Goal: Communication & Community: Answer question/provide support

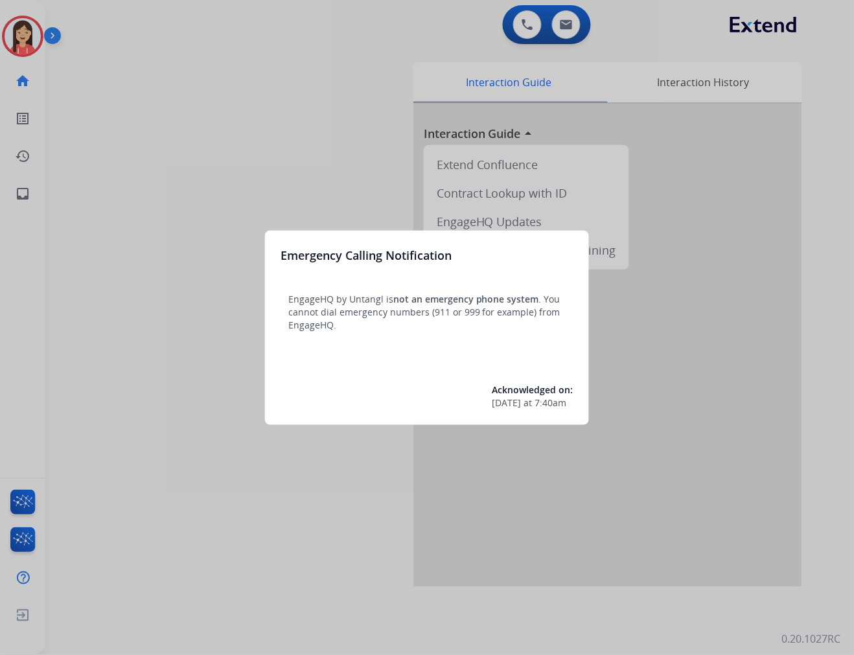
click at [124, 288] on div at bounding box center [427, 327] width 854 height 655
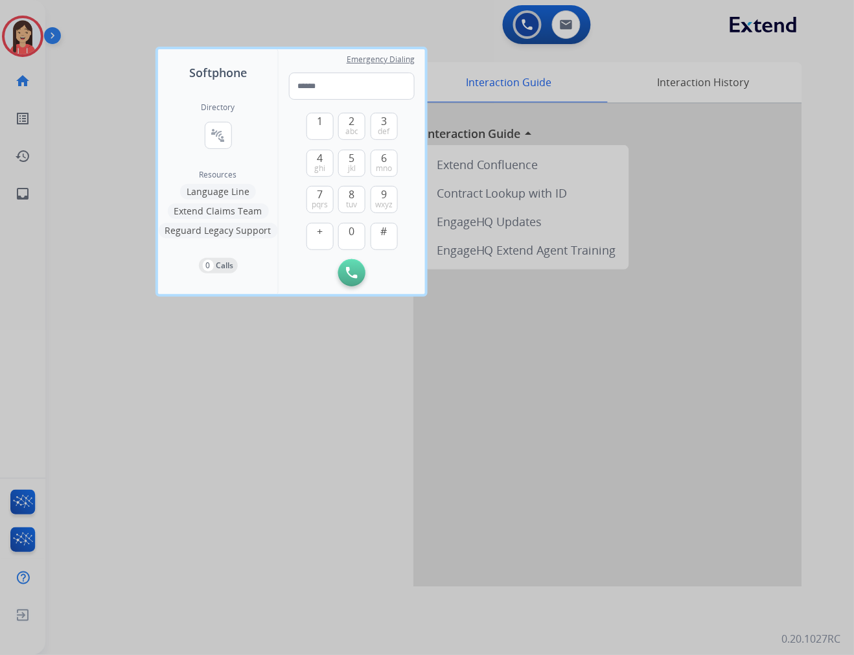
click at [244, 509] on div at bounding box center [427, 327] width 854 height 655
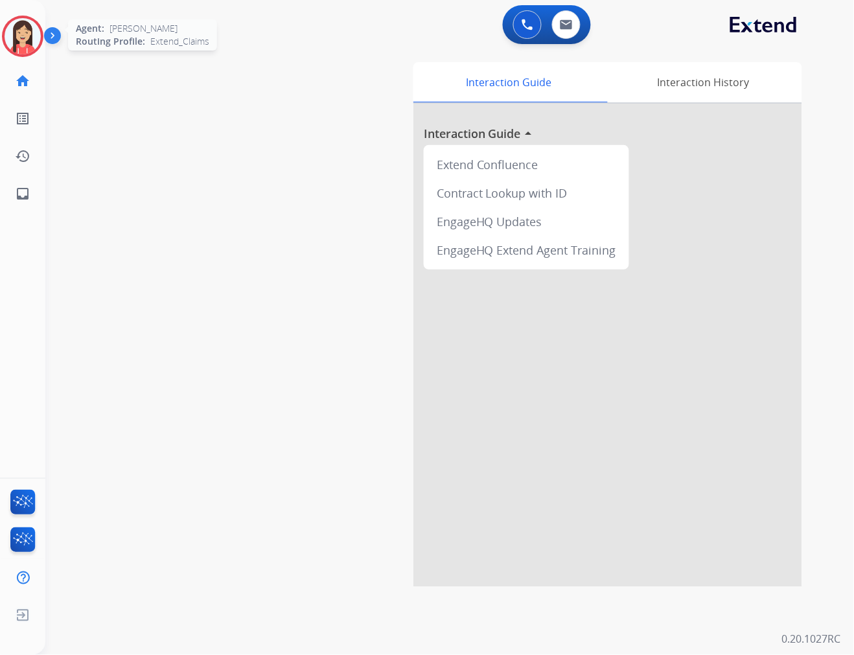
click at [34, 50] on div at bounding box center [22, 36] width 41 height 41
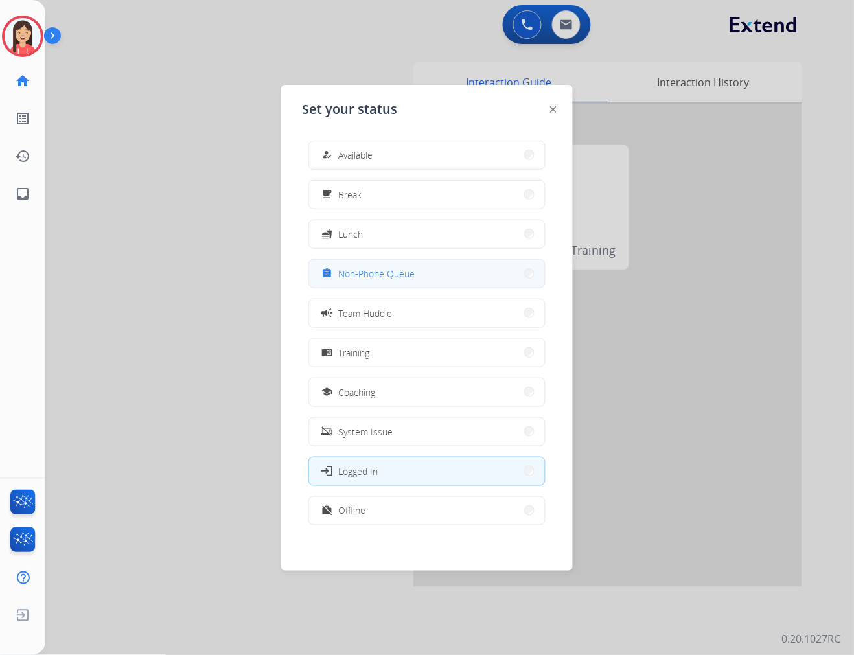
click at [394, 270] on span "Non-Phone Queue" at bounding box center [376, 274] width 76 height 14
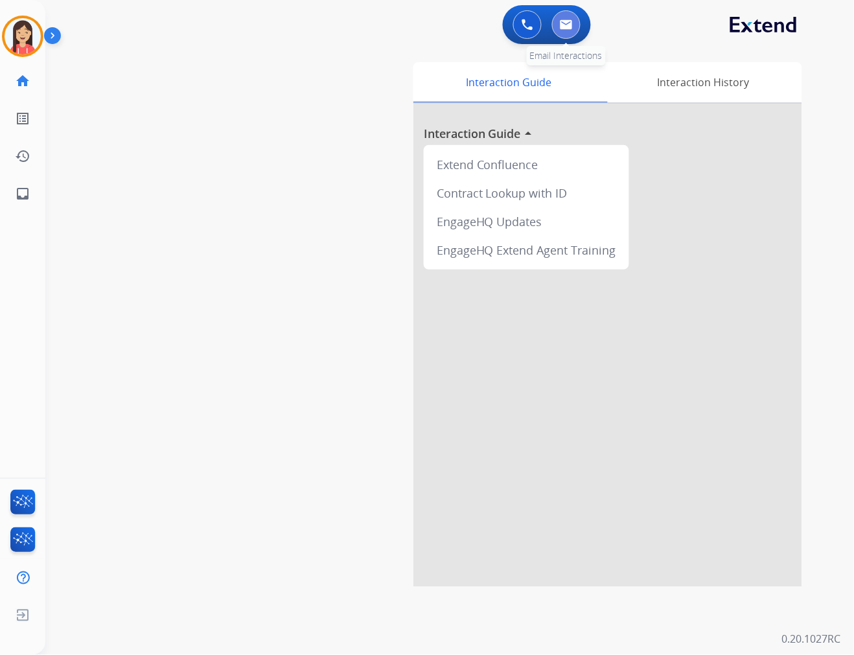
click at [565, 19] on img at bounding box center [566, 24] width 13 height 10
select select "**********"
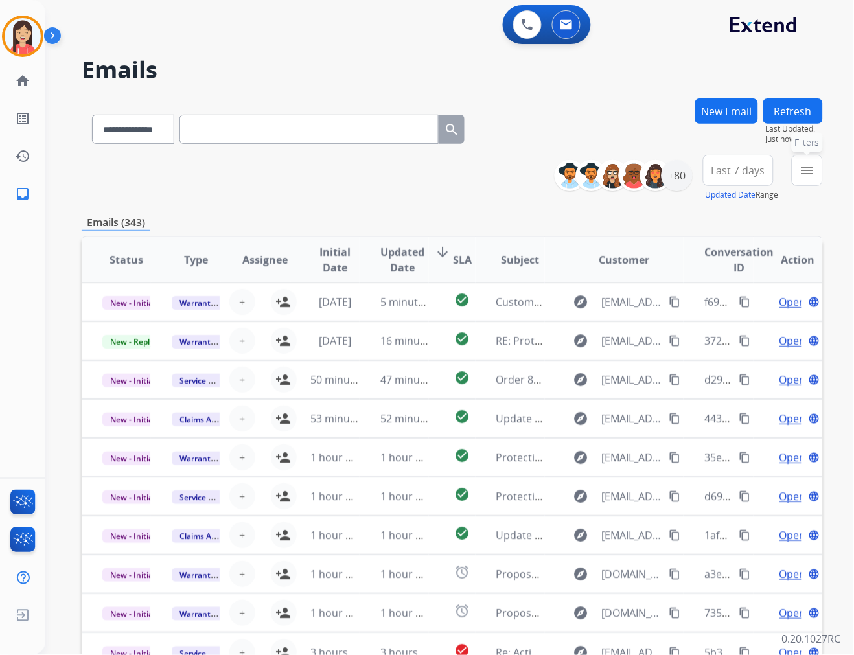
drag, startPoint x: 799, startPoint y: 177, endPoint x: 794, endPoint y: 183, distance: 8.7
click at [769, 177] on button "menu Filters" at bounding box center [807, 170] width 31 height 31
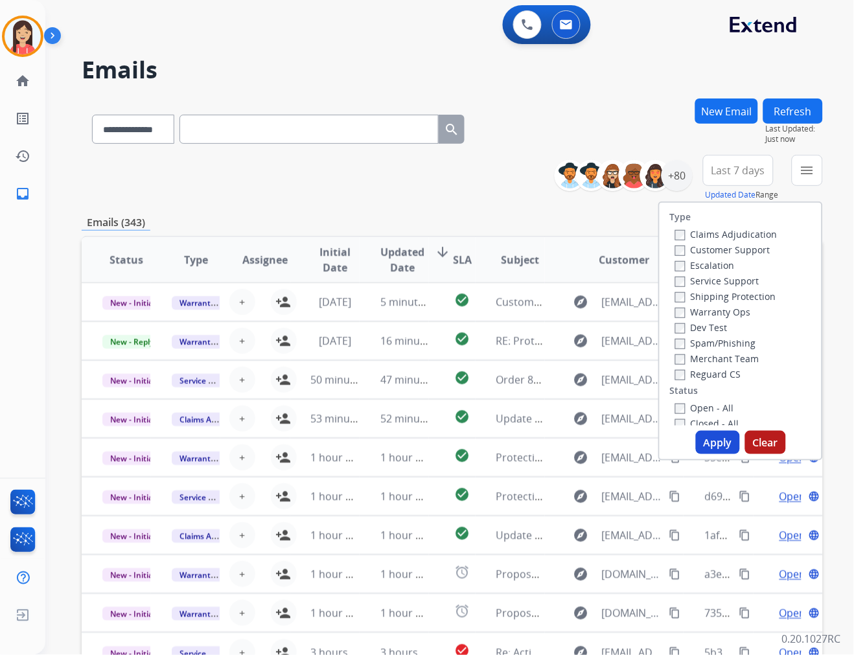
click at [679, 316] on label "Warranty Ops" at bounding box center [714, 312] width 76 height 12
click at [707, 438] on button "Apply" at bounding box center [718, 442] width 44 height 23
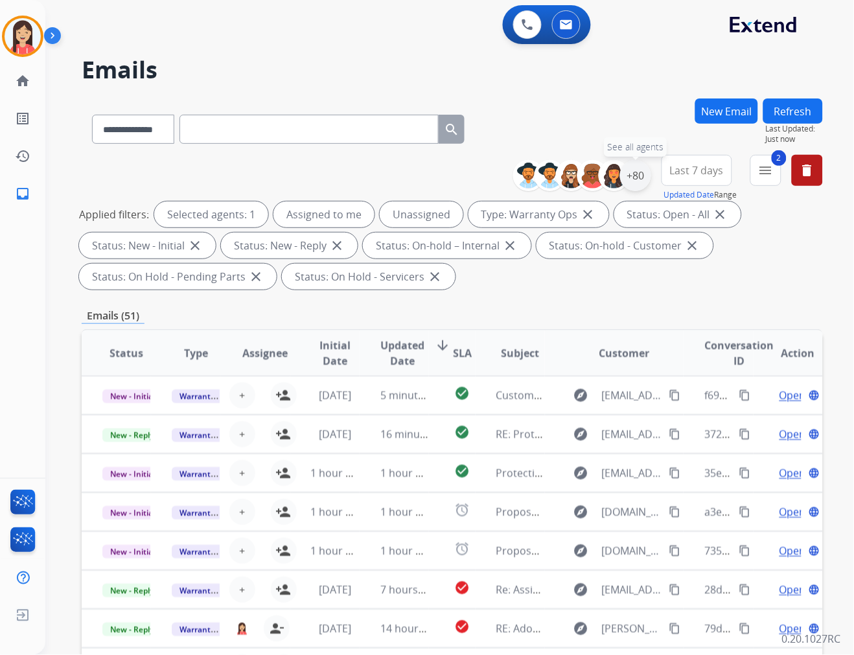
click at [635, 179] on div "+80" at bounding box center [635, 175] width 31 height 31
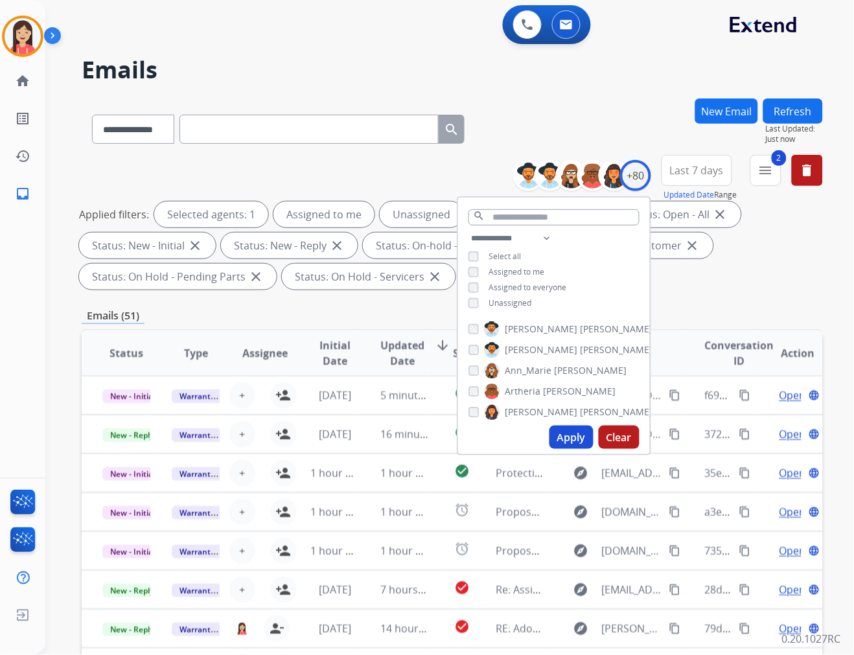
click at [508, 270] on span "Assigned to me" at bounding box center [517, 271] width 56 height 11
click at [561, 443] on button "Apply" at bounding box center [572, 437] width 44 height 23
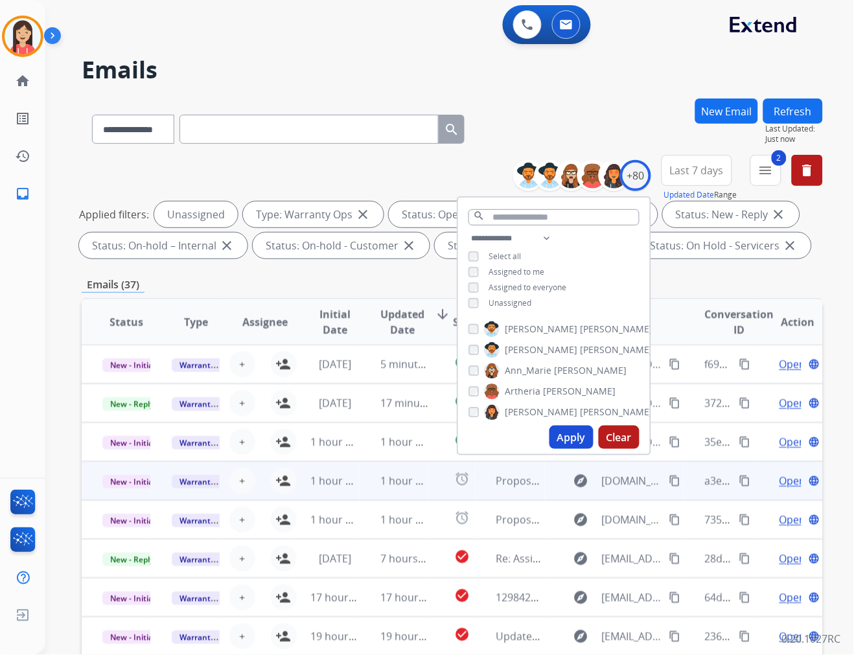
scroll to position [1, 0]
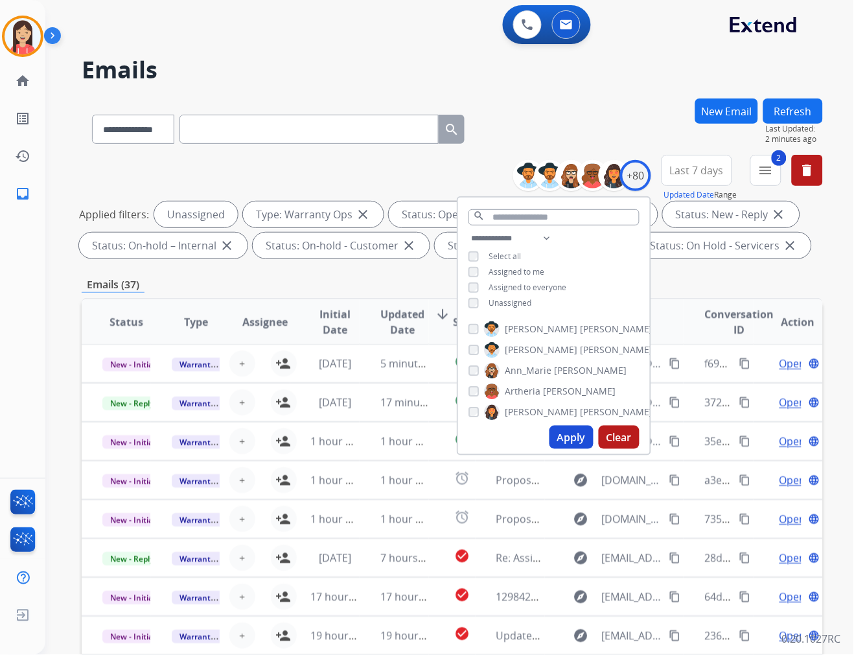
drag, startPoint x: 326, startPoint y: 171, endPoint x: 325, endPoint y: 191, distance: 20.8
click at [326, 171] on div "**********" at bounding box center [453, 209] width 742 height 109
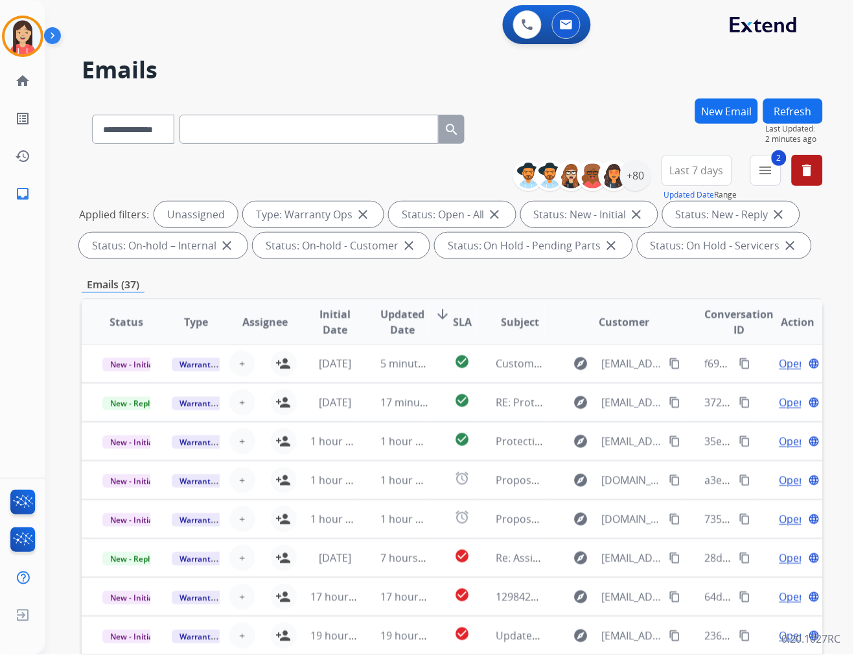
click at [391, 320] on span "Updated Date" at bounding box center [403, 322] width 44 height 31
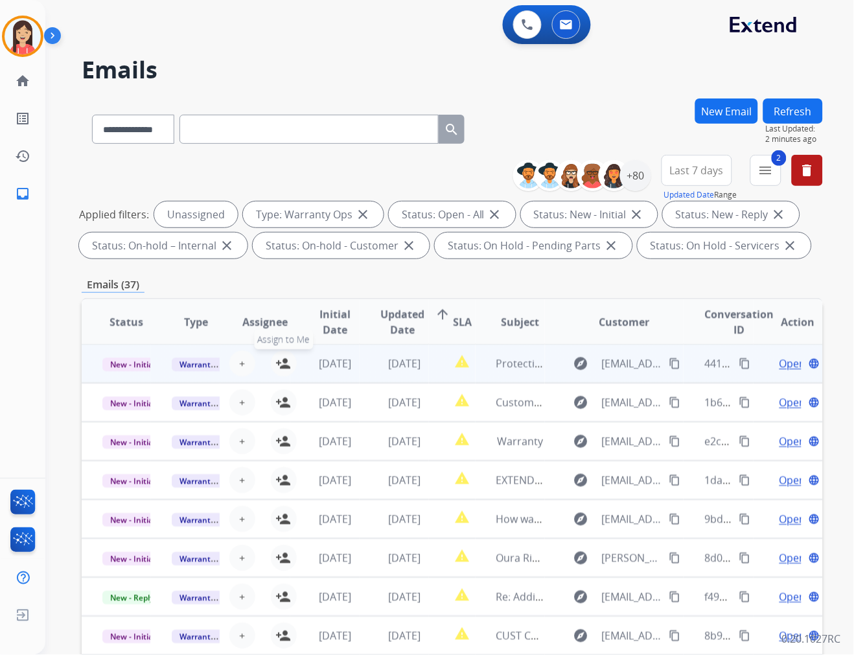
click at [283, 362] on mat-icon "person_add" at bounding box center [284, 364] width 16 height 16
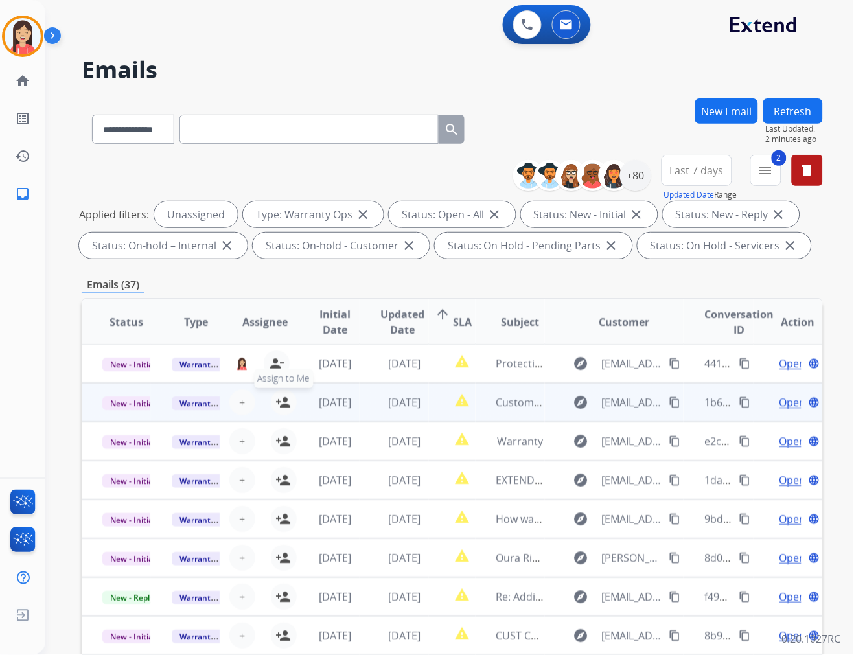
click at [286, 397] on mat-icon "person_add" at bounding box center [284, 403] width 16 height 16
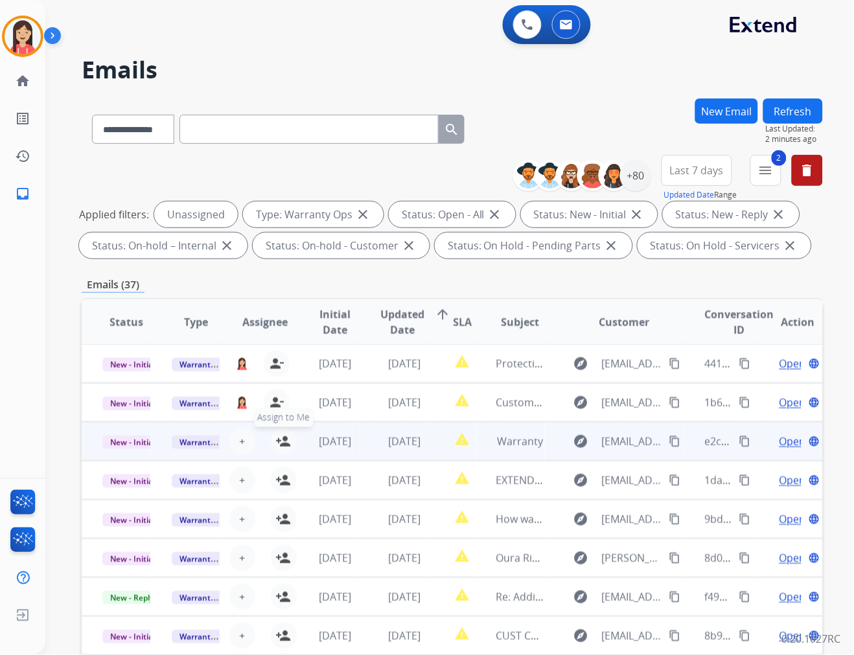
click at [283, 436] on mat-icon "person_add" at bounding box center [284, 442] width 16 height 16
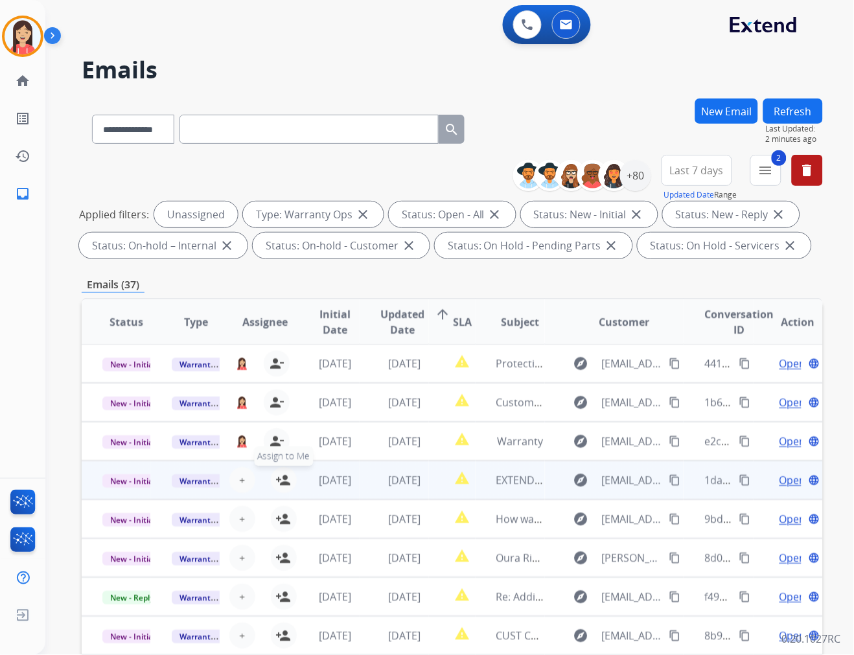
click at [286, 483] on mat-icon "person_add" at bounding box center [284, 481] width 16 height 16
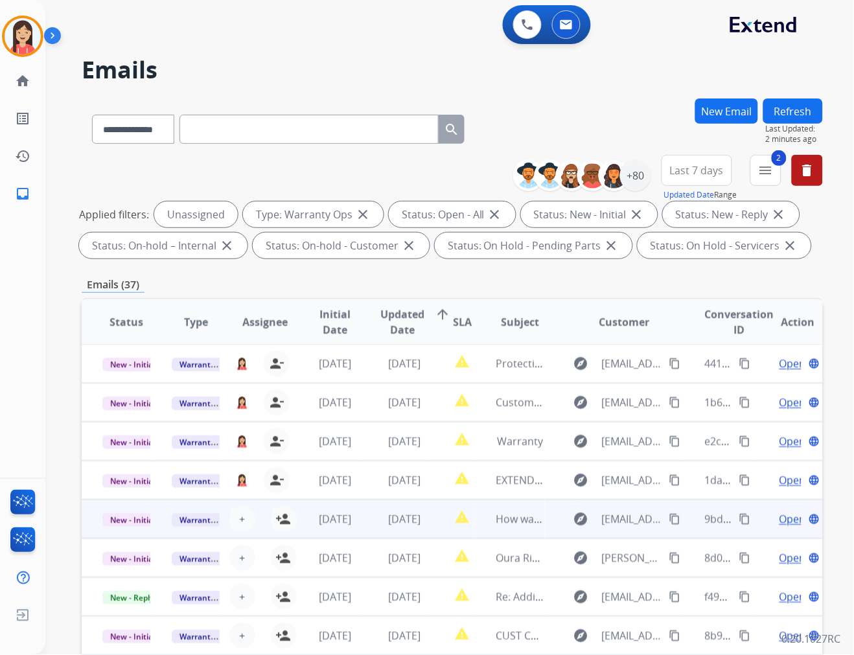
click at [448, 532] on td "report_problem" at bounding box center [452, 519] width 46 height 39
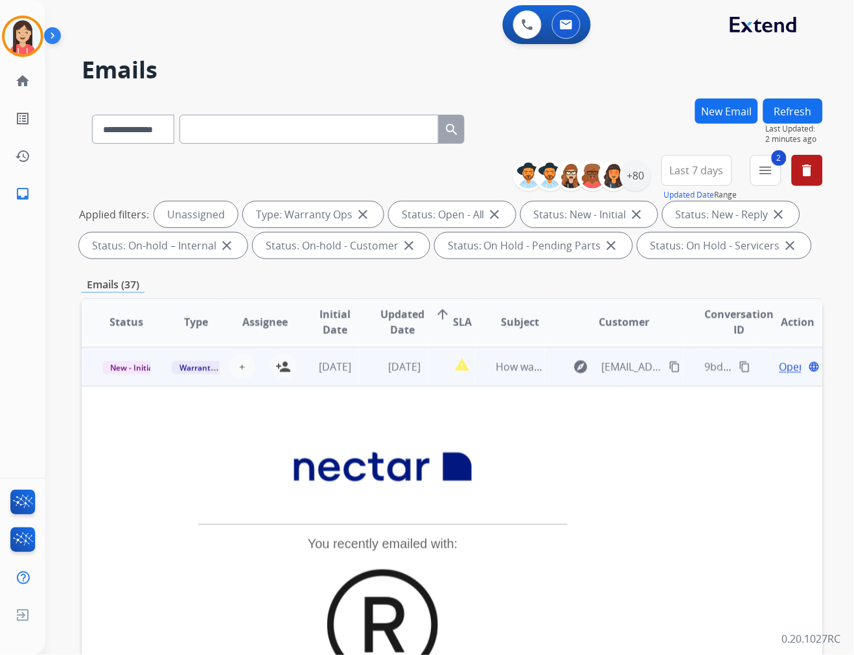
scroll to position [124, 0]
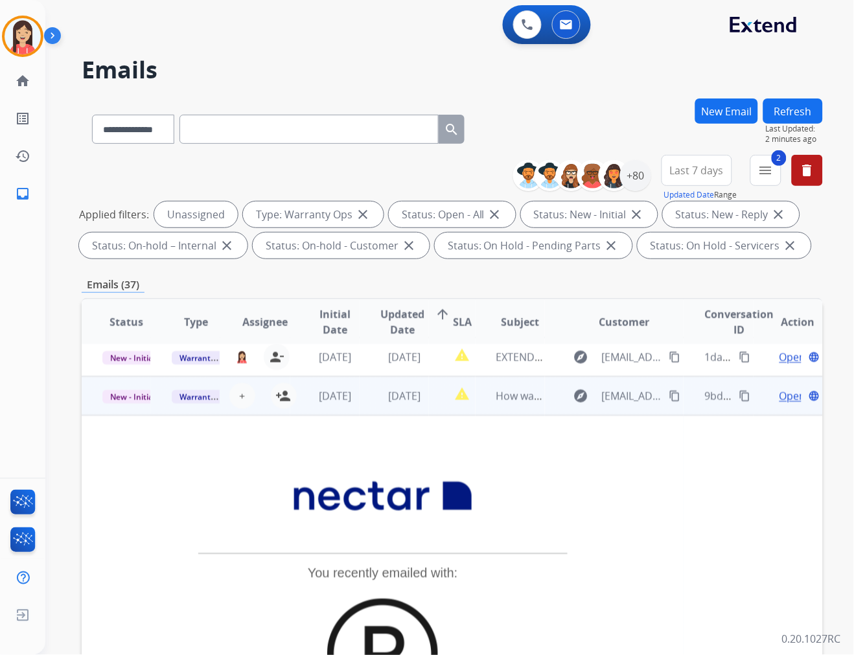
click at [769, 402] on span "Open" at bounding box center [793, 396] width 27 height 16
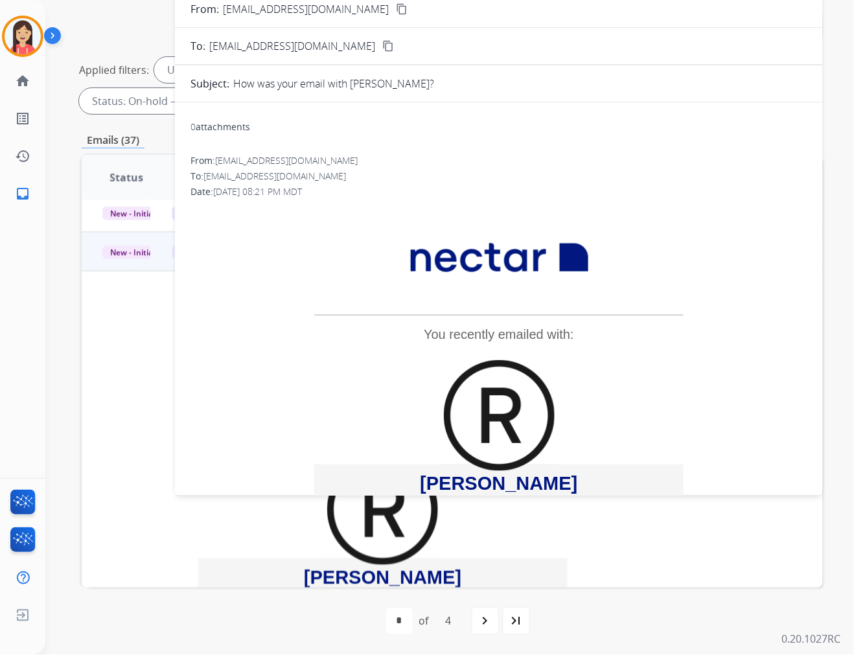
scroll to position [0, 0]
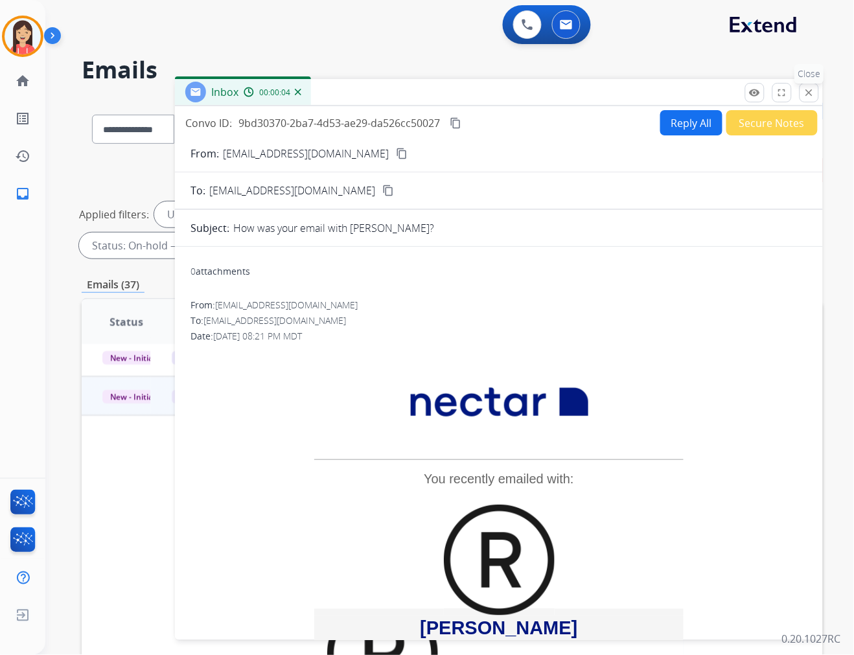
click at [769, 94] on mat-icon "close" at bounding box center [810, 93] width 12 height 12
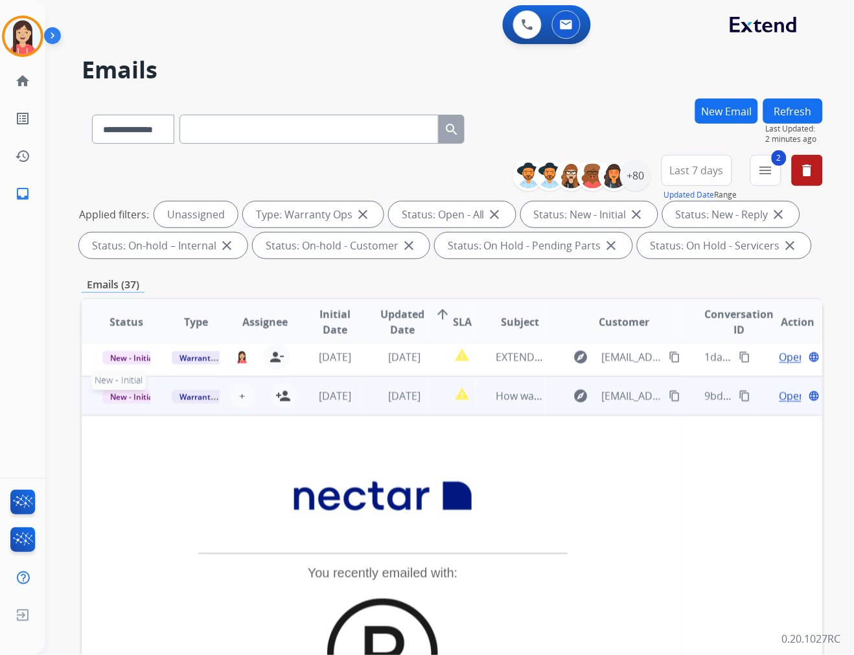
click at [128, 393] on span "New - Initial" at bounding box center [132, 397] width 60 height 14
click at [197, 318] on p "Closed – Solved" at bounding box center [185, 323] width 75 height 18
click at [329, 414] on td "[DATE]" at bounding box center [324, 396] width 69 height 39
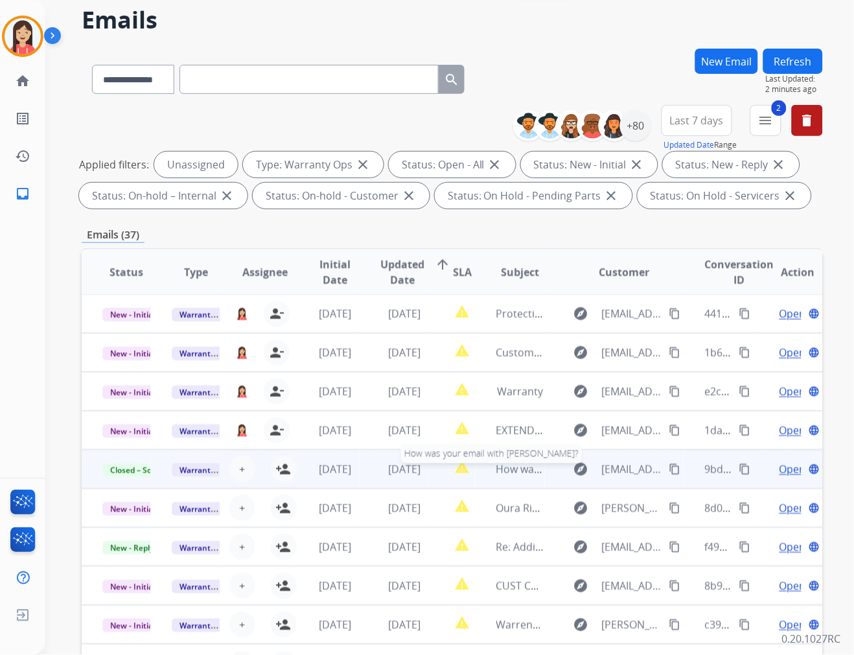
scroll to position [72, 0]
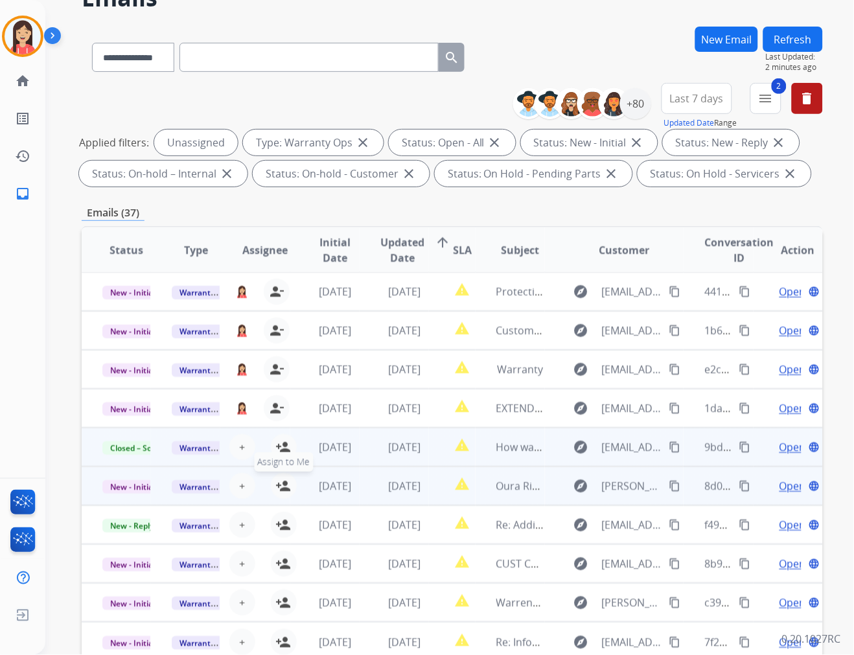
click at [283, 486] on mat-icon "person_add" at bounding box center [284, 486] width 16 height 16
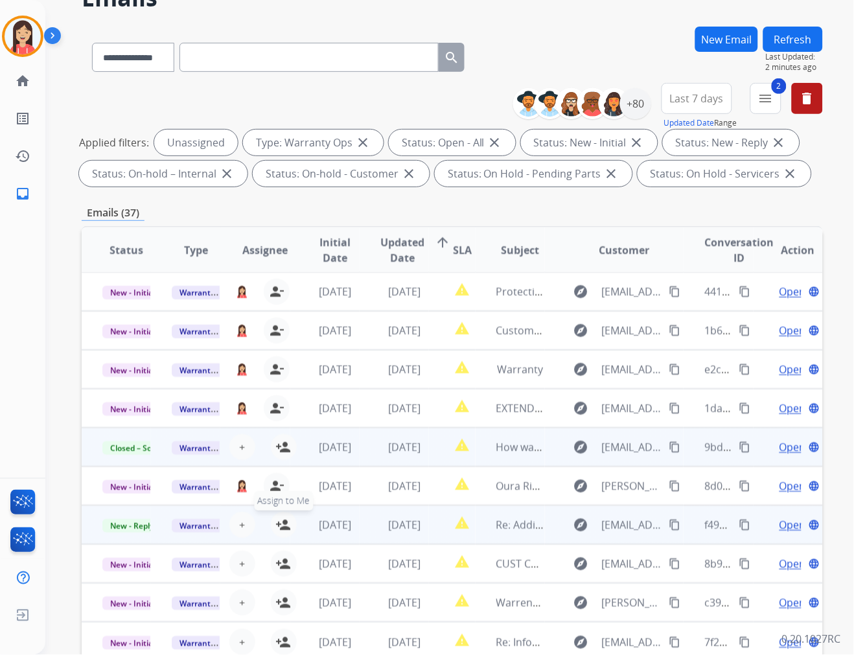
click at [283, 528] on mat-icon "person_add" at bounding box center [284, 525] width 16 height 16
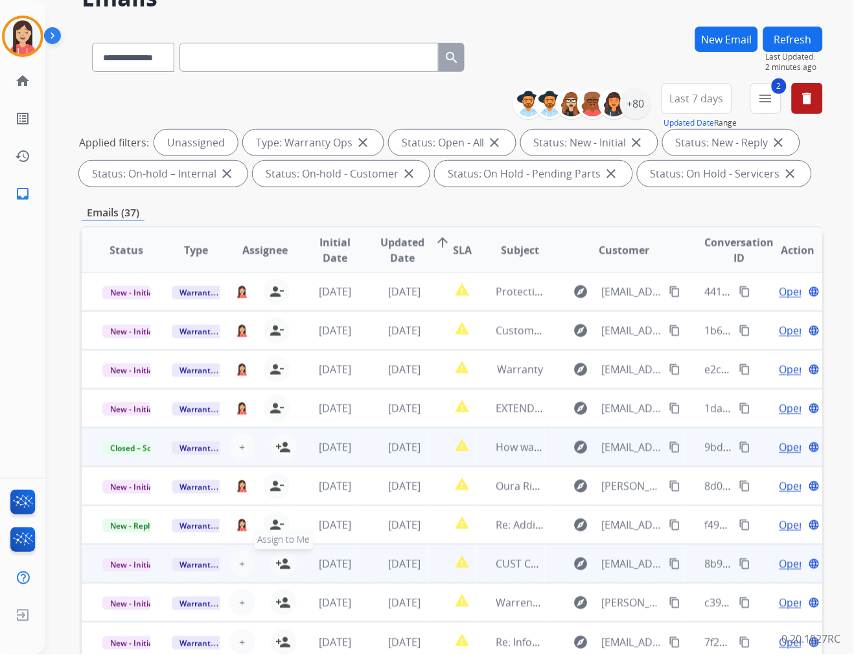
click at [282, 561] on mat-icon "person_add" at bounding box center [284, 564] width 16 height 16
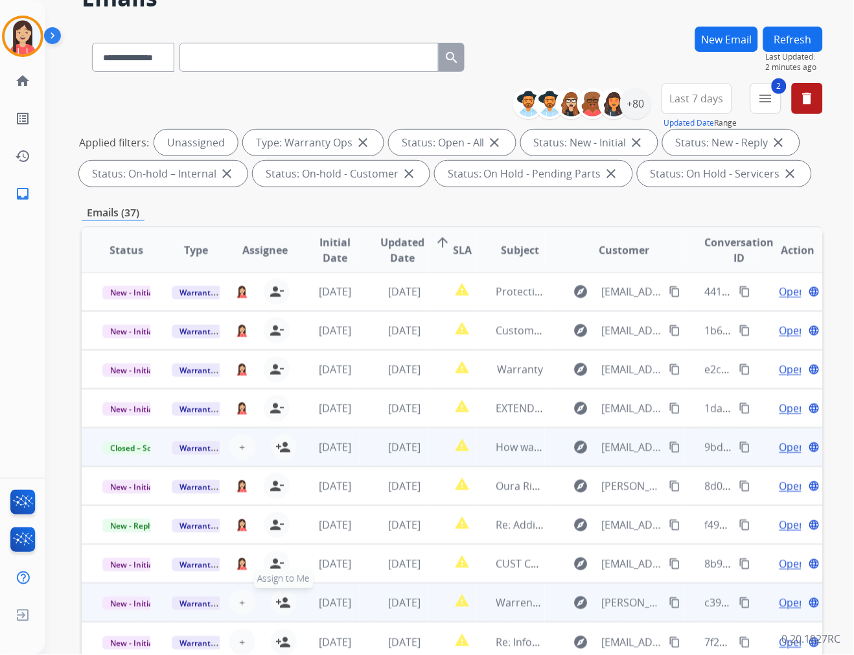
click at [282, 589] on mat-icon "person_add" at bounding box center [284, 603] width 16 height 16
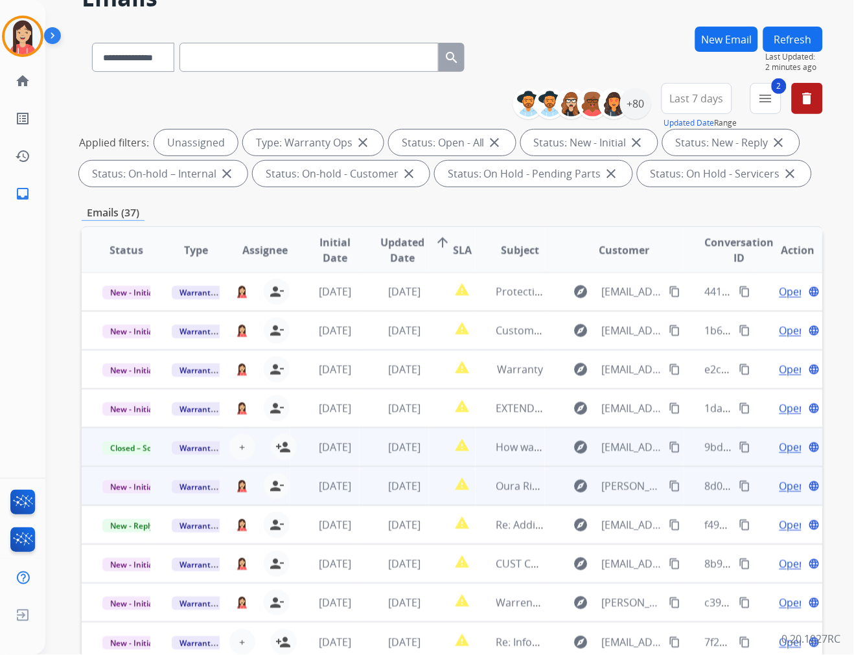
scroll to position [145, 0]
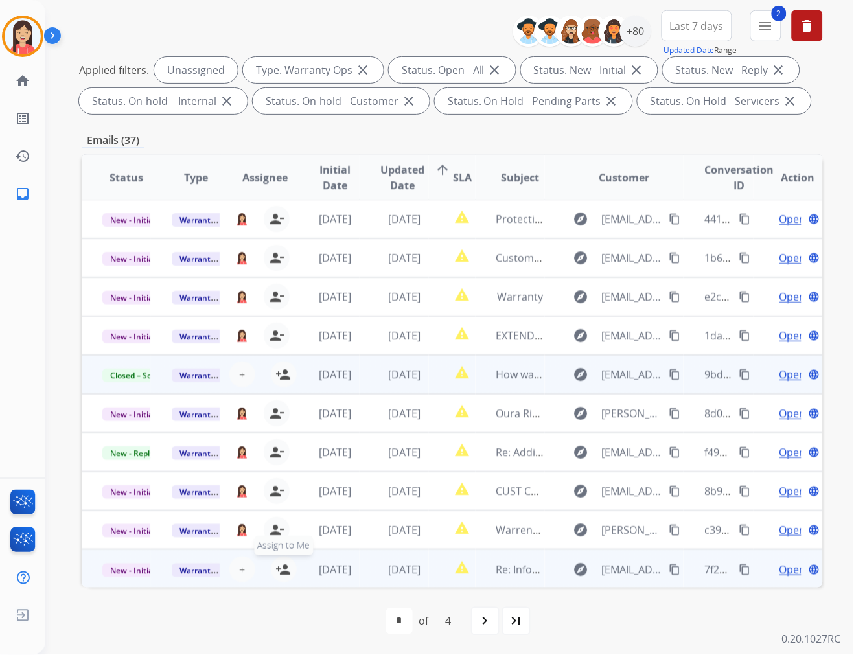
click at [283, 568] on mat-icon "person_add" at bounding box center [284, 570] width 16 height 16
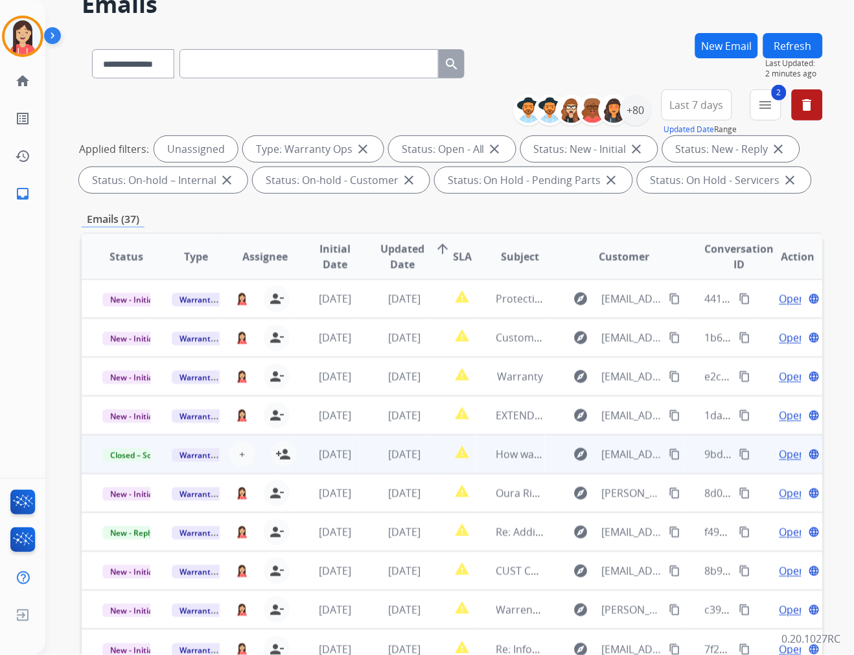
scroll to position [0, 0]
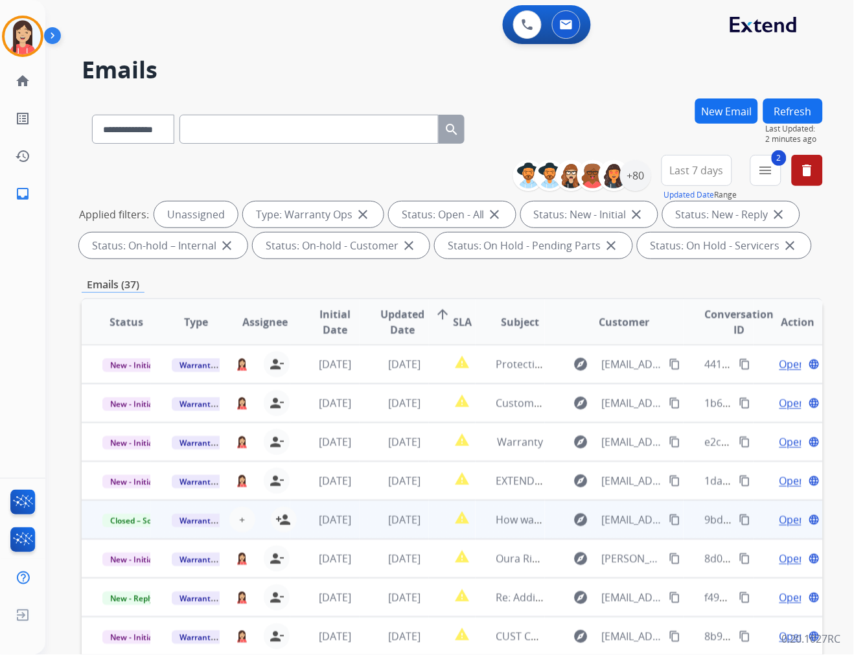
click at [769, 119] on button "Refresh" at bounding box center [794, 111] width 60 height 25
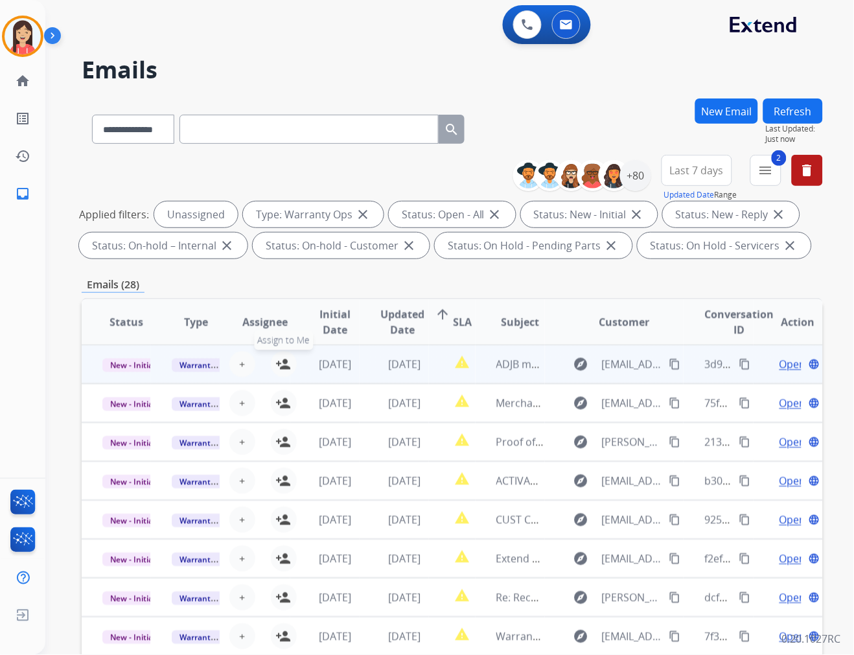
click at [284, 365] on mat-icon "person_add" at bounding box center [284, 365] width 16 height 16
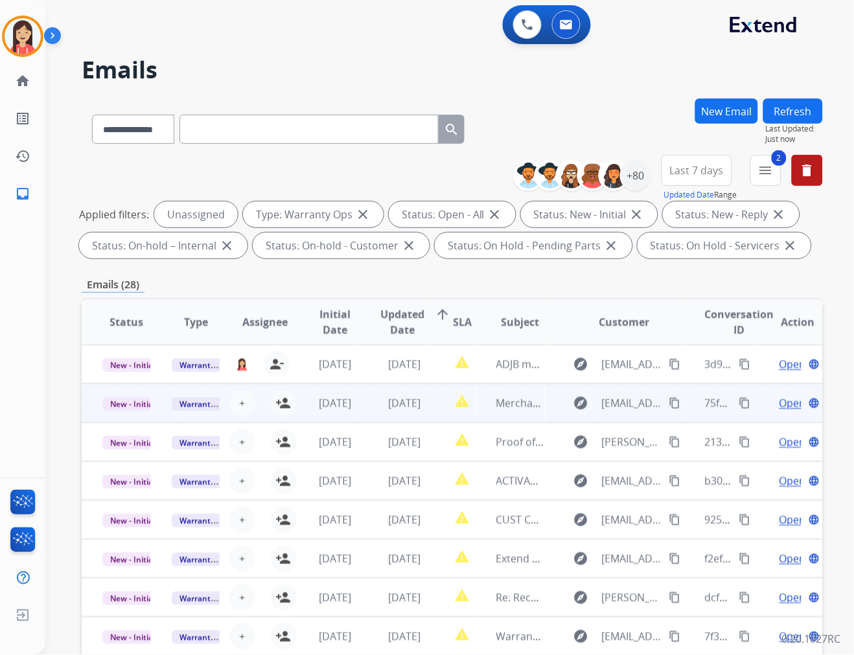
click at [293, 405] on td "[DATE]" at bounding box center [324, 403] width 69 height 39
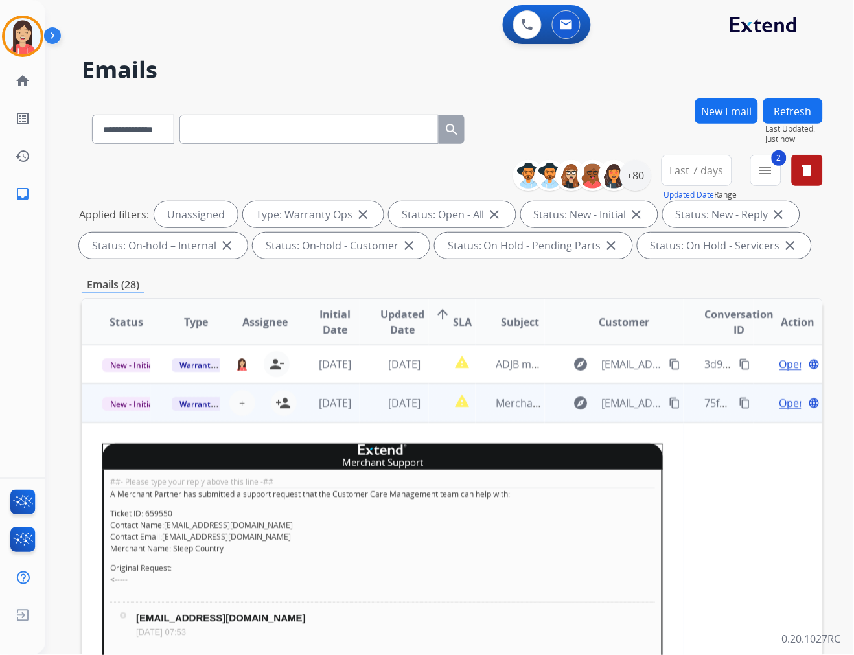
scroll to position [39, 0]
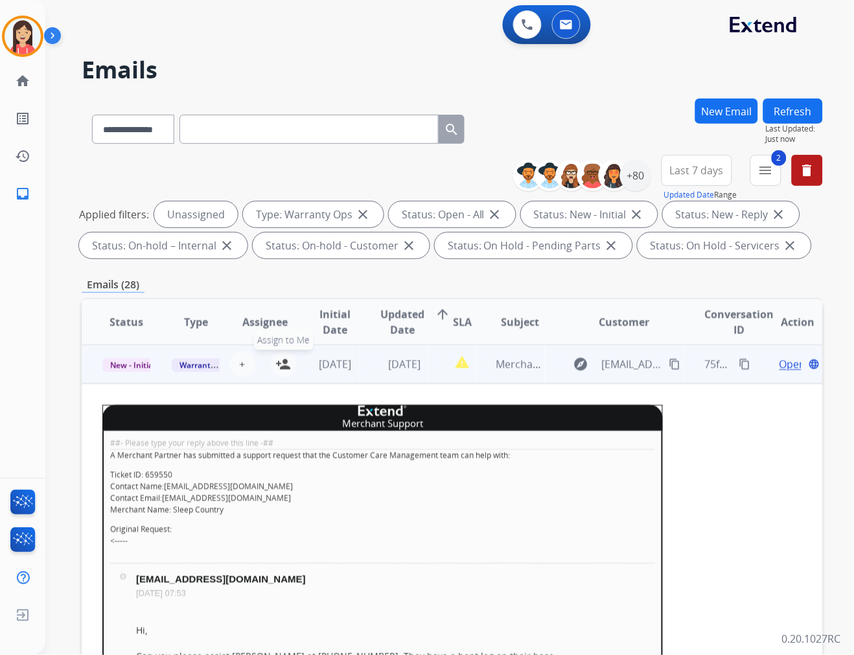
click at [283, 363] on mat-icon "person_add" at bounding box center [284, 365] width 16 height 16
click at [352, 378] on td "[DATE]" at bounding box center [324, 364] width 69 height 39
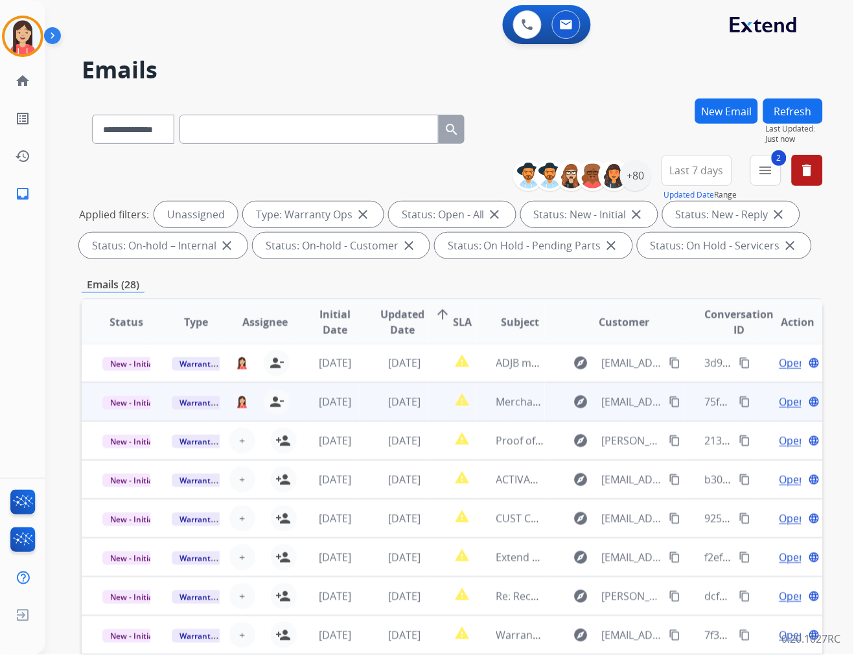
scroll to position [1, 0]
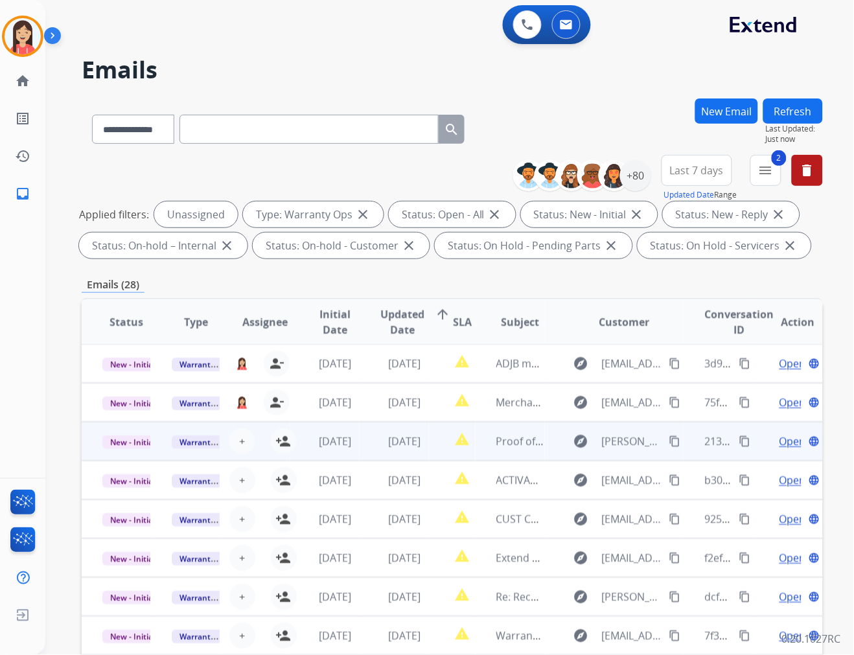
click at [290, 440] on td "[DATE]" at bounding box center [324, 441] width 69 height 39
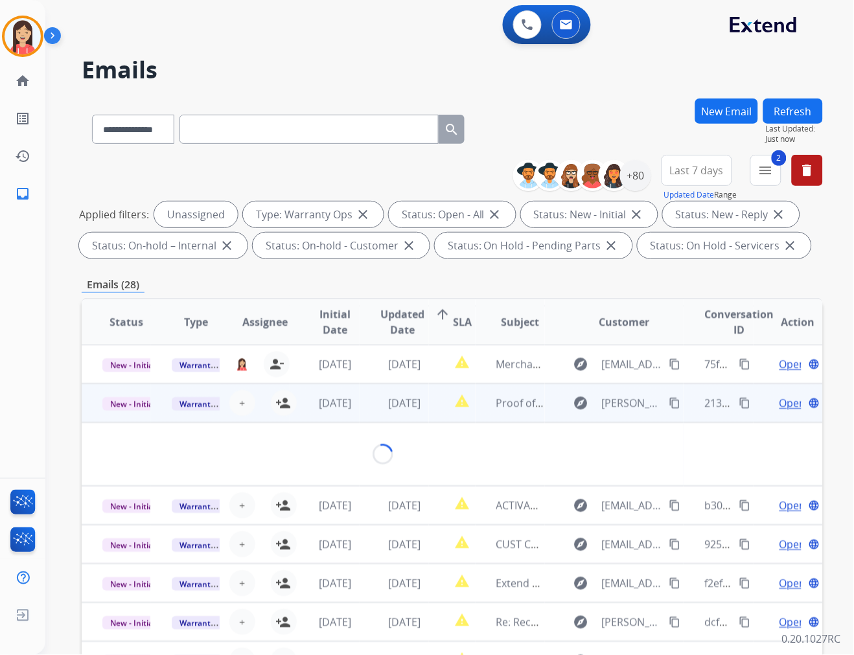
scroll to position [78, 0]
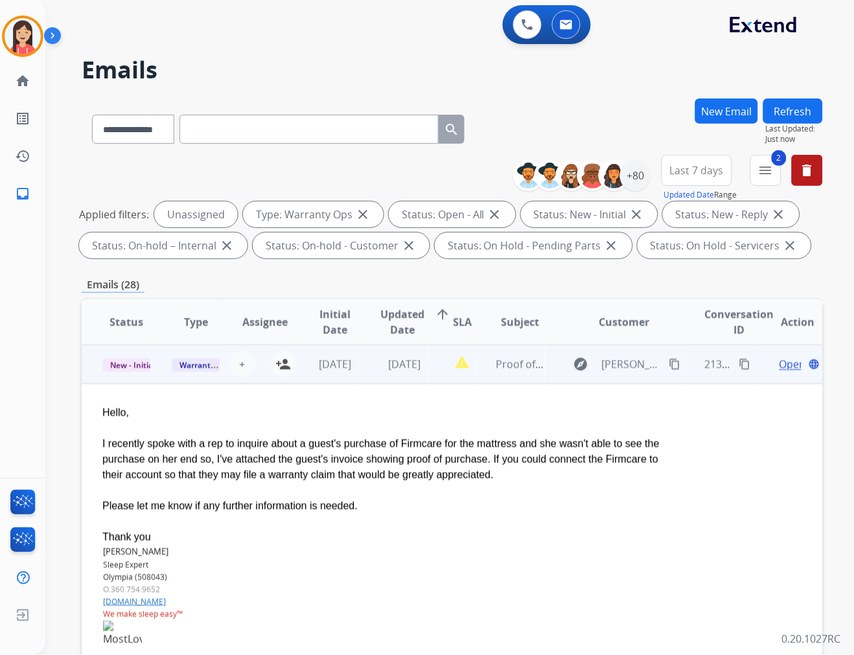
click at [418, 378] on td "[DATE]" at bounding box center [394, 364] width 69 height 39
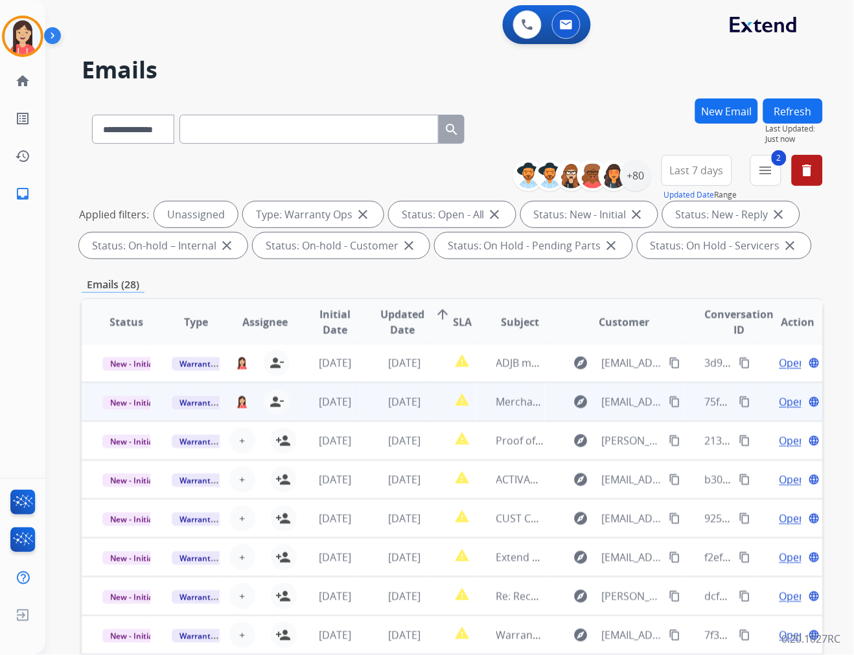
scroll to position [1, 0]
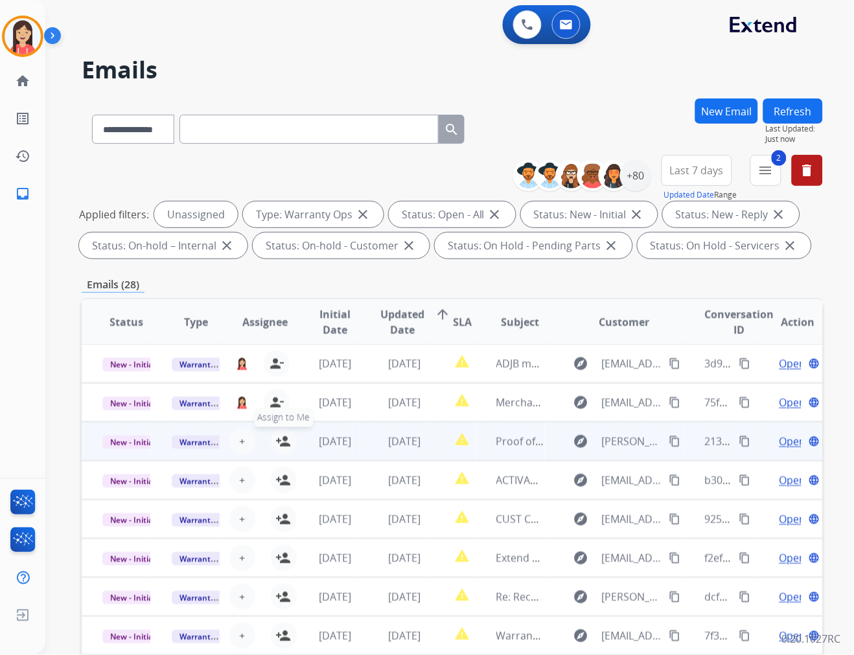
click at [282, 437] on mat-icon "person_add" at bounding box center [284, 442] width 16 height 16
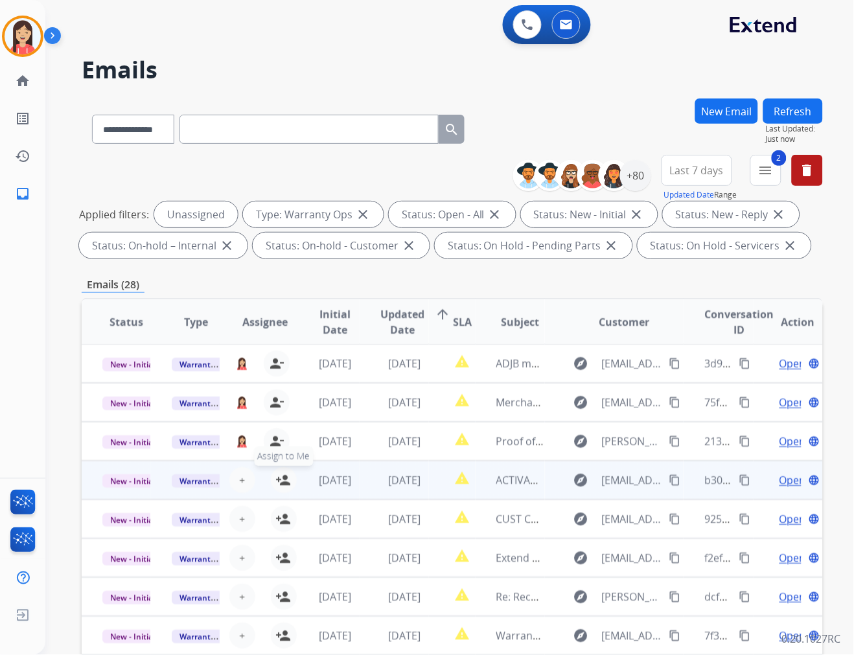
click at [280, 473] on mat-icon "person_add" at bounding box center [284, 481] width 16 height 16
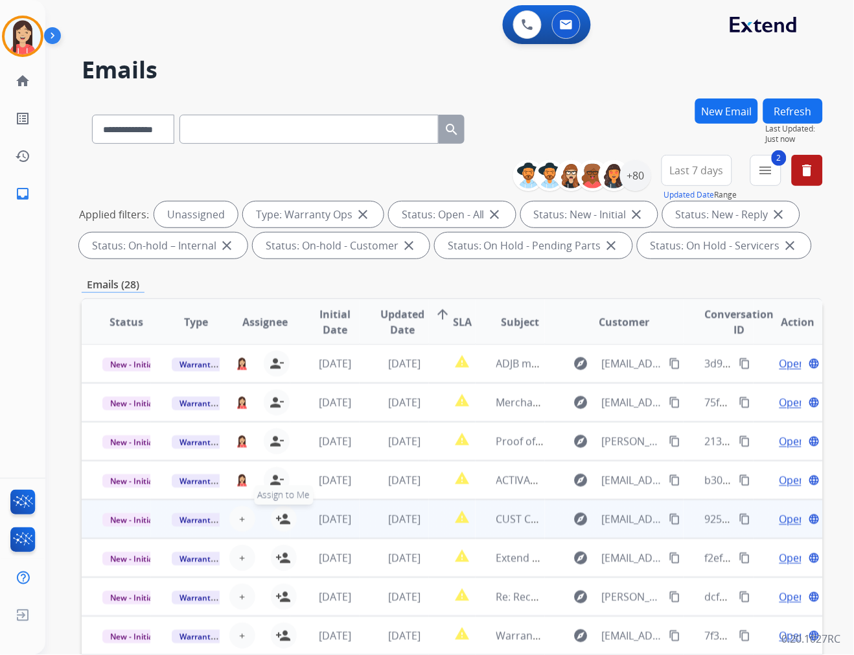
click at [283, 521] on mat-icon "person_add" at bounding box center [284, 520] width 16 height 16
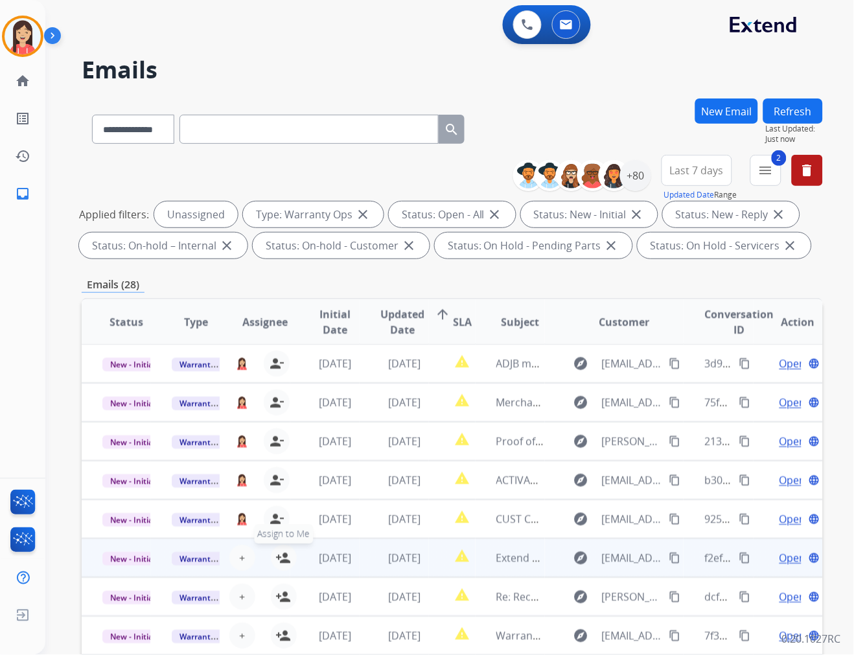
click at [283, 556] on mat-icon "person_add" at bounding box center [284, 558] width 16 height 16
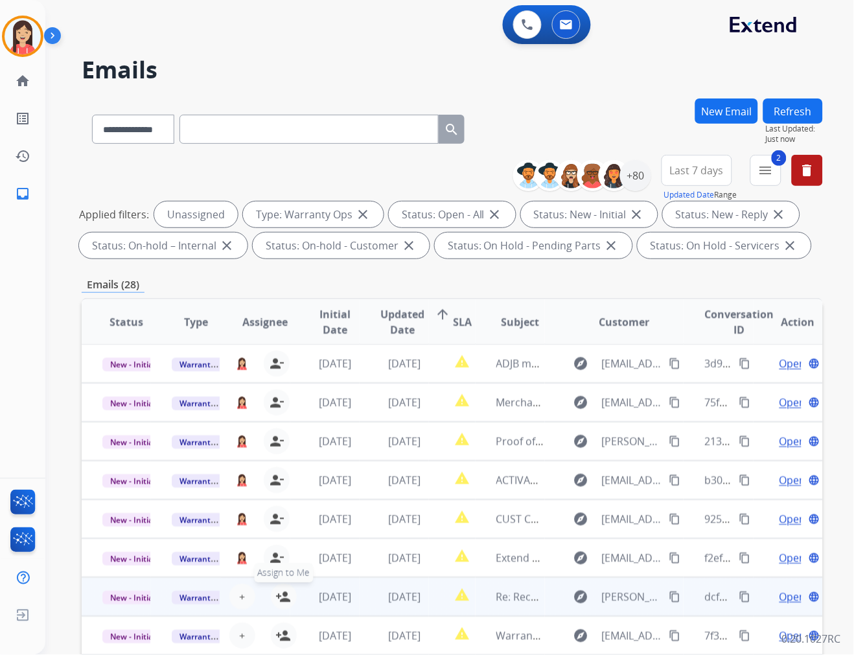
click at [283, 589] on mat-icon "person_add" at bounding box center [284, 597] width 16 height 16
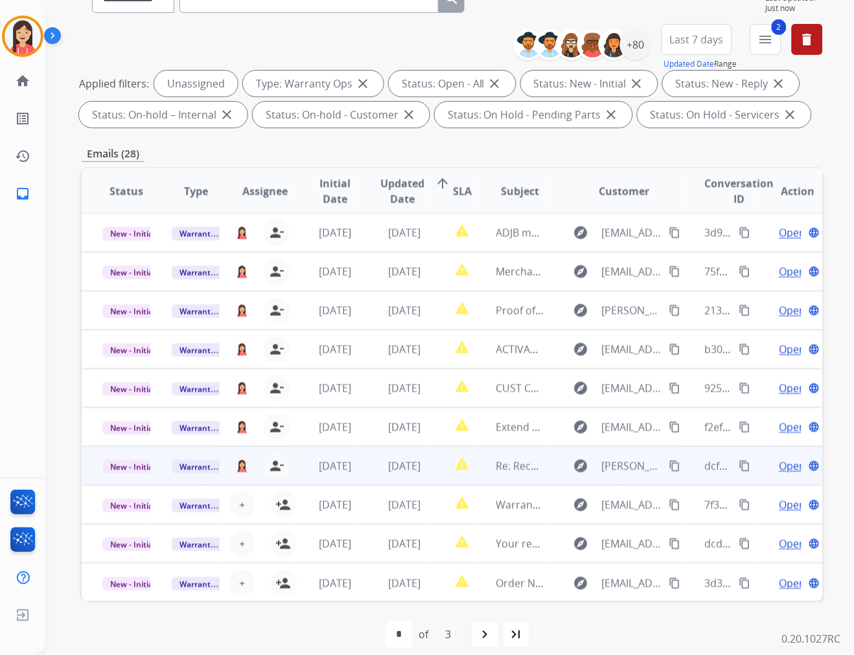
scroll to position [144, 0]
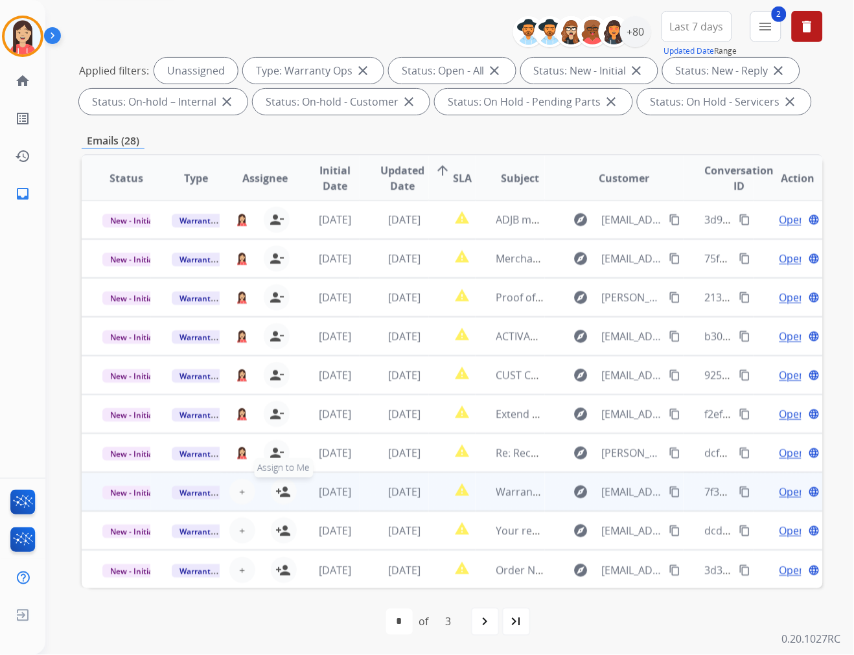
click at [282, 491] on mat-icon "person_add" at bounding box center [284, 492] width 16 height 16
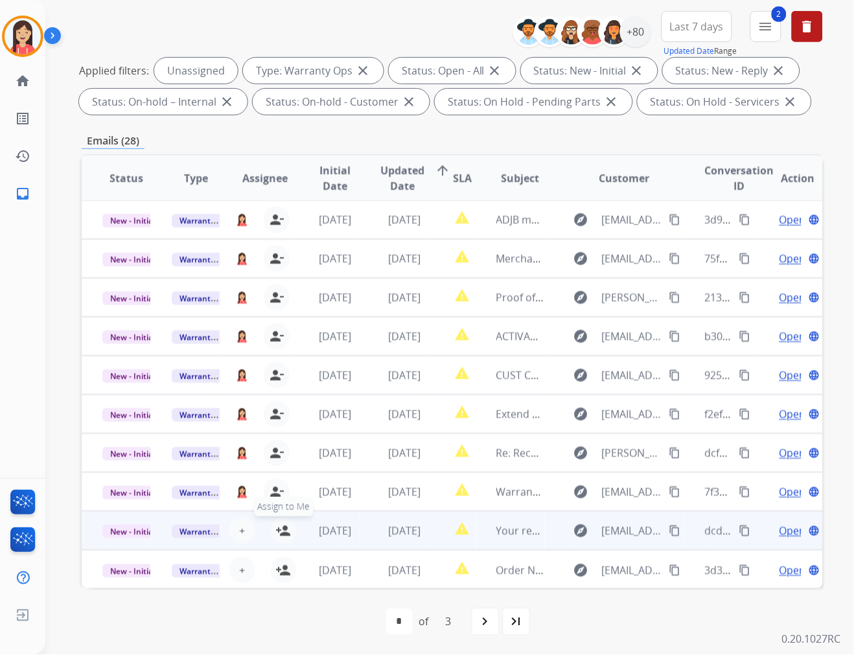
click at [281, 527] on mat-icon "person_add" at bounding box center [284, 531] width 16 height 16
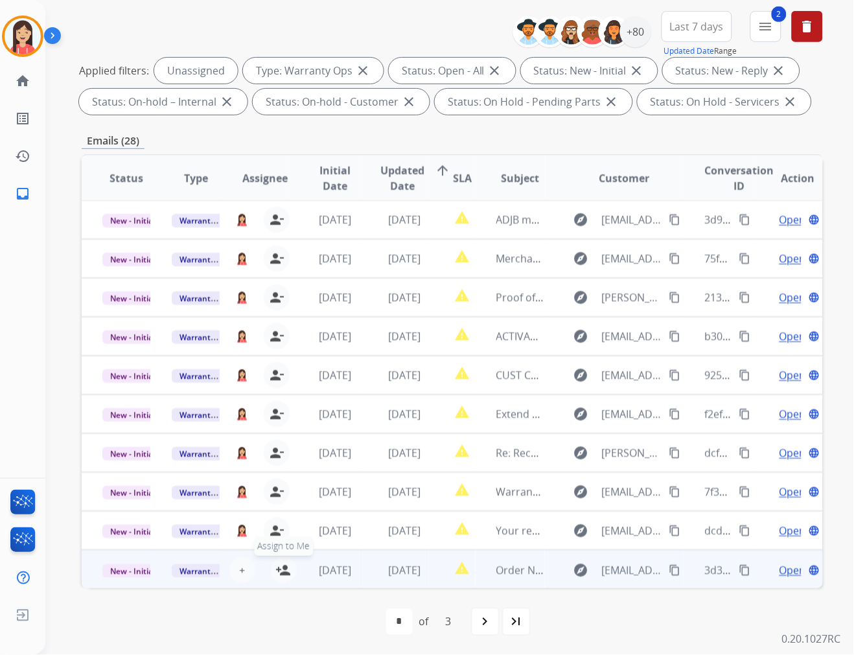
click at [281, 571] on mat-icon "person_add" at bounding box center [284, 571] width 16 height 16
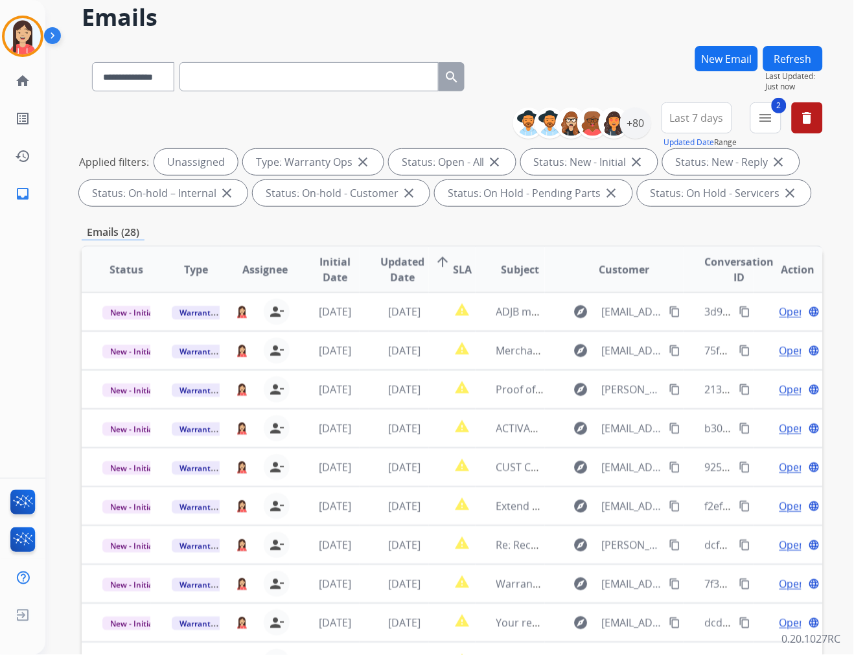
scroll to position [0, 0]
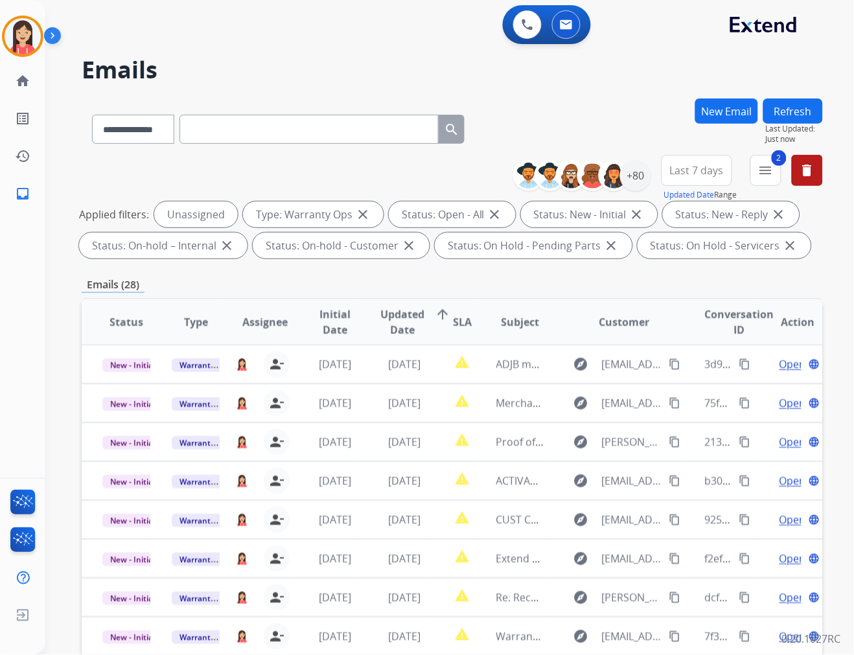
click at [769, 119] on button "Refresh" at bounding box center [794, 111] width 60 height 25
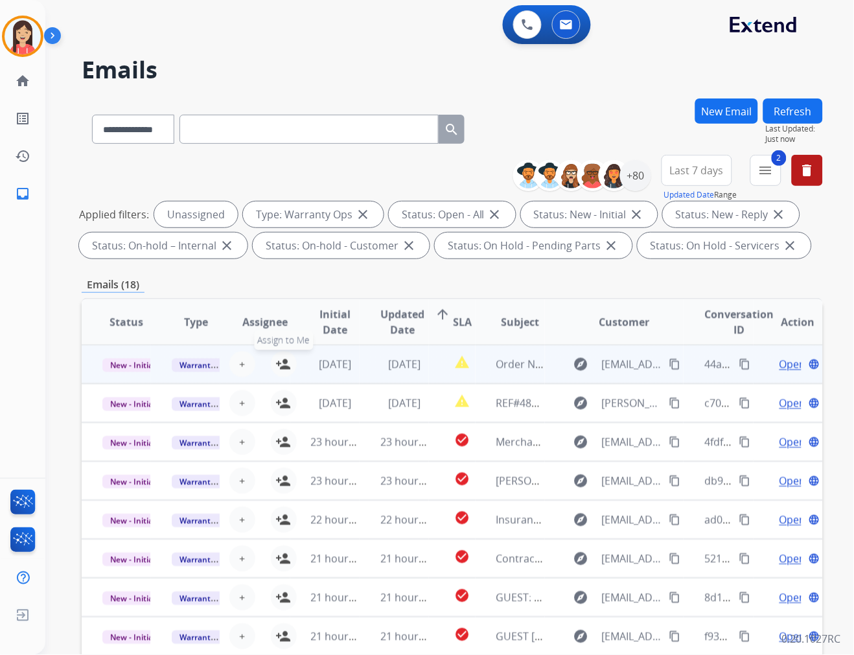
click at [279, 366] on mat-icon "person_add" at bounding box center [284, 365] width 16 height 16
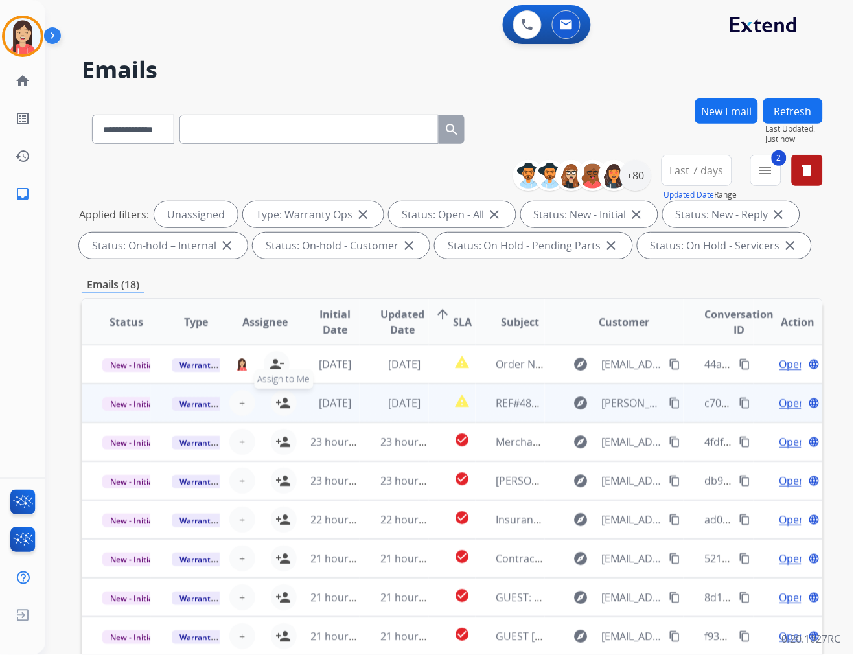
click at [281, 398] on mat-icon "person_add" at bounding box center [284, 403] width 16 height 16
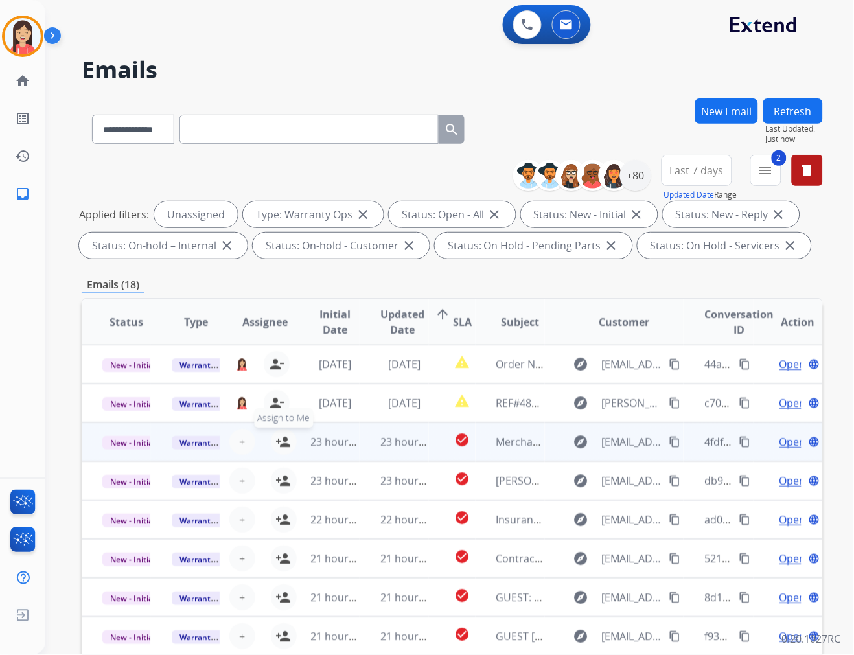
click at [280, 442] on mat-icon "person_add" at bounding box center [284, 442] width 16 height 16
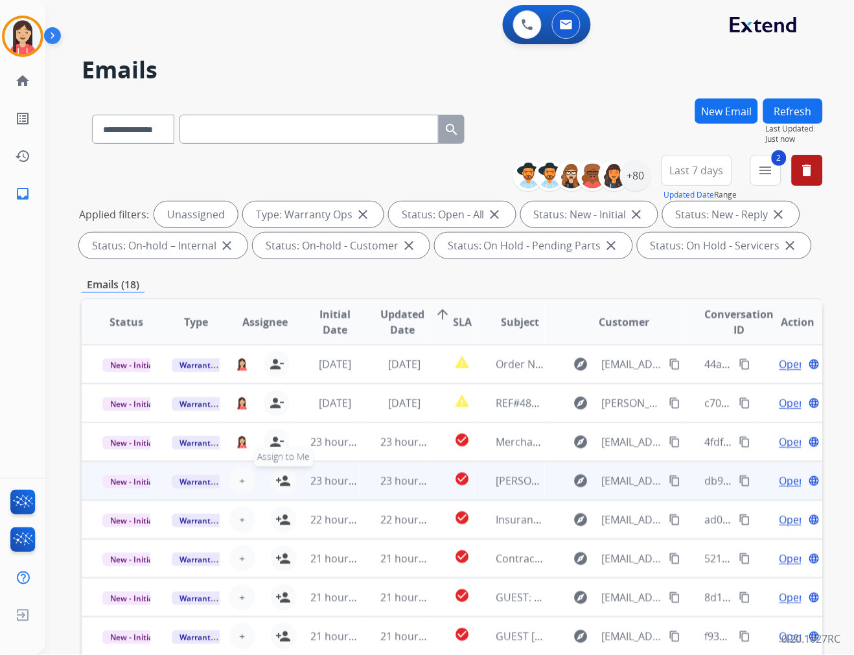
click at [281, 486] on mat-icon "person_add" at bounding box center [284, 481] width 16 height 16
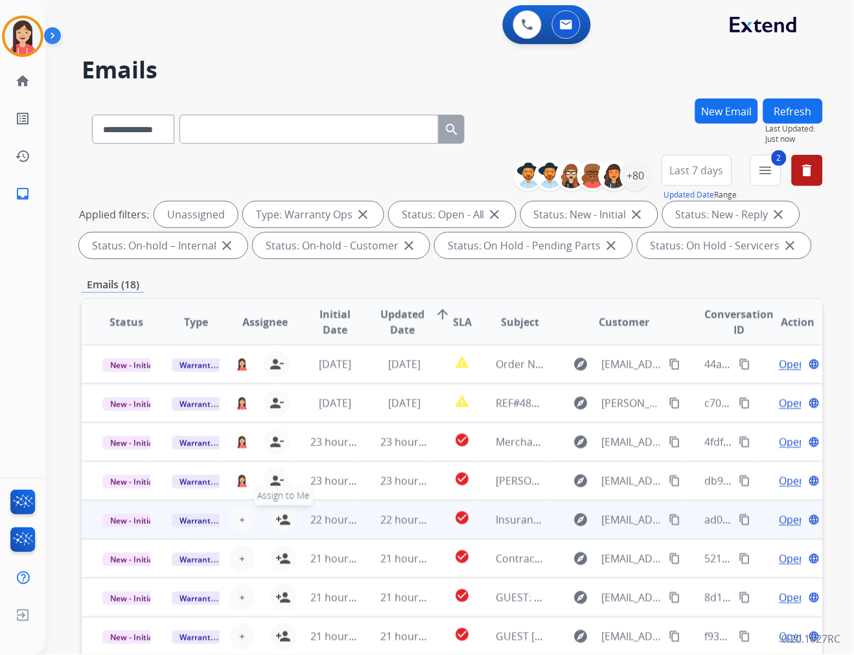
click at [281, 520] on mat-icon "person_add" at bounding box center [284, 520] width 16 height 16
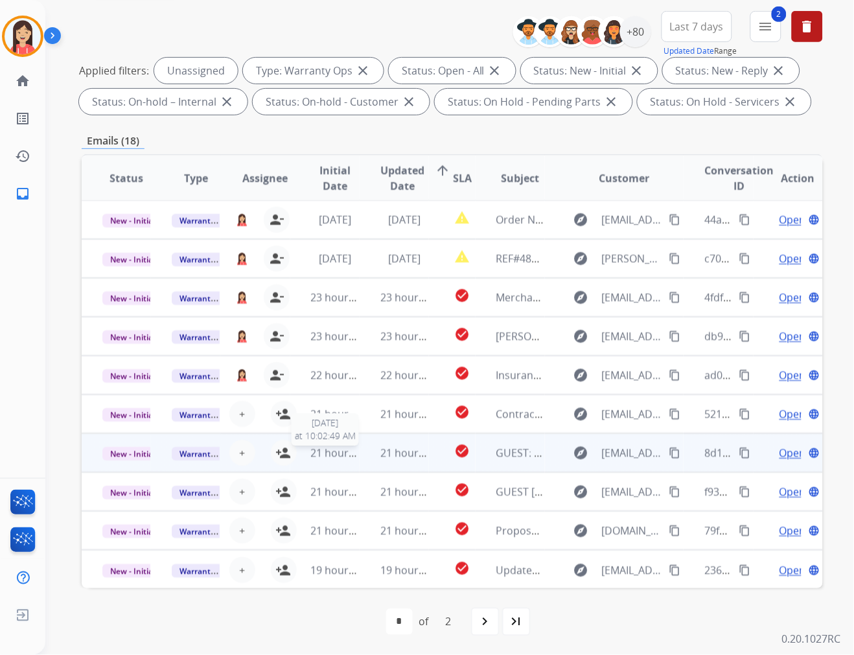
scroll to position [145, 0]
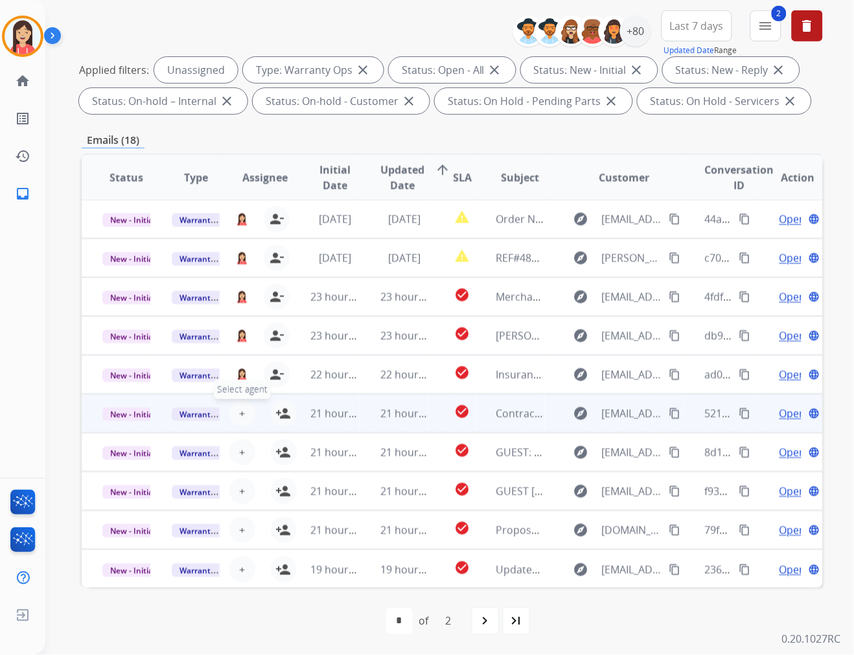
click at [243, 413] on button "+ Select agent" at bounding box center [242, 414] width 26 height 26
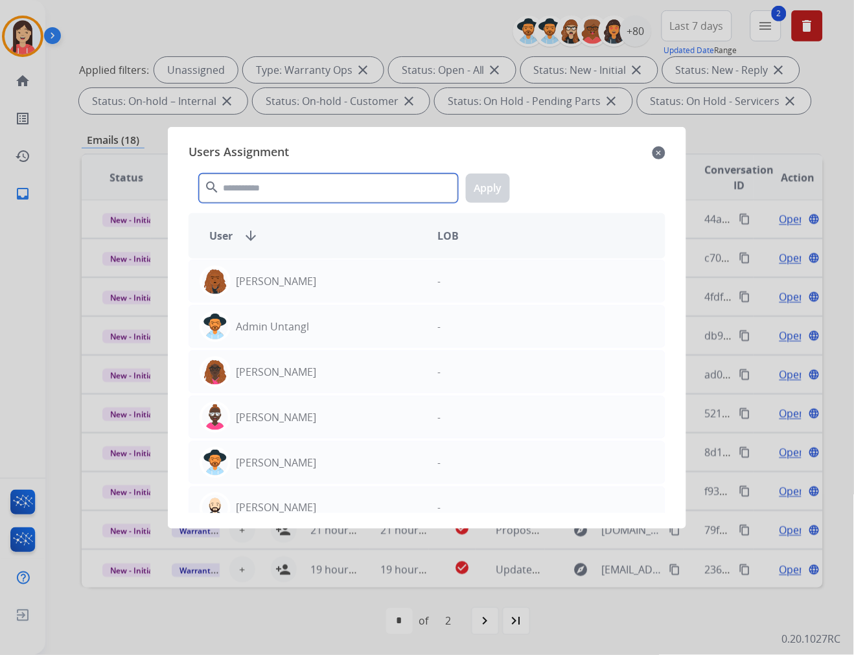
click at [281, 187] on input "text" at bounding box center [328, 188] width 259 height 29
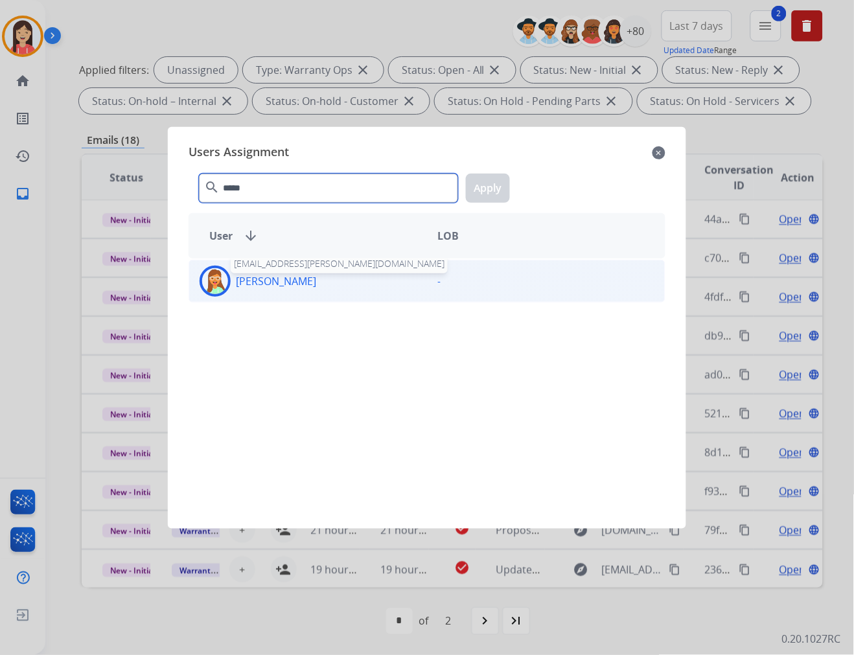
type input "*****"
click at [289, 288] on p "[PERSON_NAME]" at bounding box center [276, 282] width 80 height 16
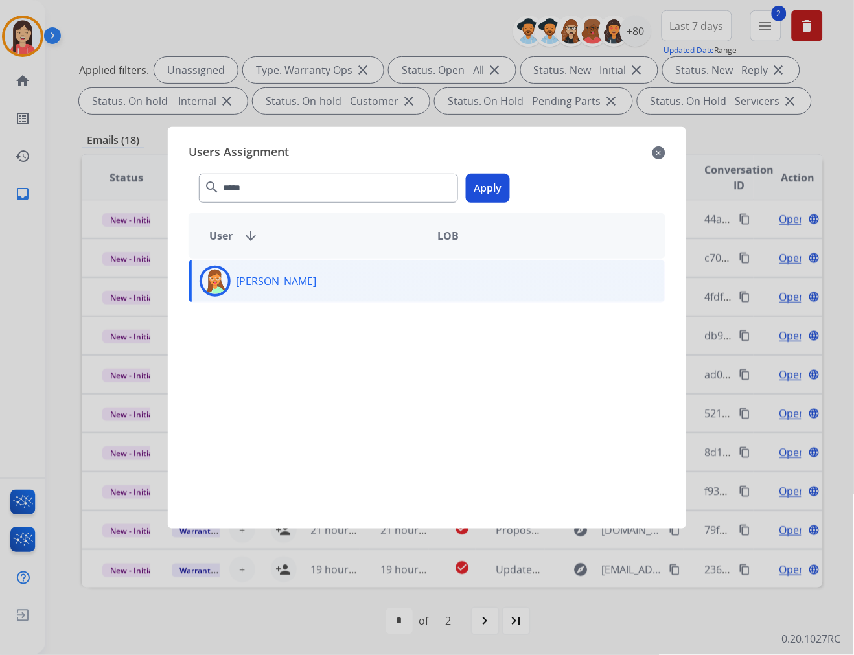
click at [490, 202] on button "Apply" at bounding box center [488, 188] width 44 height 29
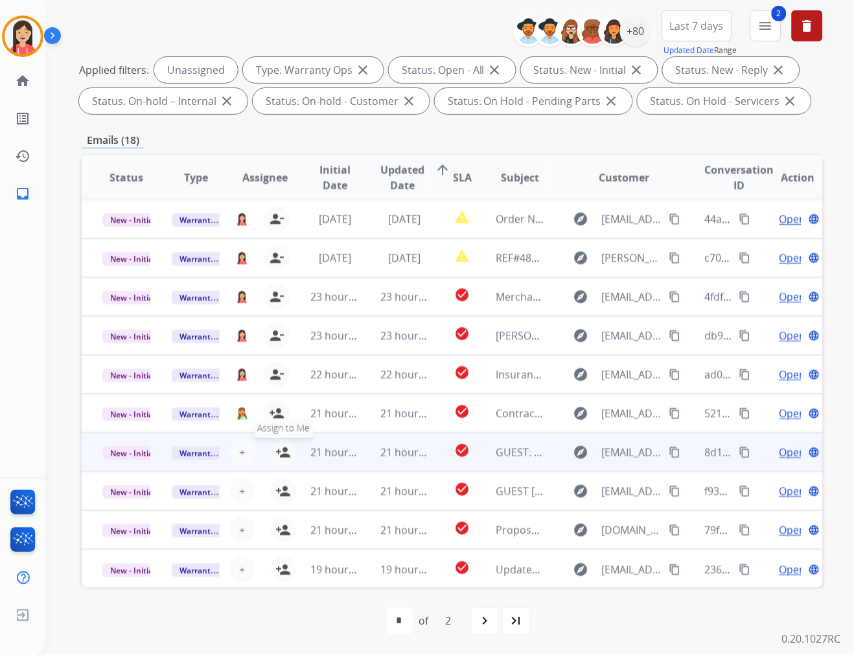
click at [277, 451] on mat-icon "person_add" at bounding box center [284, 453] width 16 height 16
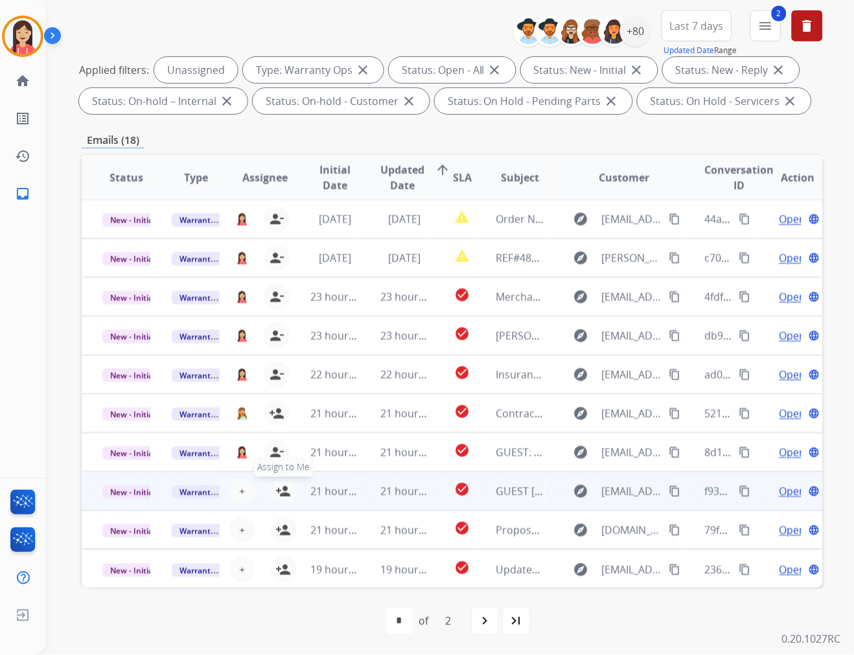
click at [279, 486] on mat-icon "person_add" at bounding box center [284, 492] width 16 height 16
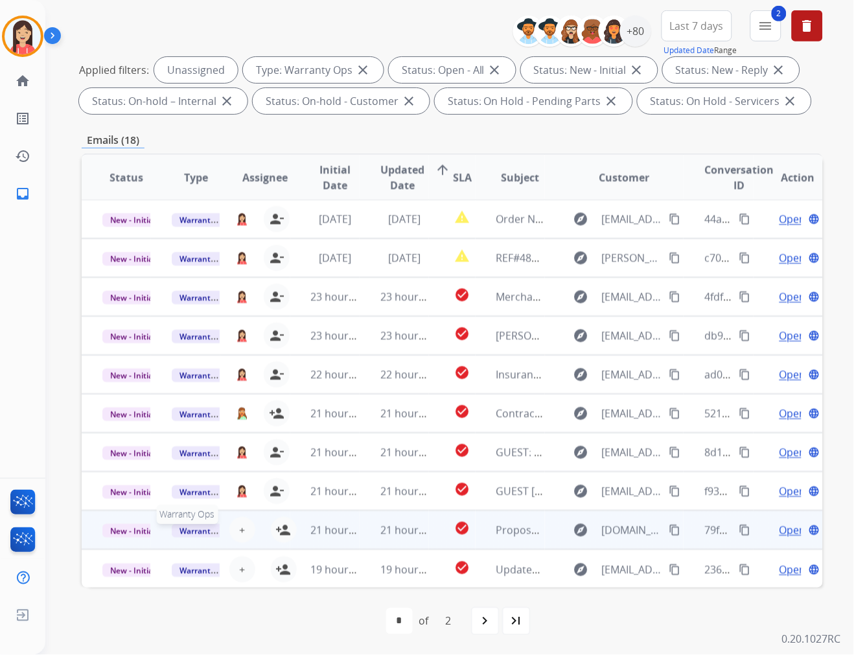
click at [203, 532] on span "Warranty Ops" at bounding box center [205, 531] width 67 height 14
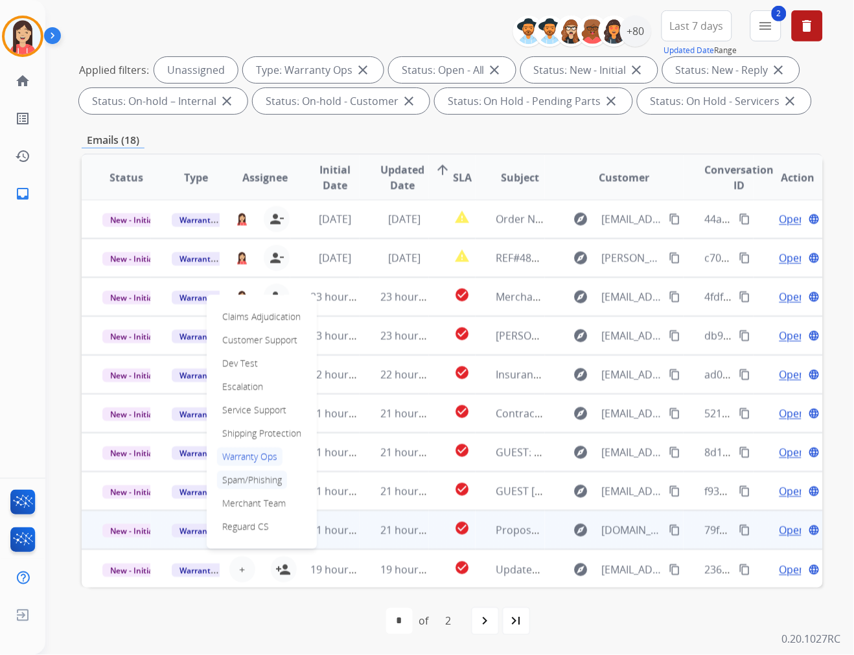
click at [237, 480] on p "Spam/Phishing" at bounding box center [252, 480] width 70 height 18
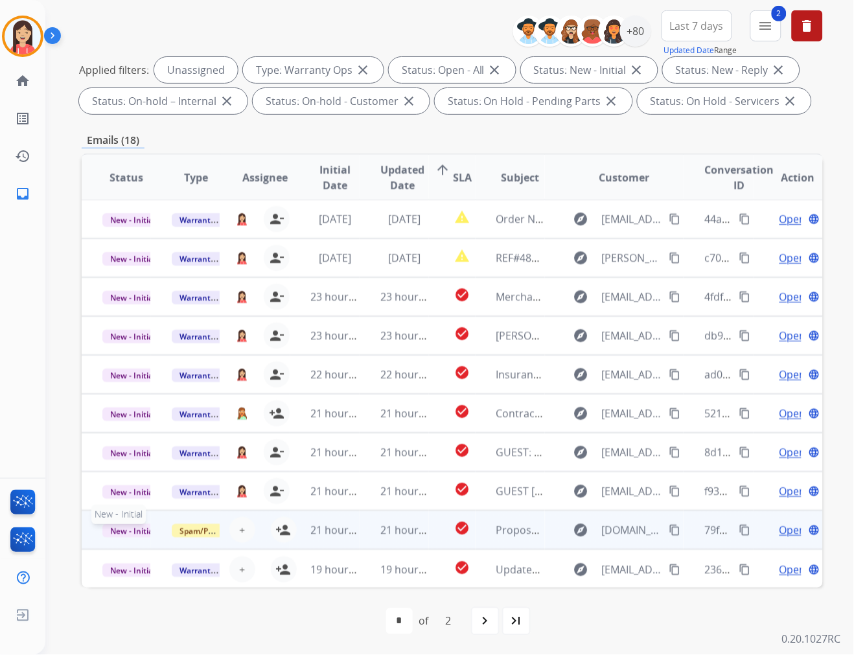
click at [134, 529] on span "New - Initial" at bounding box center [132, 531] width 60 height 14
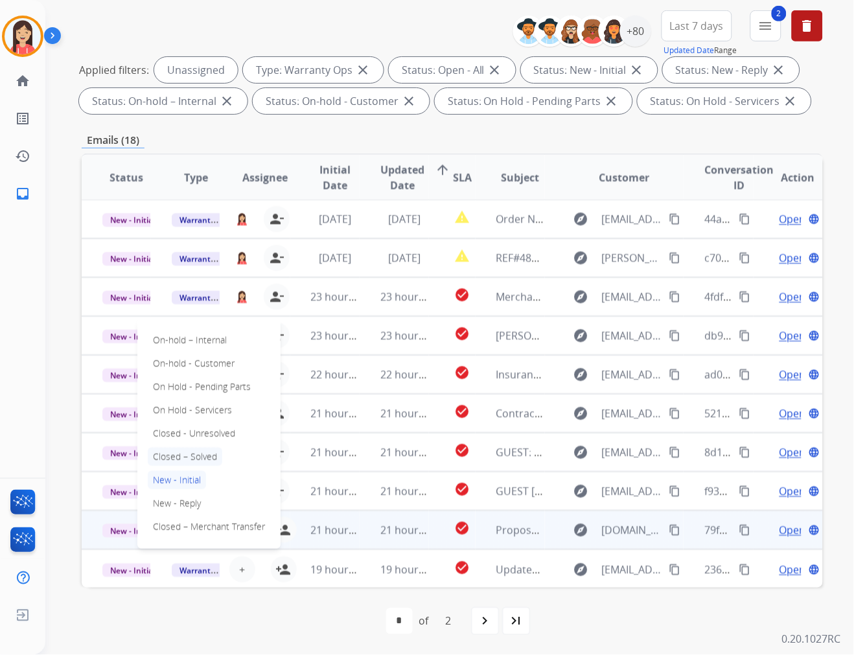
click at [186, 453] on p "Closed – Solved" at bounding box center [185, 457] width 75 height 18
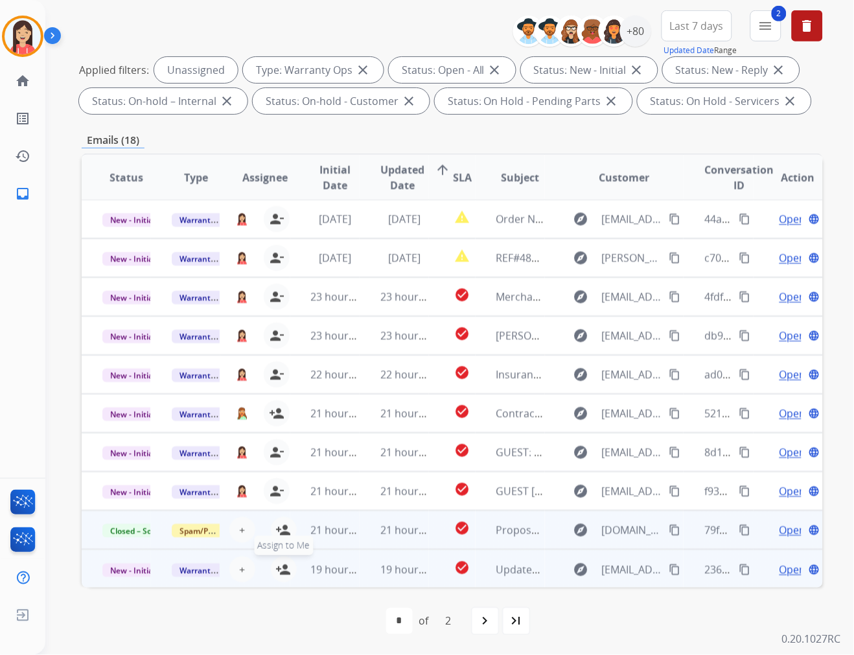
click at [282, 567] on mat-icon "person_add" at bounding box center [284, 570] width 16 height 16
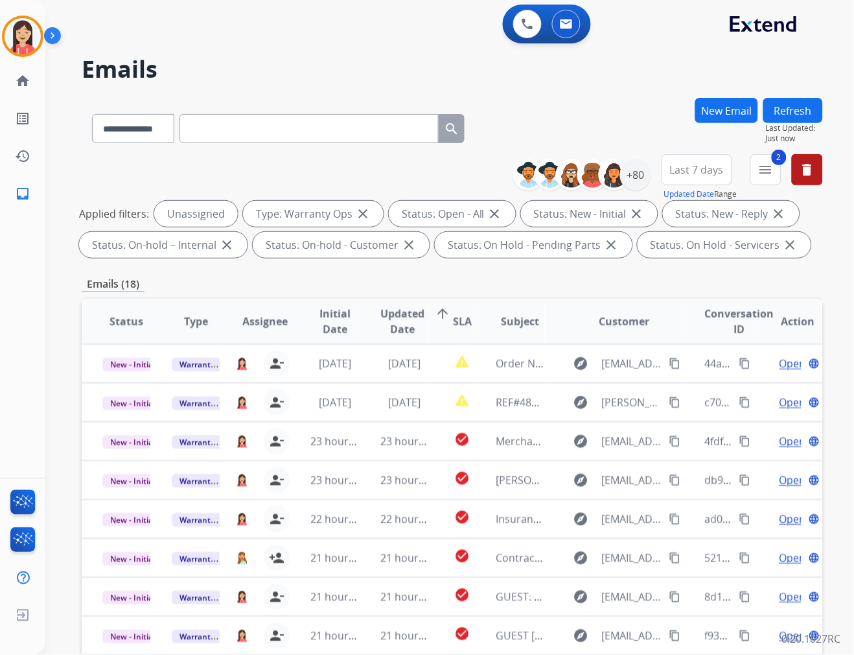
scroll to position [0, 0]
click at [769, 108] on button "Refresh" at bounding box center [794, 111] width 60 height 25
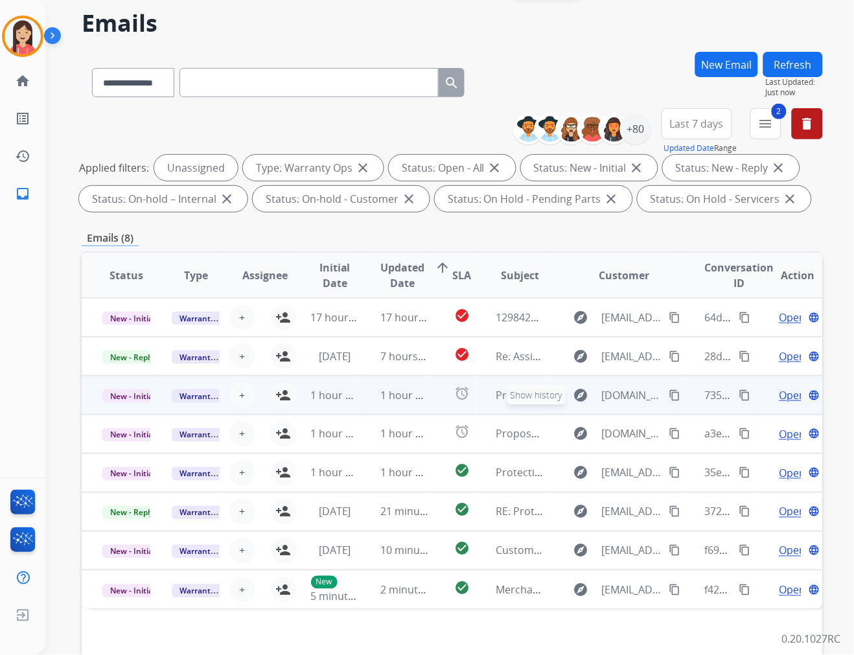
scroll to position [72, 0]
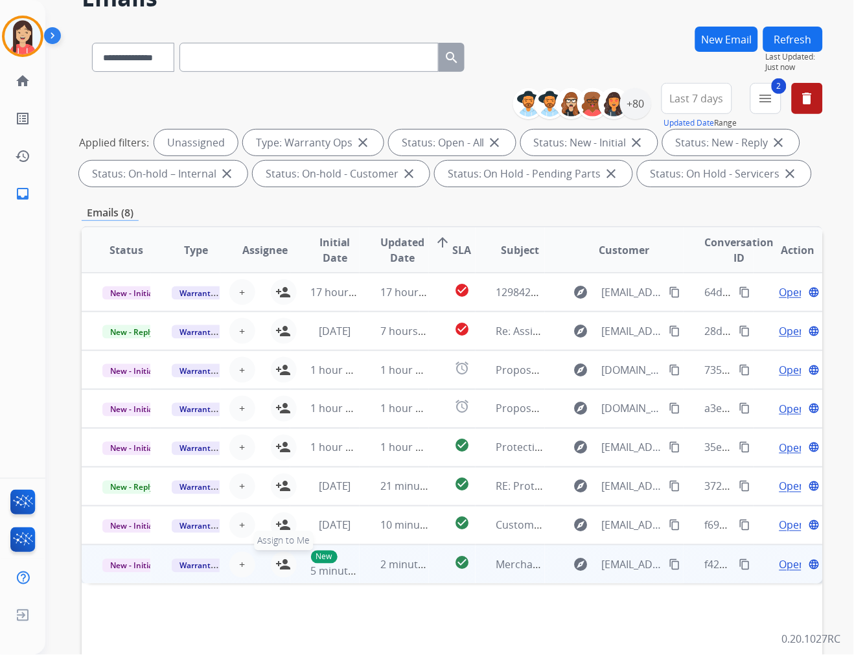
click at [279, 559] on mat-icon "person_add" at bounding box center [284, 566] width 16 height 16
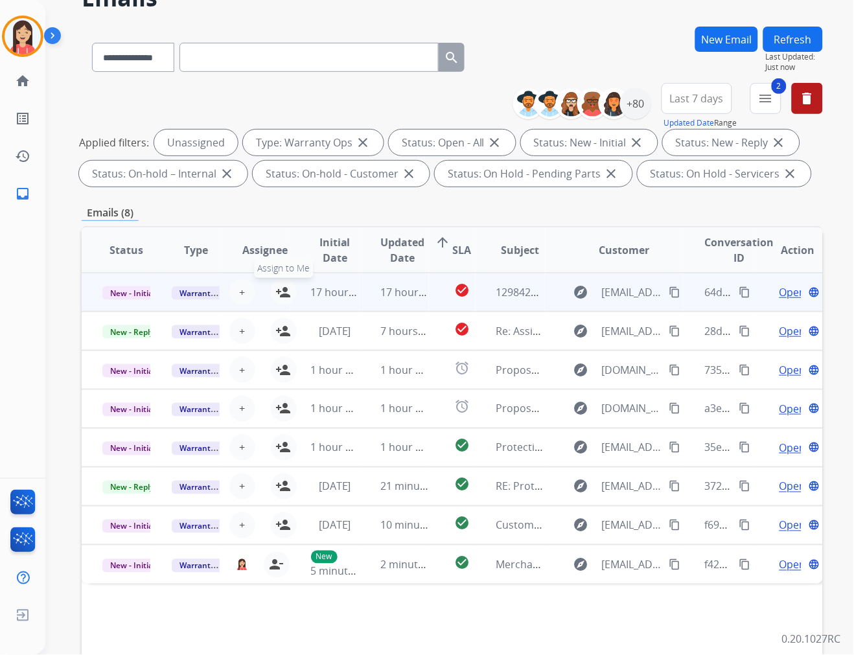
click at [281, 285] on mat-icon "person_add" at bounding box center [284, 293] width 16 height 16
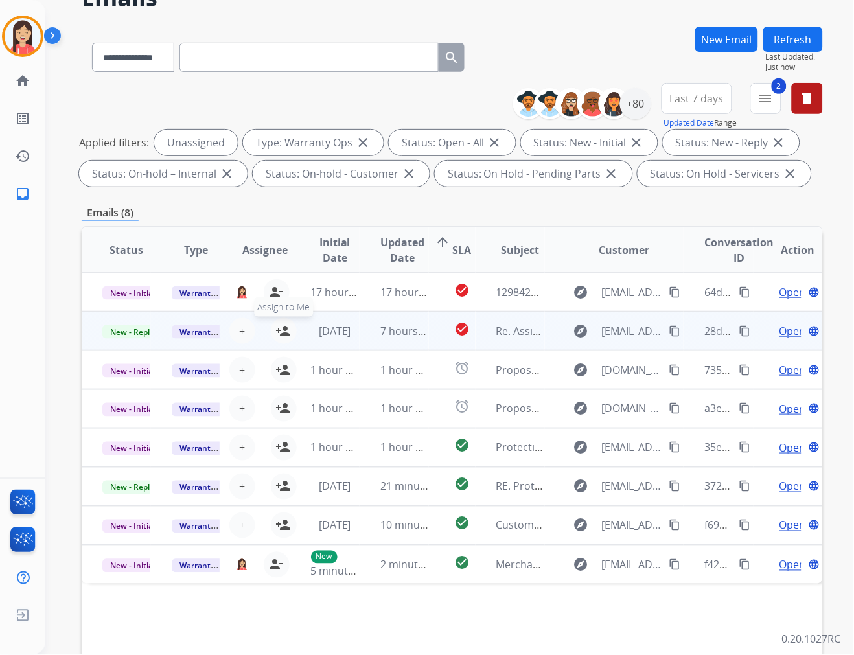
click at [283, 331] on mat-icon "person_add" at bounding box center [284, 332] width 16 height 16
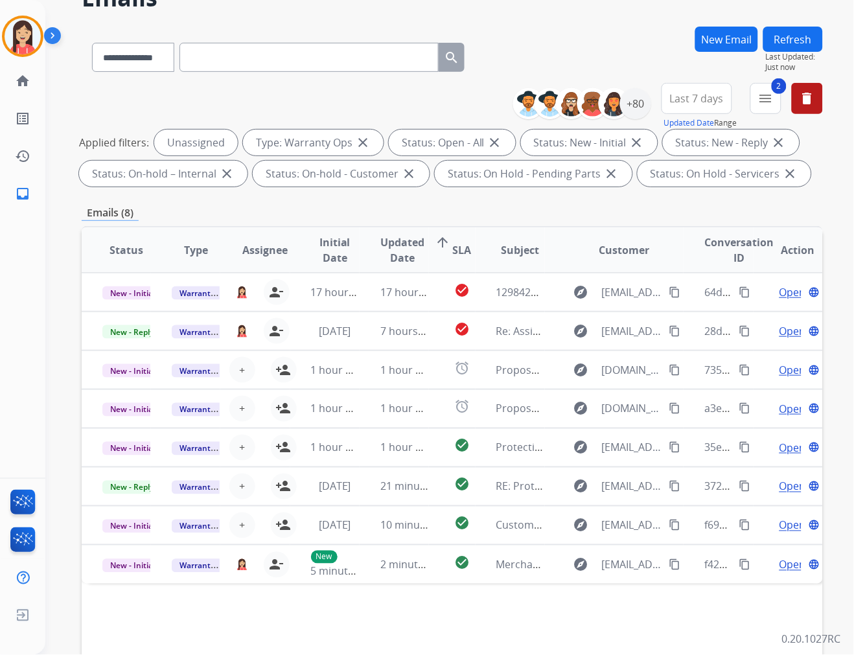
scroll to position [0, 0]
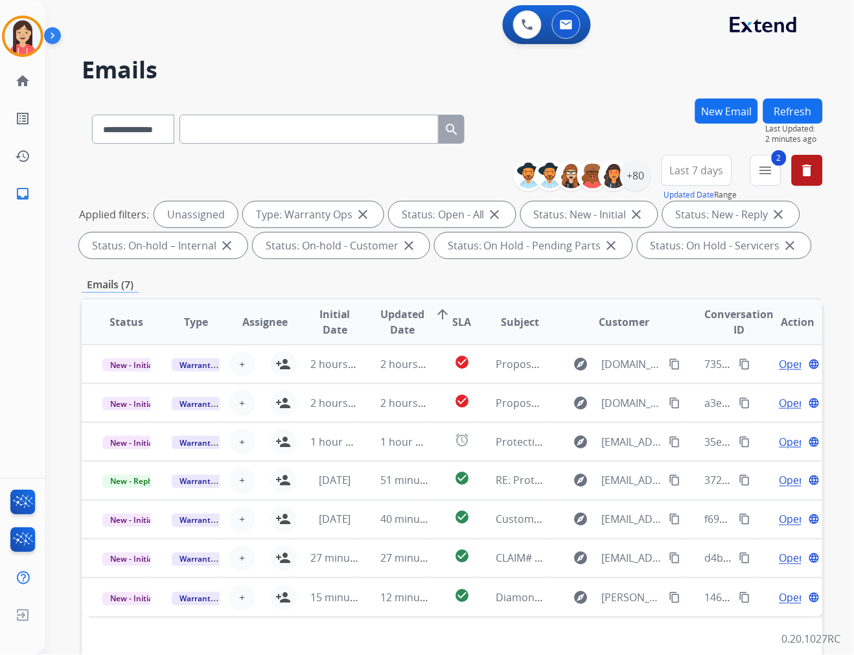
click at [469, 277] on div "Emails (7)" at bounding box center [453, 285] width 742 height 16
click at [644, 175] on div "+80" at bounding box center [635, 175] width 31 height 31
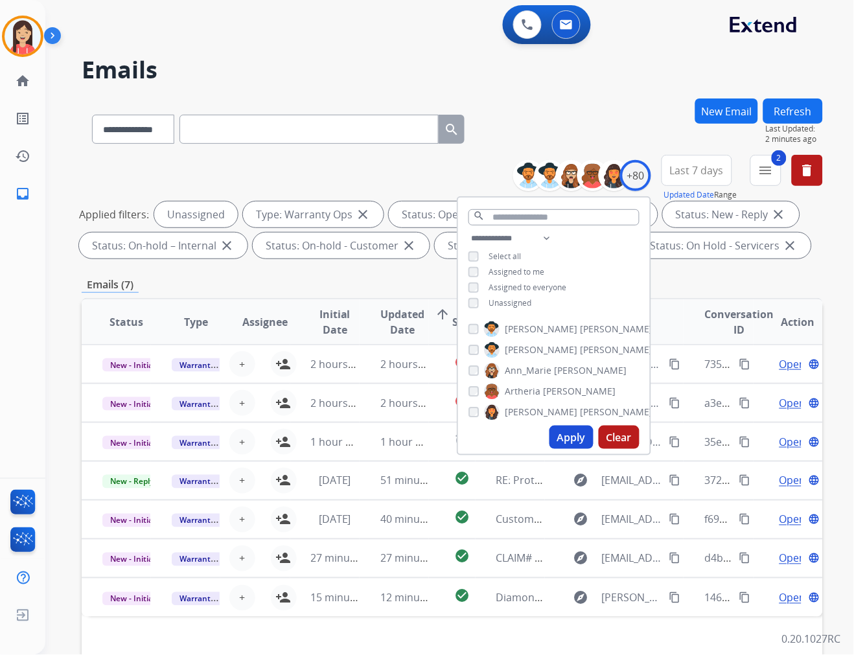
click at [520, 269] on span "Assigned to me" at bounding box center [517, 271] width 56 height 11
click at [575, 441] on button "Apply" at bounding box center [572, 437] width 44 height 23
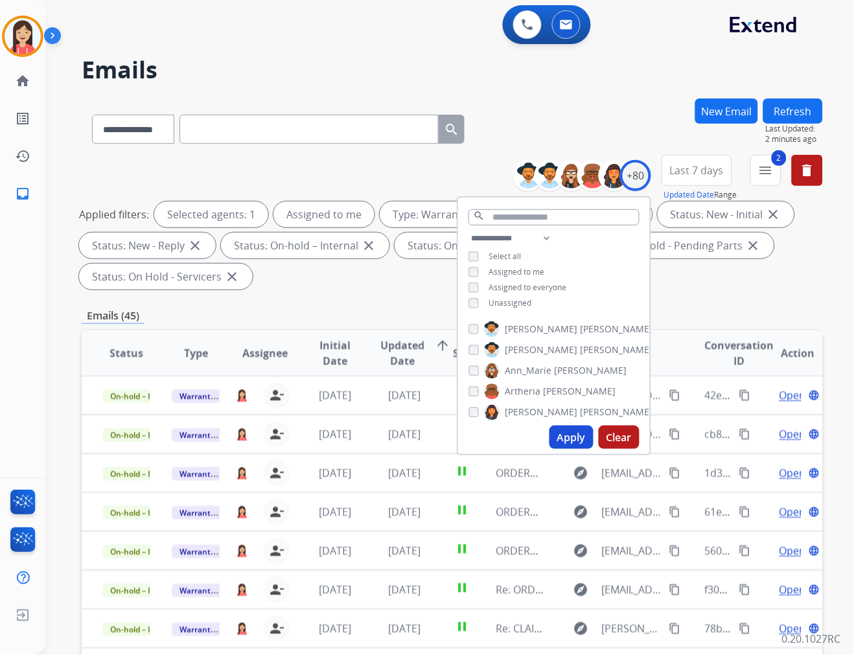
click at [723, 294] on div "**********" at bounding box center [453, 225] width 742 height 140
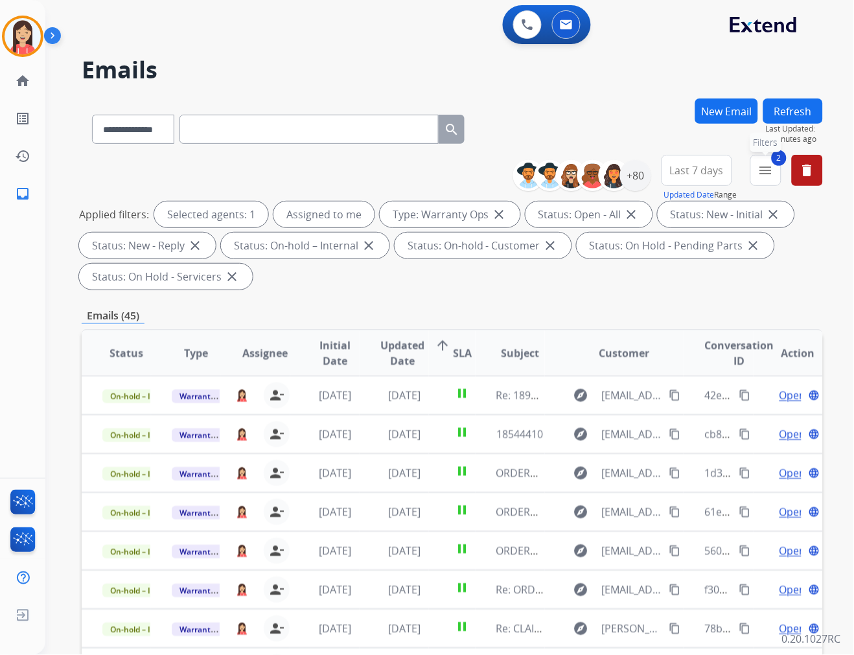
click at [769, 164] on mat-icon "menu" at bounding box center [767, 171] width 16 height 16
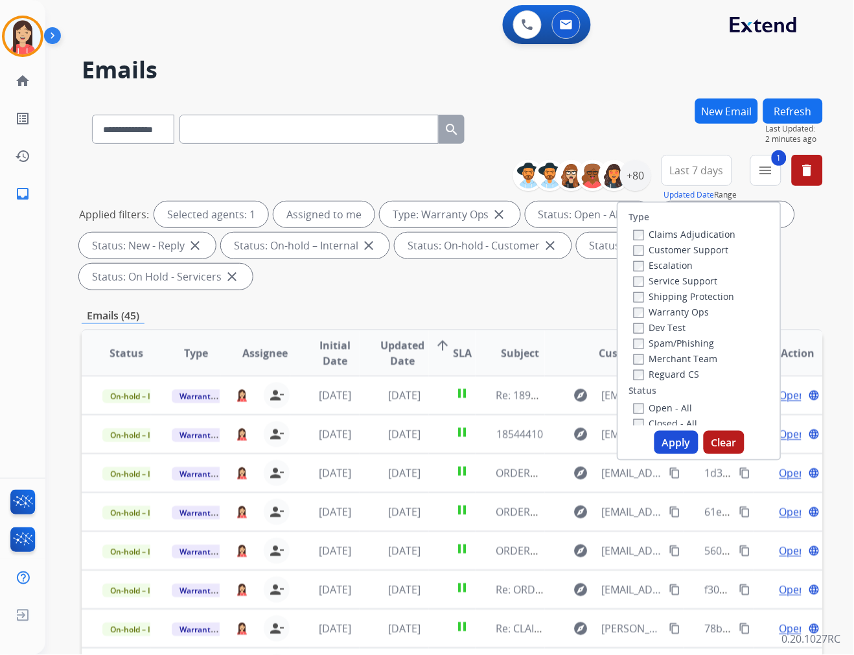
click at [655, 437] on button "Apply" at bounding box center [677, 442] width 44 height 23
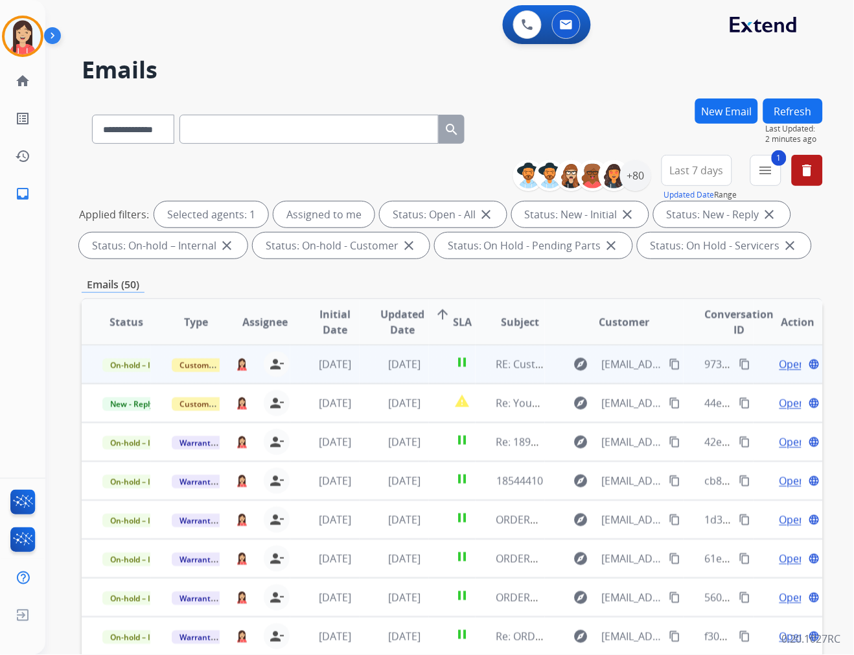
click at [360, 373] on td "[DATE]" at bounding box center [394, 364] width 69 height 39
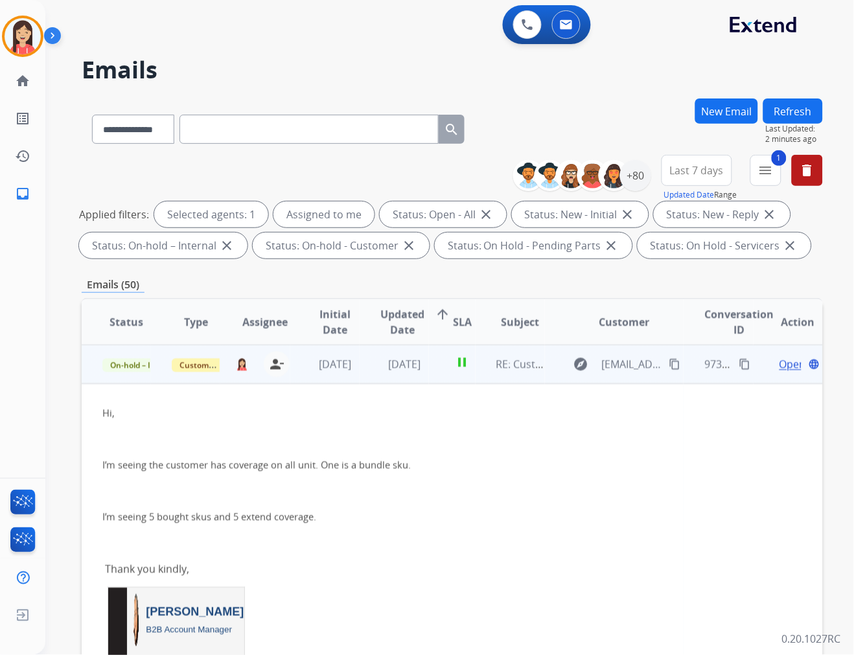
click at [422, 373] on td "[DATE]" at bounding box center [394, 364] width 69 height 39
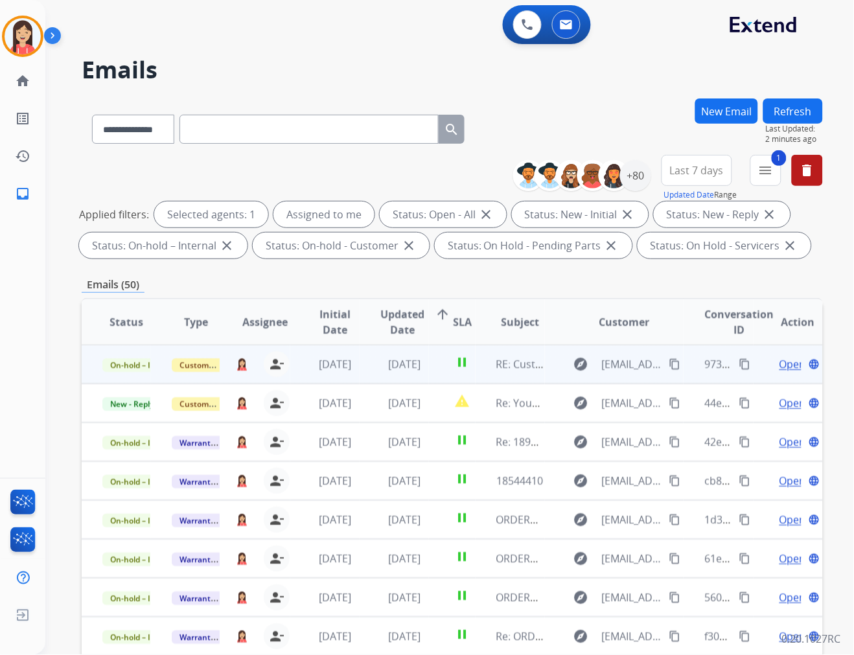
click at [769, 360] on span "Open" at bounding box center [793, 365] width 27 height 16
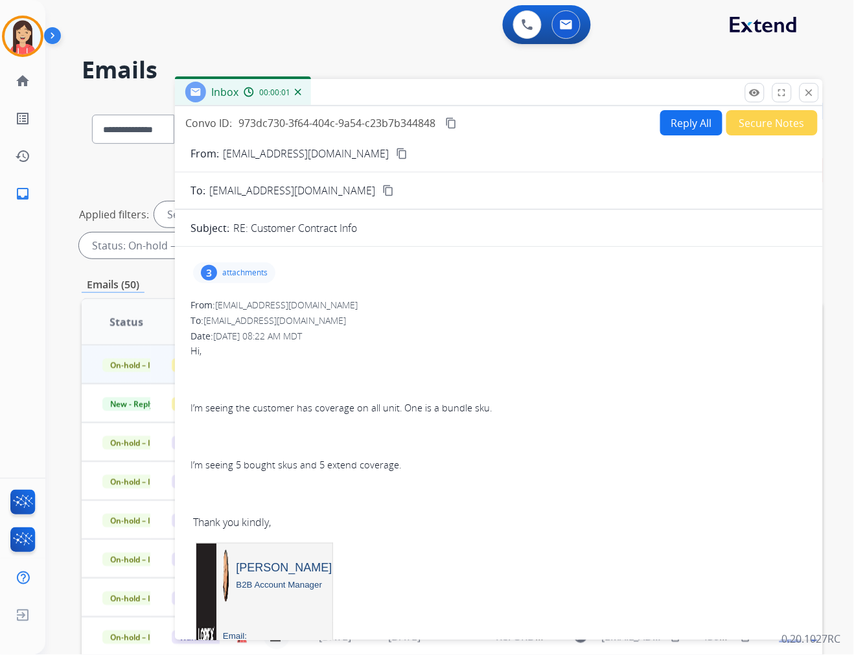
click at [253, 268] on p "attachments" at bounding box center [244, 273] width 45 height 10
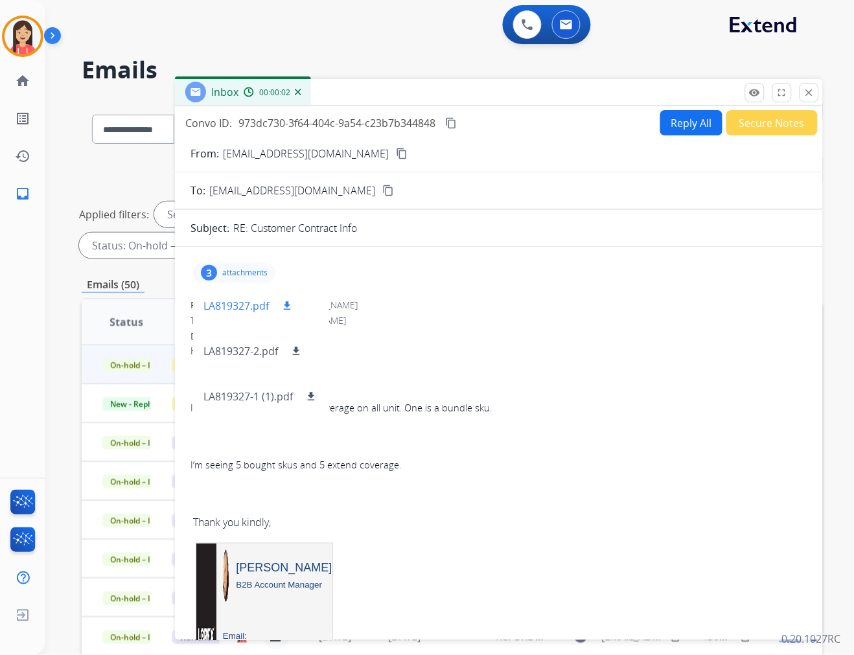
click at [292, 309] on mat-icon "download" at bounding box center [287, 306] width 12 height 12
click at [694, 125] on button "Reply All" at bounding box center [692, 122] width 62 height 25
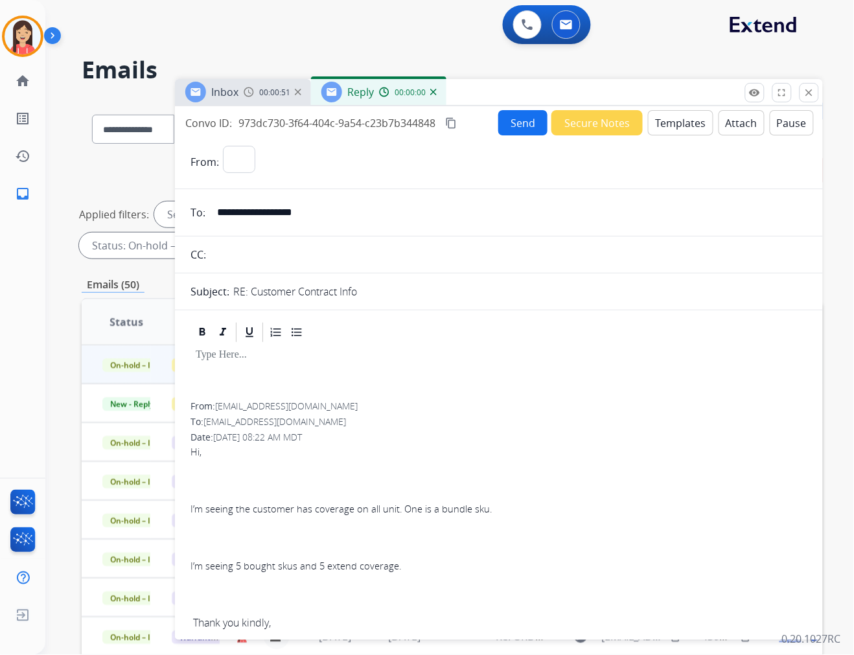
select select "**********"
click at [668, 127] on button "Templates" at bounding box center [680, 122] width 65 height 25
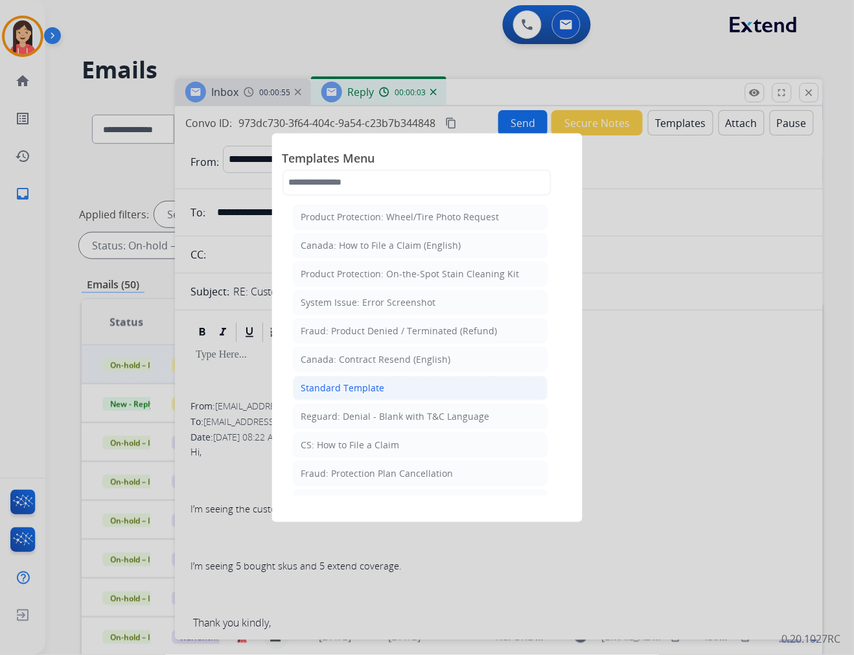
click at [345, 390] on div "Standard Template" at bounding box center [343, 388] width 84 height 13
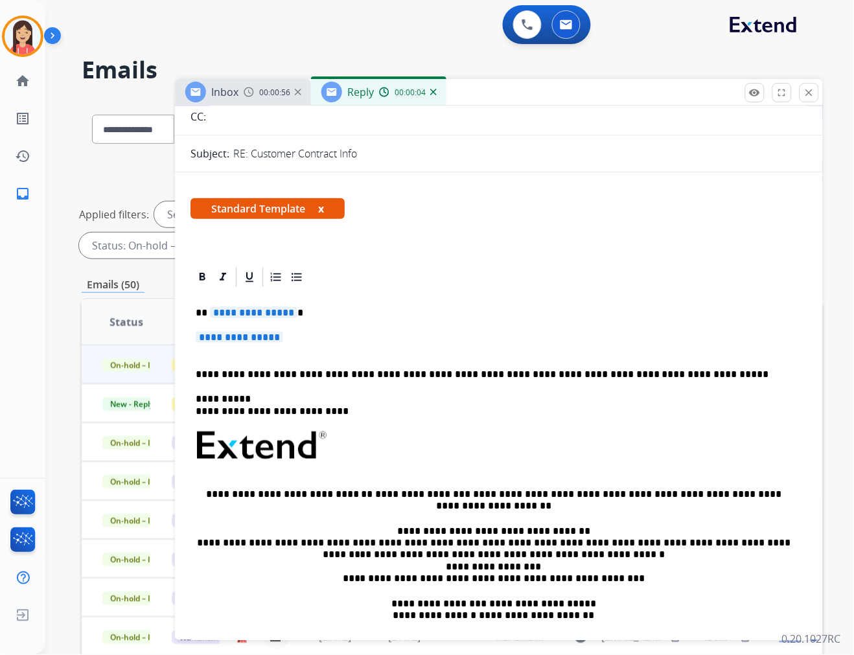
scroll to position [144, 0]
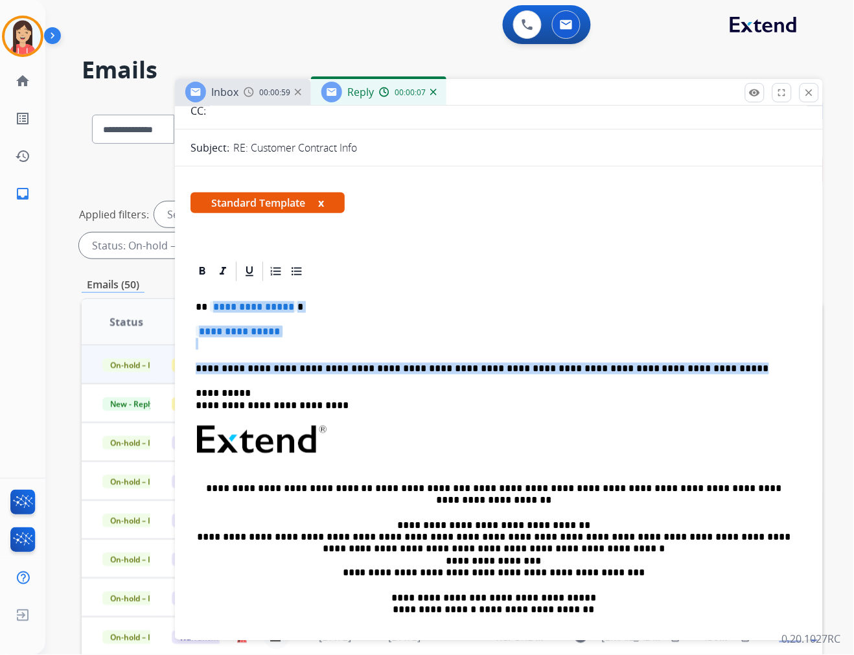
drag, startPoint x: 209, startPoint y: 309, endPoint x: 673, endPoint y: 370, distance: 467.6
click at [673, 370] on div "**********" at bounding box center [499, 470] width 617 height 375
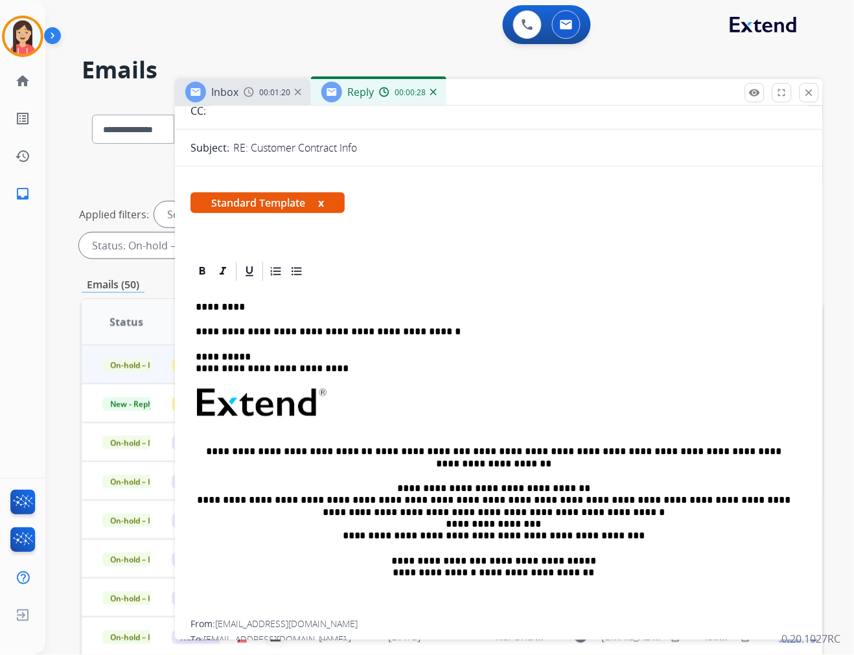
click at [443, 325] on div "**********" at bounding box center [499, 452] width 617 height 338
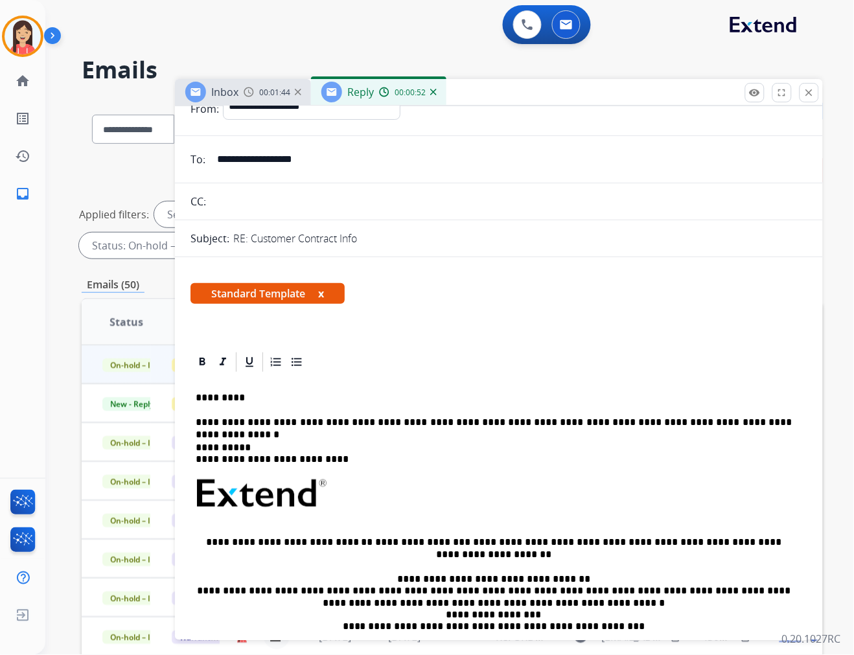
scroll to position [0, 0]
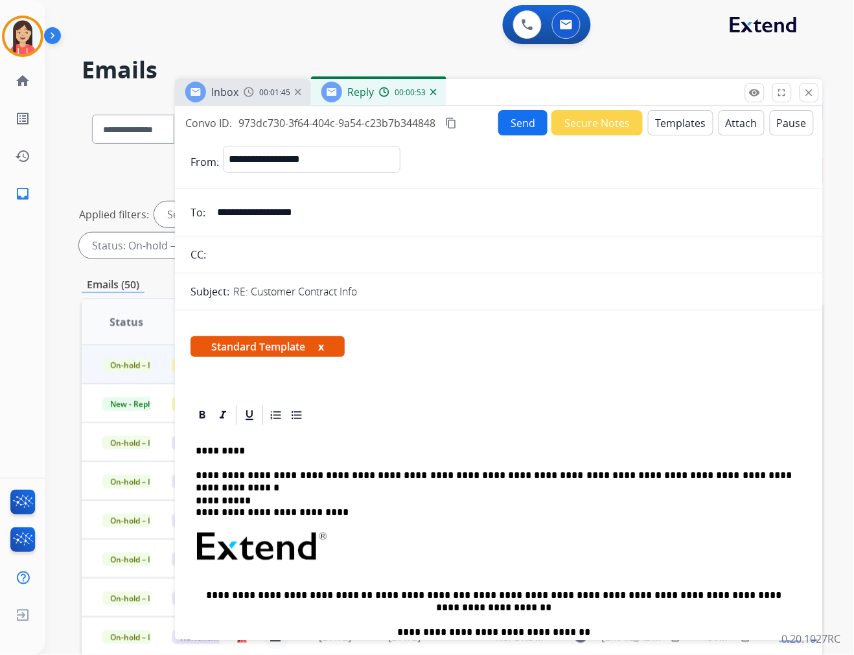
click at [525, 130] on button "Send" at bounding box center [523, 122] width 49 height 25
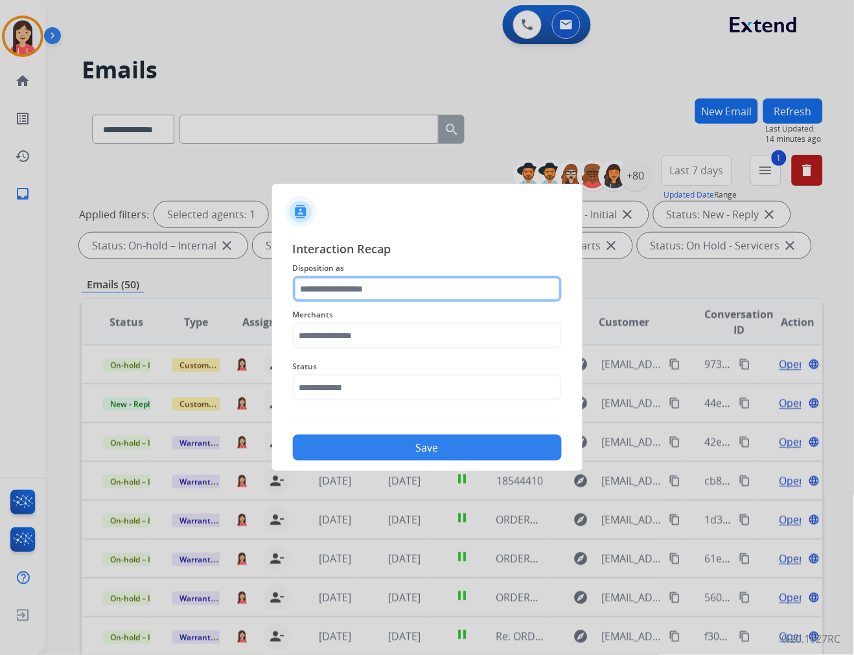
click at [362, 284] on input "text" at bounding box center [427, 289] width 269 height 26
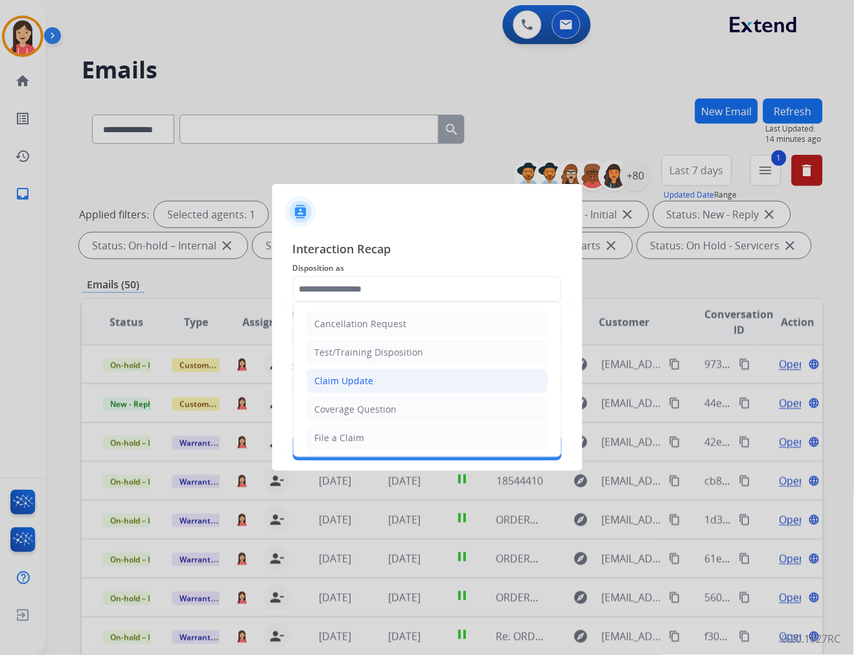
click at [390, 379] on li "Claim Update" at bounding box center [428, 381] width 242 height 25
type input "**********"
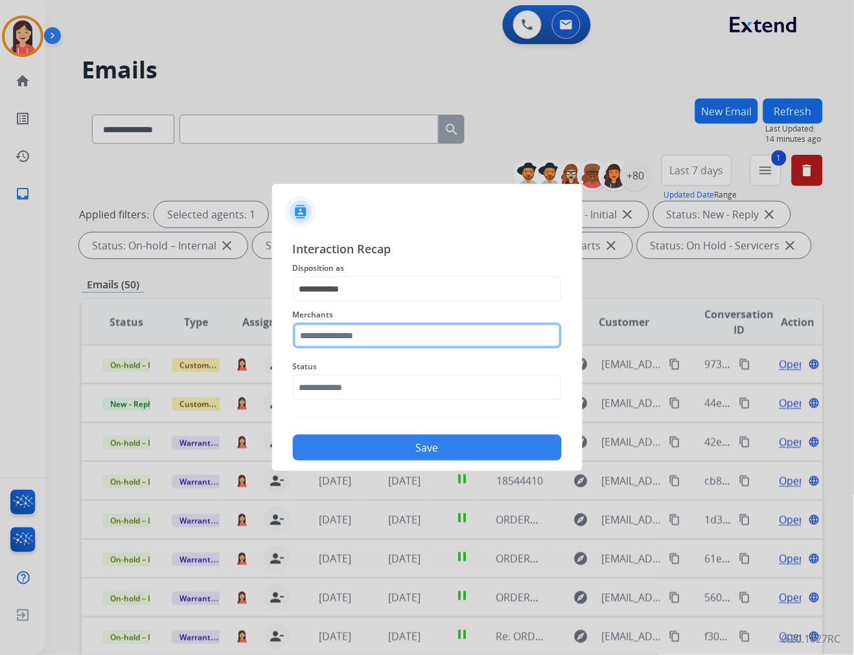
click at [388, 331] on input "text" at bounding box center [427, 336] width 269 height 26
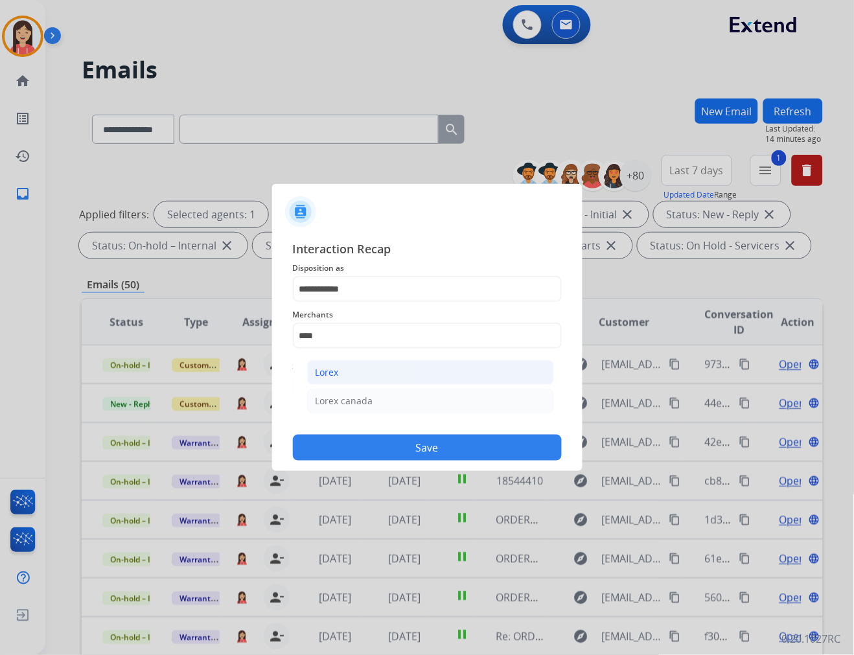
click at [352, 364] on li "Lorex" at bounding box center [430, 372] width 247 height 25
type input "*****"
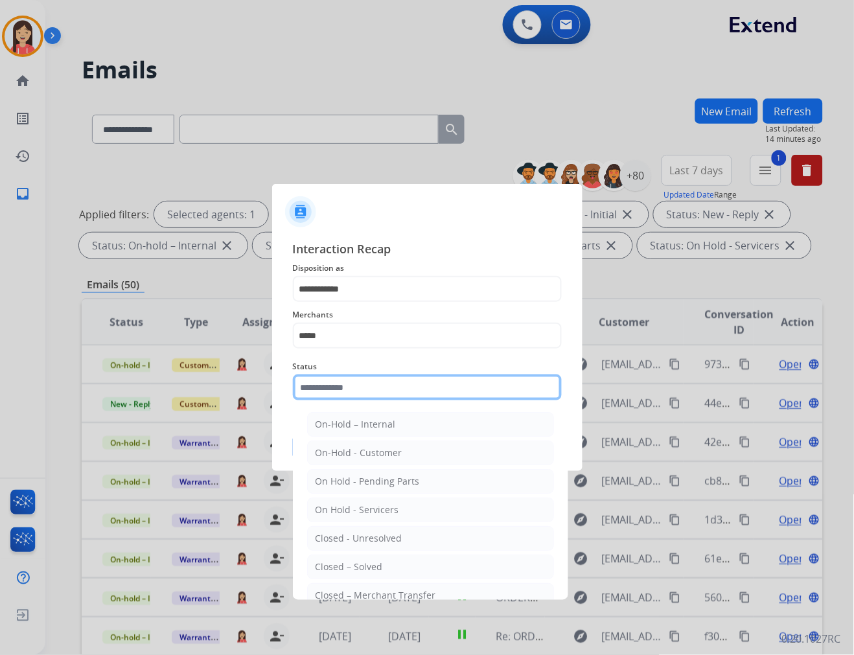
click at [341, 383] on input "text" at bounding box center [427, 388] width 269 height 26
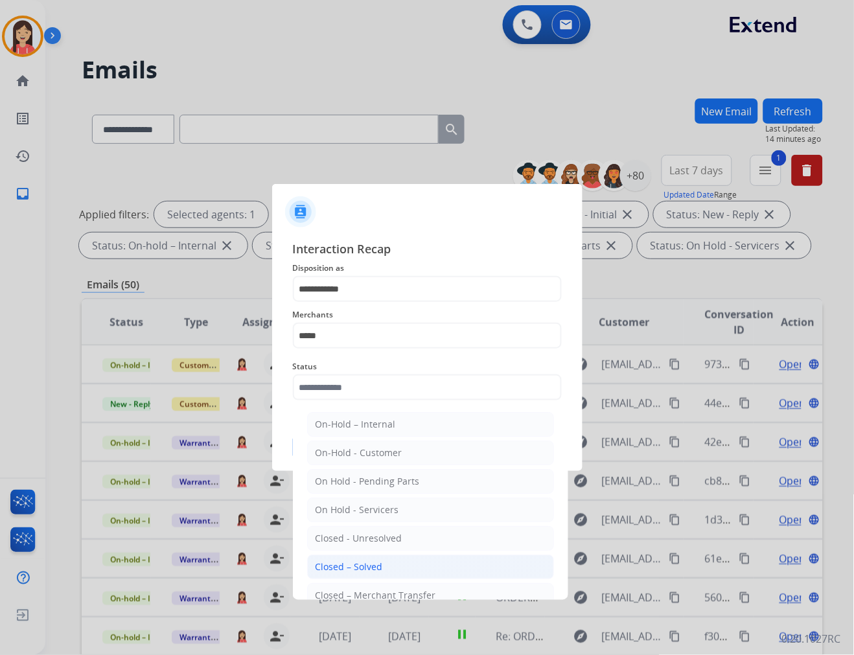
click at [362, 561] on div "Closed – Solved" at bounding box center [349, 567] width 67 height 13
type input "**********"
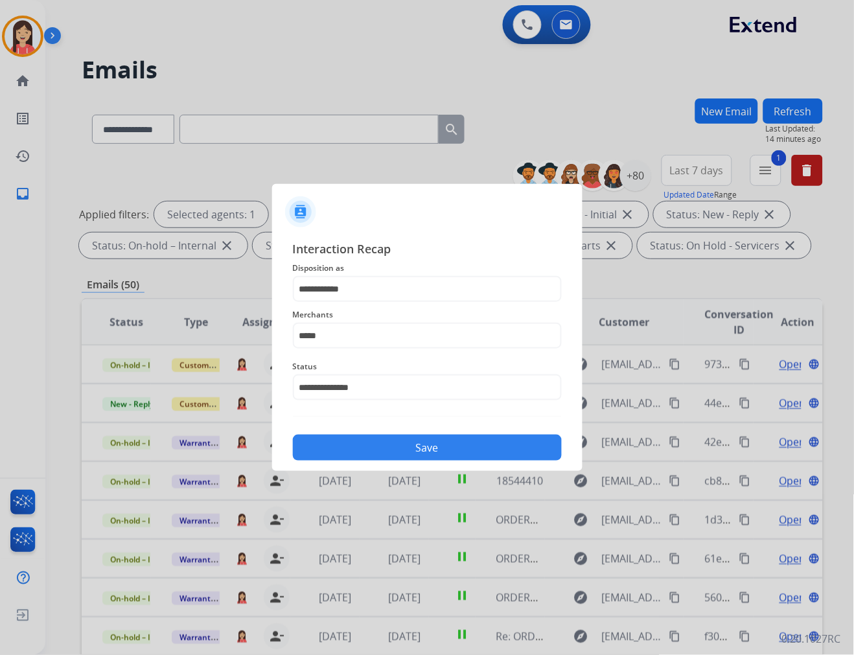
click at [394, 451] on button "Save" at bounding box center [427, 448] width 269 height 26
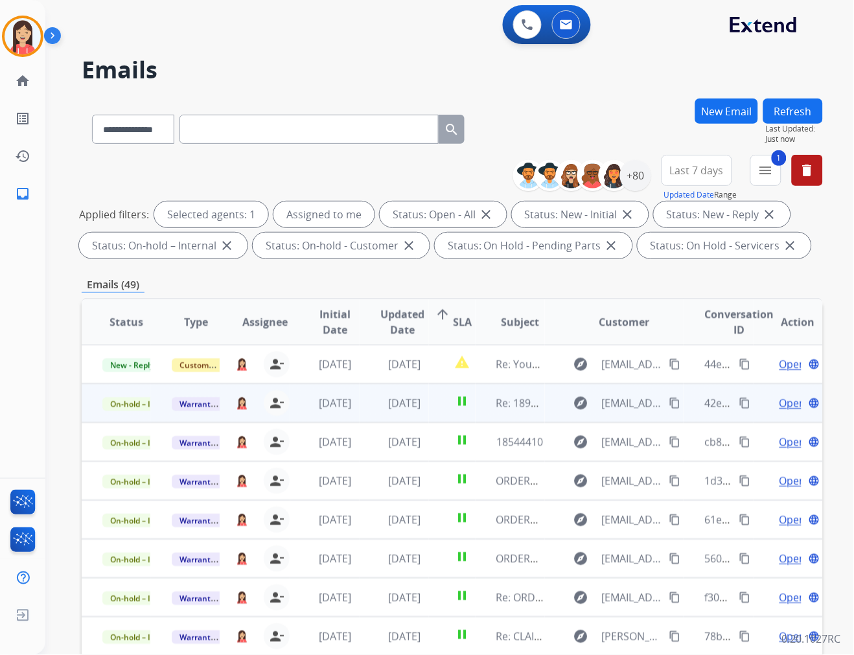
click at [373, 415] on td "[DATE]" at bounding box center [394, 403] width 69 height 39
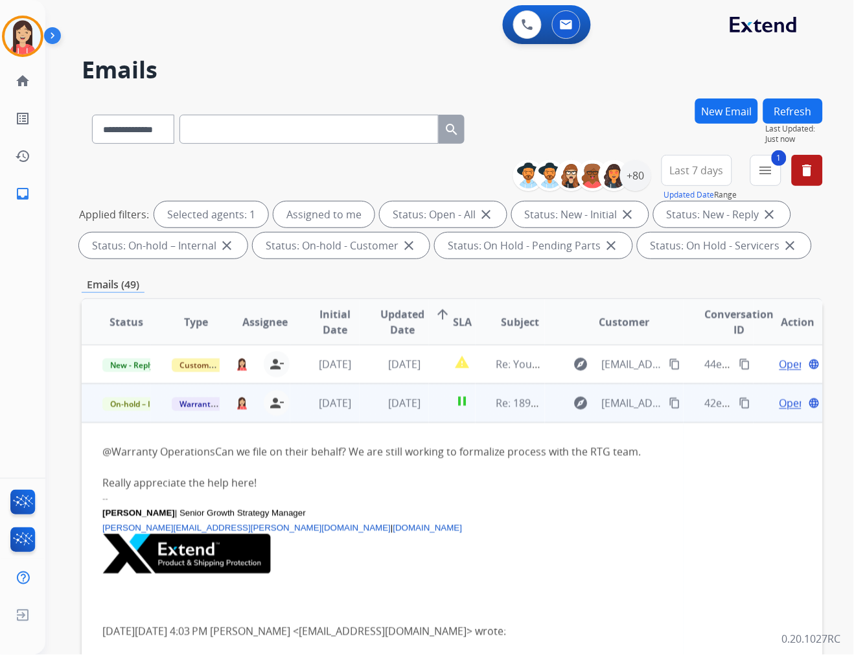
scroll to position [39, 0]
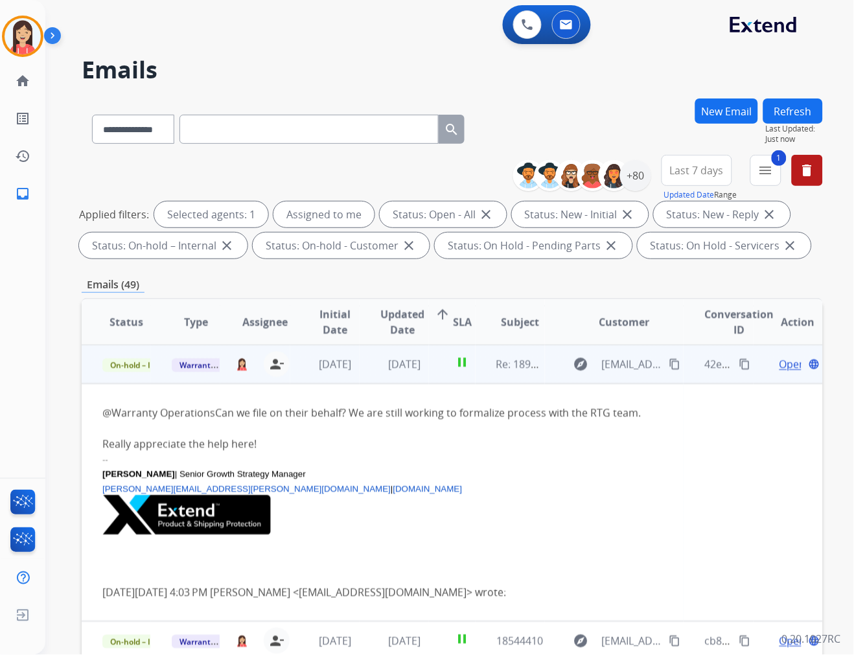
click at [769, 361] on span "Open" at bounding box center [793, 365] width 27 height 16
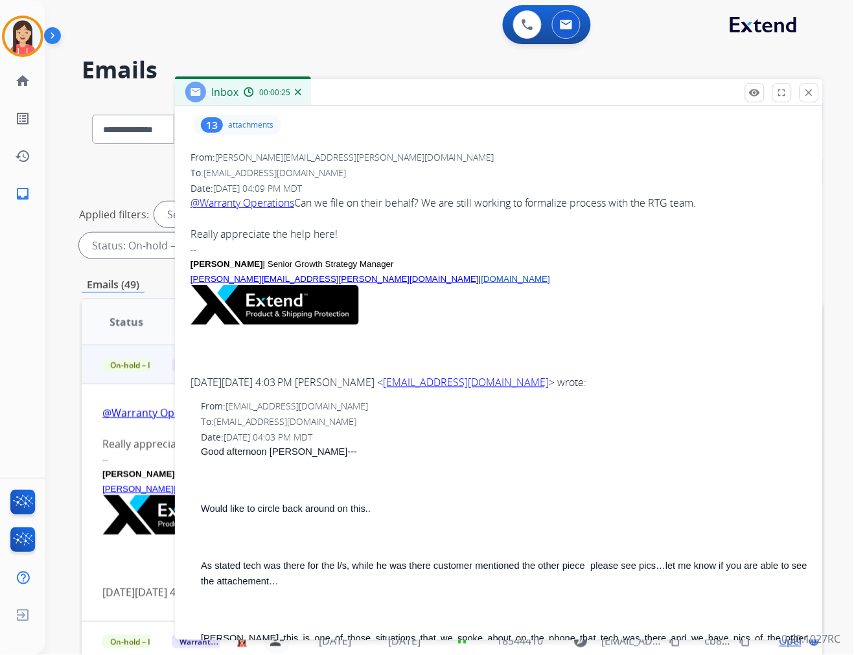
scroll to position [0, 0]
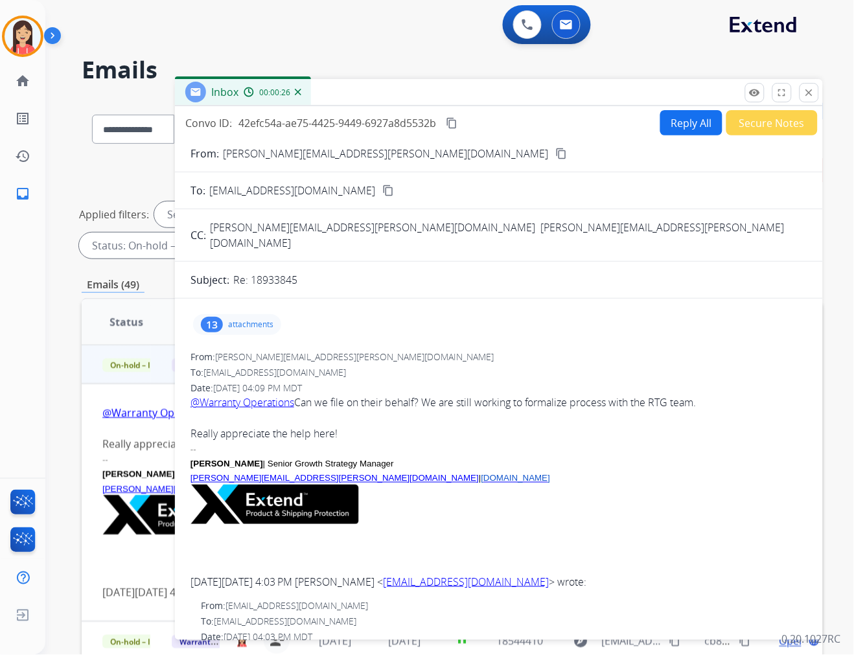
click at [283, 272] on p "Re: 18933845" at bounding box center [265, 280] width 64 height 16
copy p "18933845"
click at [456, 456] on p "[PERSON_NAME] | Senior Growth Strategy Manager" at bounding box center [499, 463] width 617 height 14
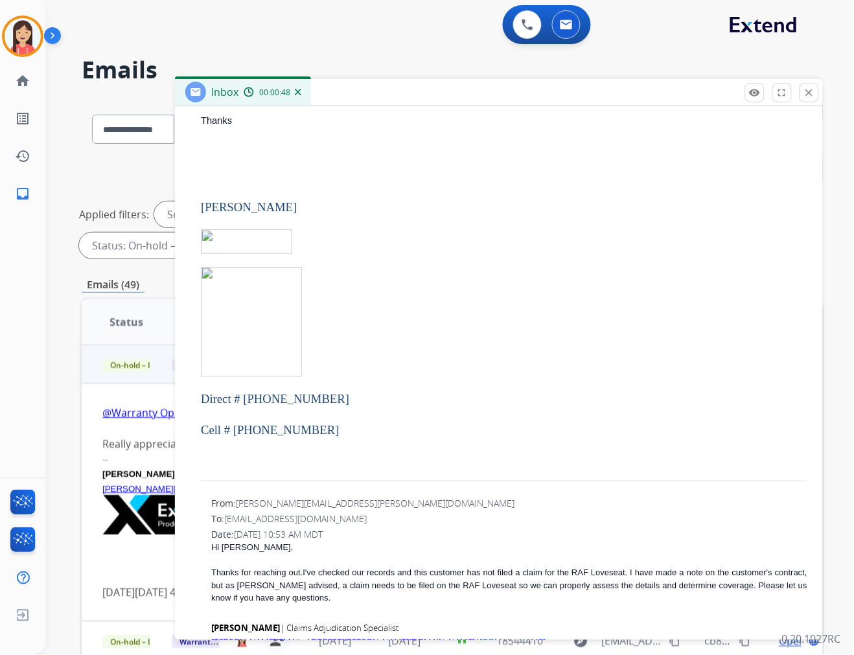
scroll to position [936, 0]
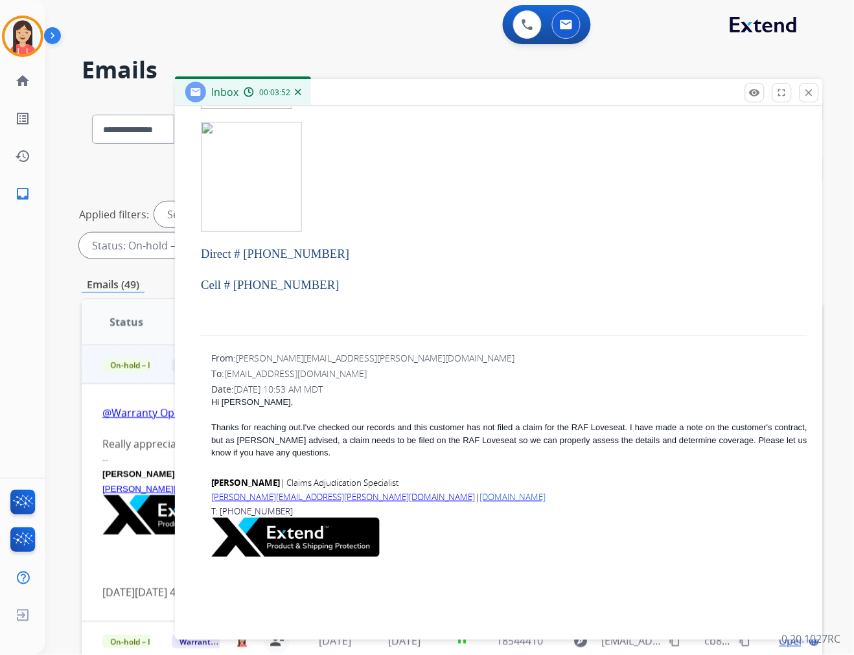
drag, startPoint x: 354, startPoint y: 261, endPoint x: 361, endPoint y: 261, distance: 7.1
click at [354, 276] on p "Cell # [PHONE_NUMBER]" at bounding box center [504, 285] width 607 height 18
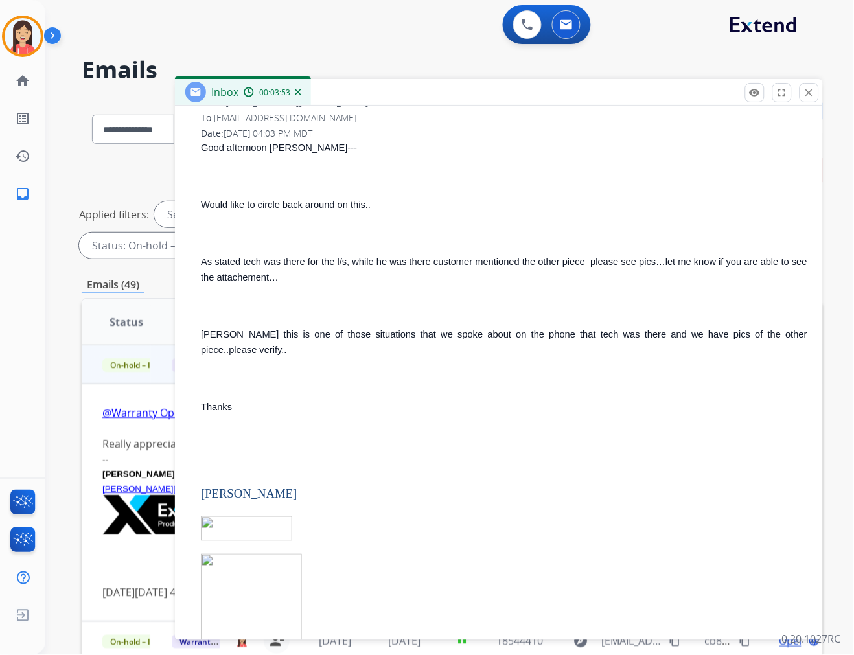
scroll to position [0, 0]
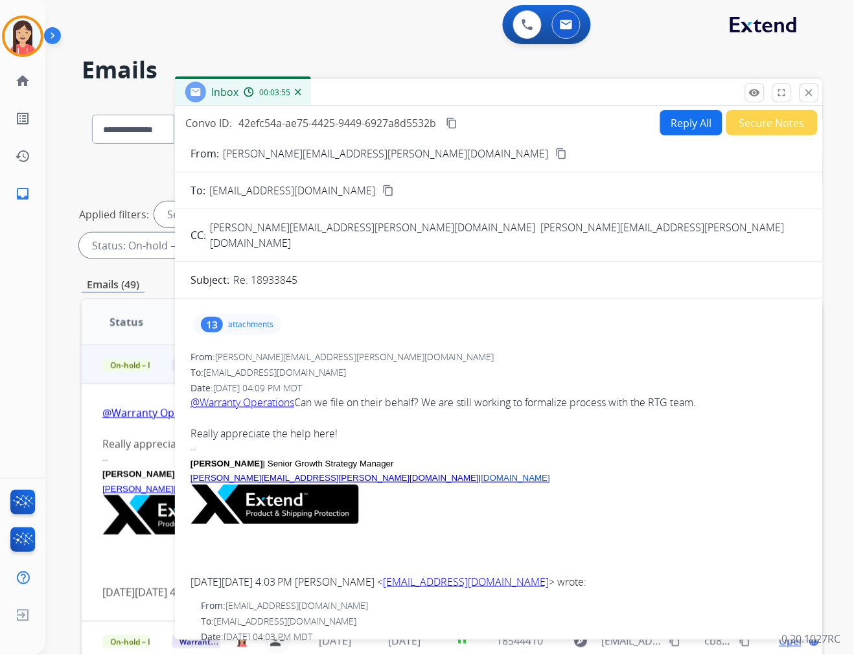
click at [676, 120] on button "Reply All" at bounding box center [692, 122] width 62 height 25
select select "**********"
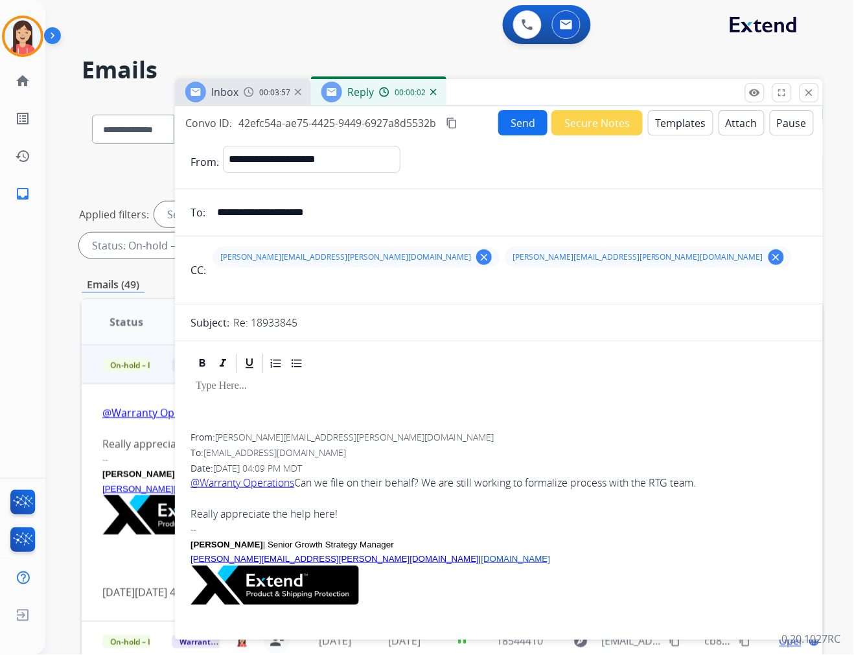
click at [653, 124] on button "Templates" at bounding box center [680, 122] width 65 height 25
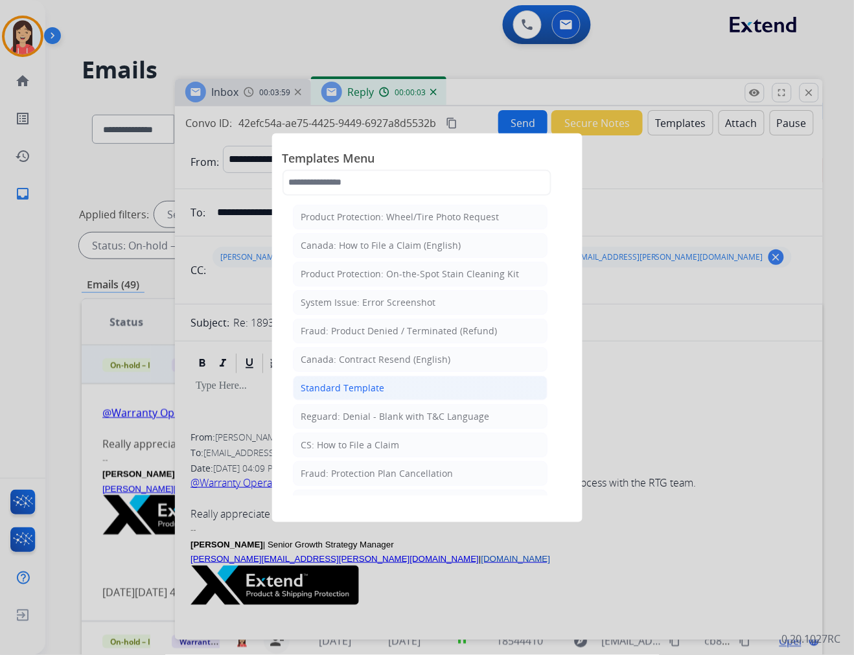
click at [329, 387] on div "Standard Template" at bounding box center [343, 388] width 84 height 13
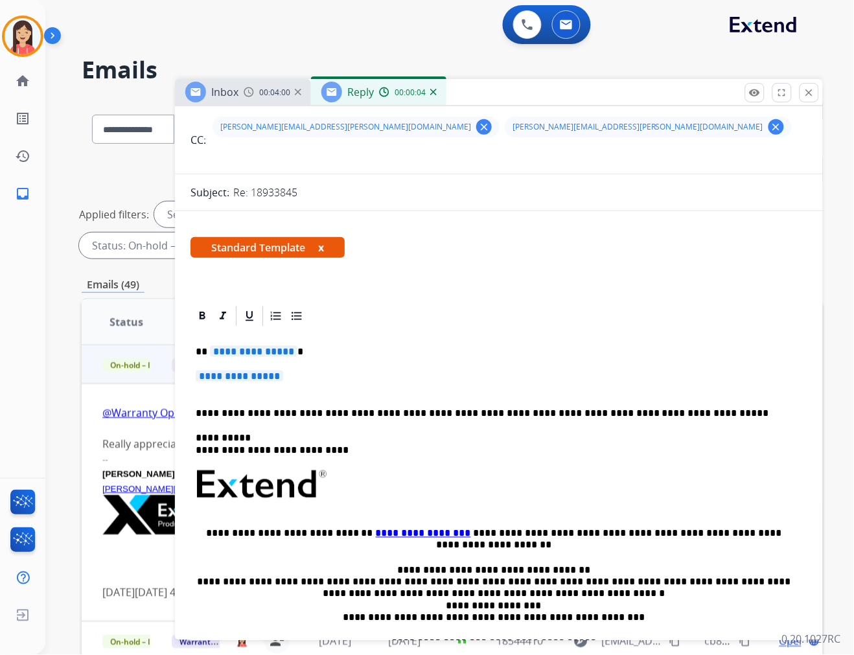
scroll to position [144, 0]
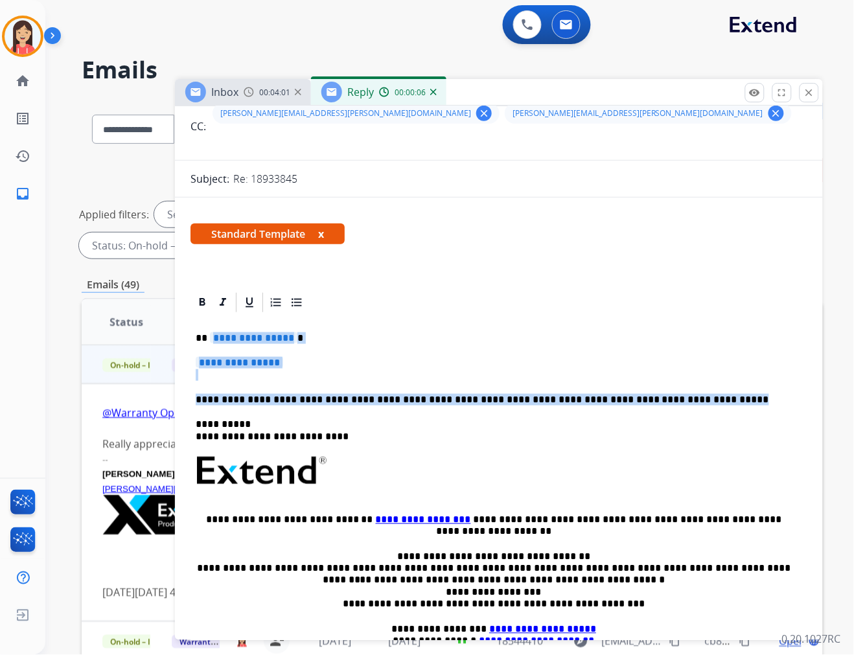
drag, startPoint x: 211, startPoint y: 336, endPoint x: 679, endPoint y: 385, distance: 471.3
click at [679, 385] on div "**********" at bounding box center [499, 501] width 617 height 375
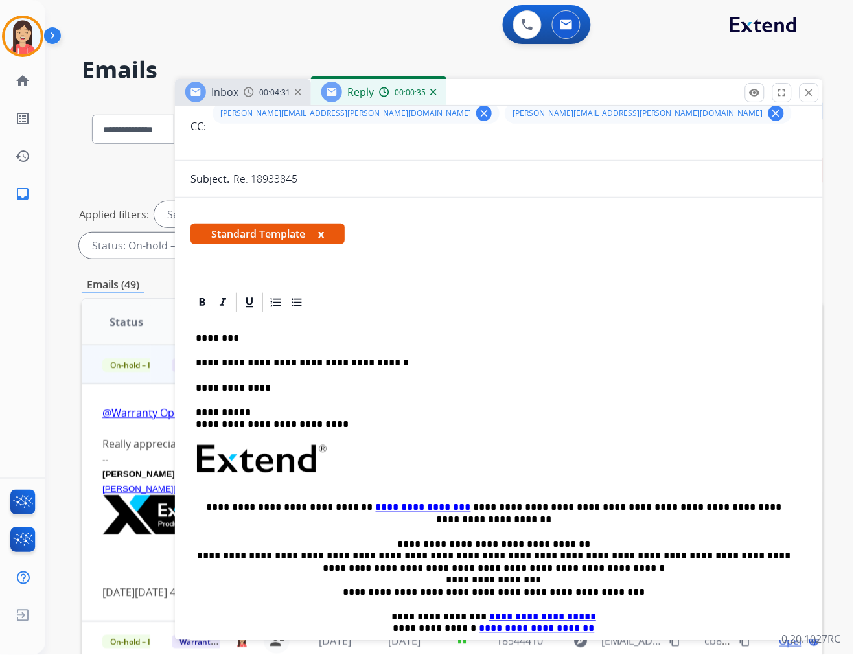
click at [404, 359] on p "**********" at bounding box center [494, 363] width 596 height 12
click at [326, 381] on div "**********" at bounding box center [499, 495] width 617 height 363
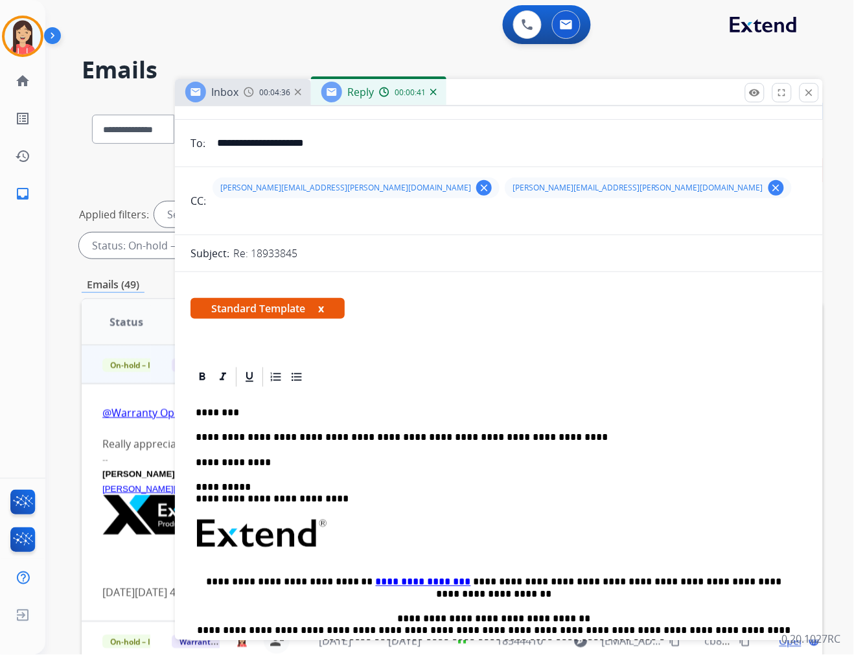
scroll to position [0, 0]
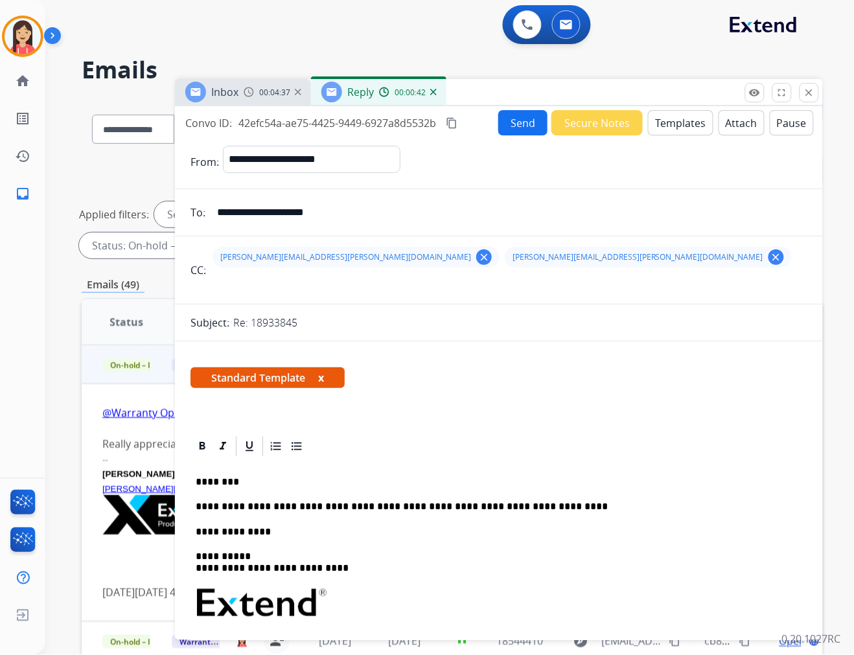
click at [520, 121] on button "Send" at bounding box center [523, 122] width 49 height 25
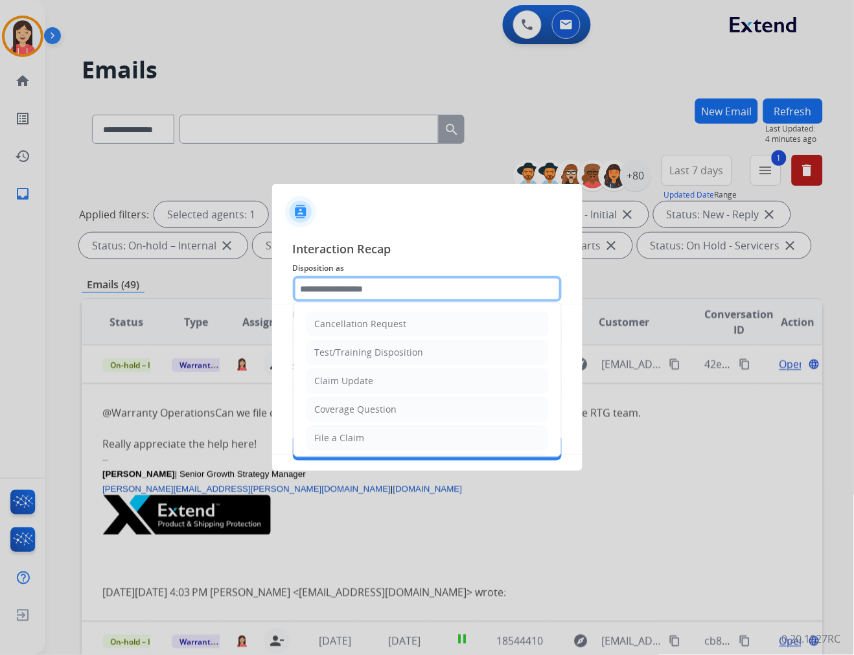
click at [333, 294] on input "text" at bounding box center [427, 289] width 269 height 26
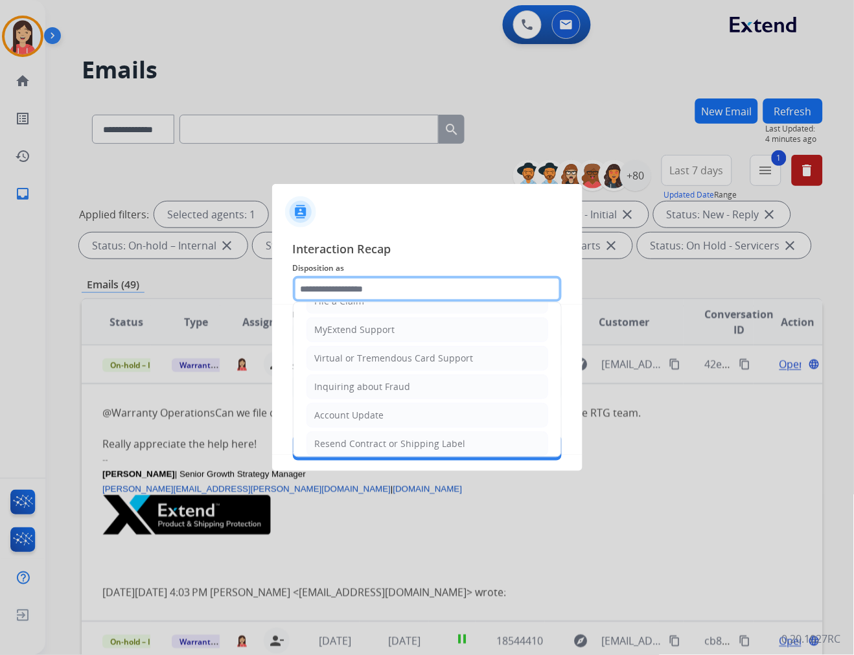
scroll to position [144, 0]
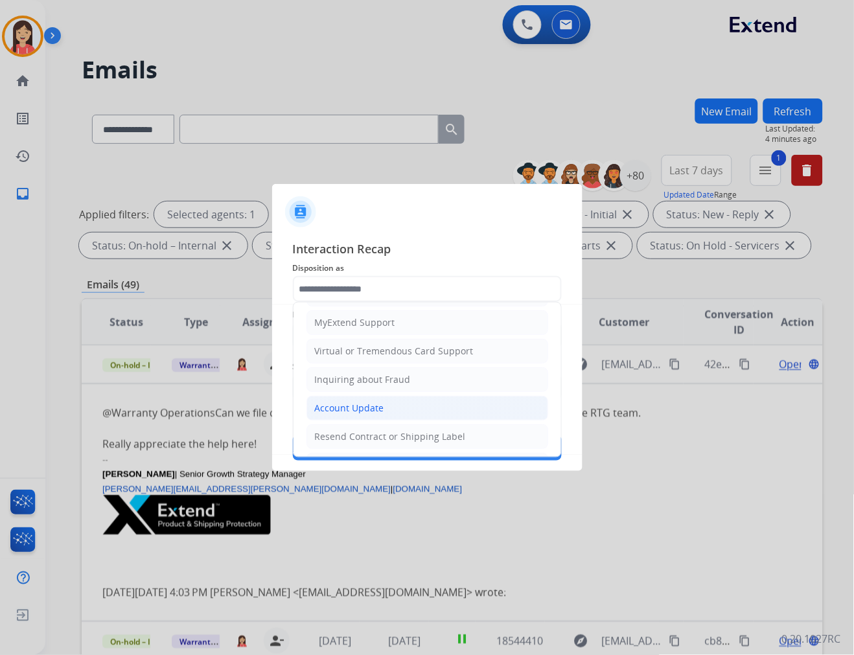
click at [350, 404] on div "Account Update" at bounding box center [349, 408] width 69 height 13
type input "**********"
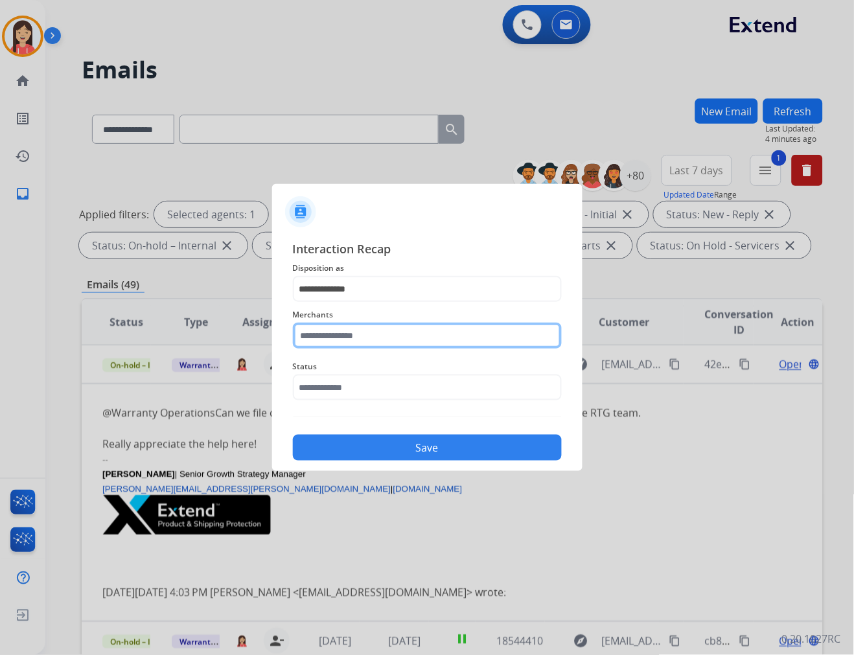
click at [345, 339] on input "text" at bounding box center [427, 336] width 269 height 26
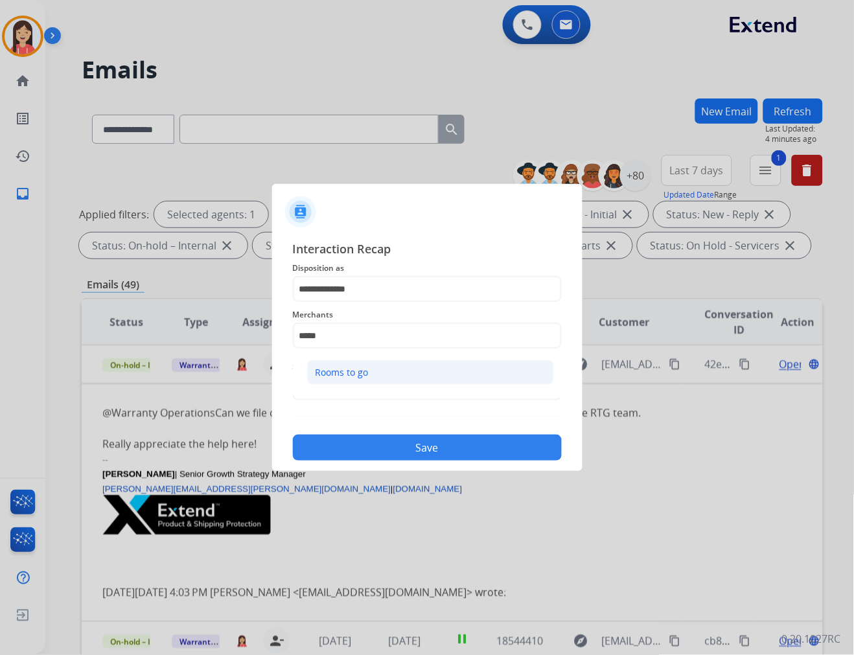
click at [360, 376] on div "Rooms to go" at bounding box center [342, 372] width 53 height 13
type input "**********"
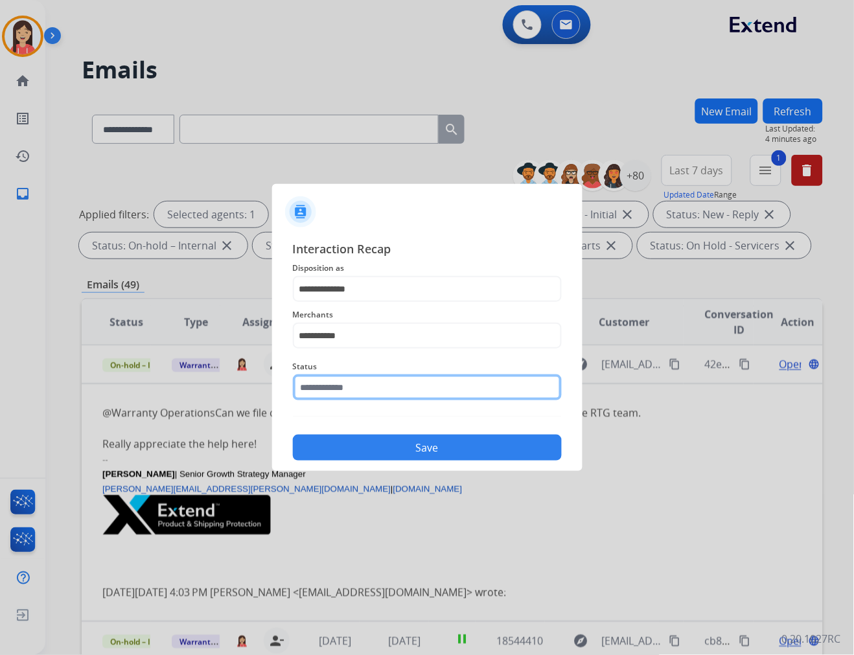
click at [360, 390] on input "text" at bounding box center [427, 388] width 269 height 26
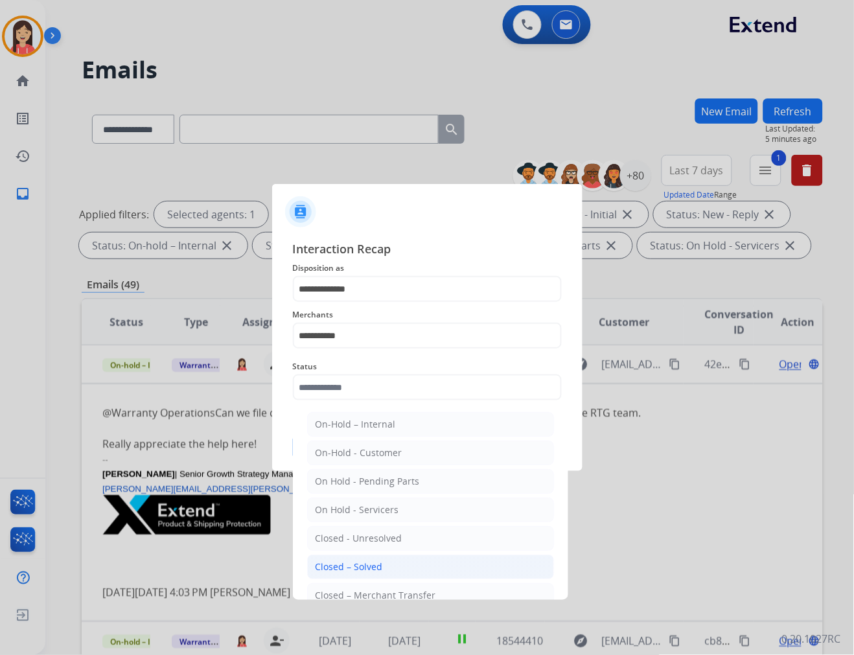
click at [380, 563] on div "Closed – Solved" at bounding box center [349, 567] width 67 height 13
type input "**********"
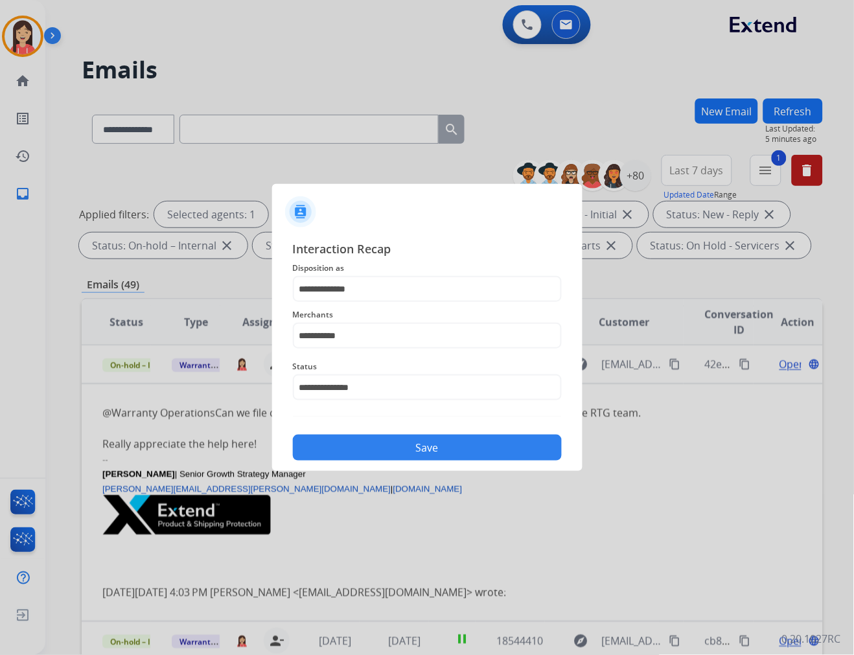
click at [425, 449] on button "Save" at bounding box center [427, 448] width 269 height 26
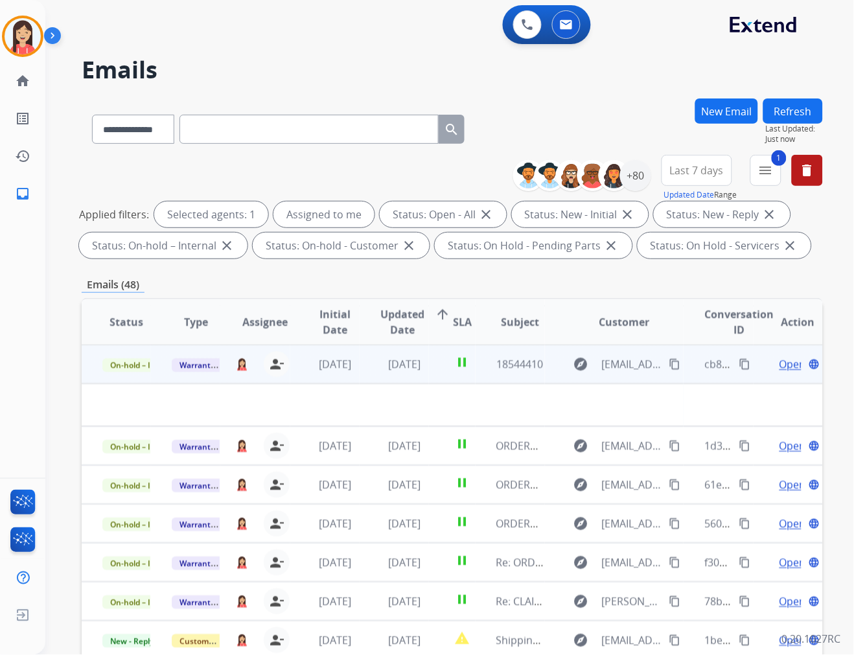
click at [344, 376] on td "[DATE]" at bounding box center [324, 364] width 69 height 39
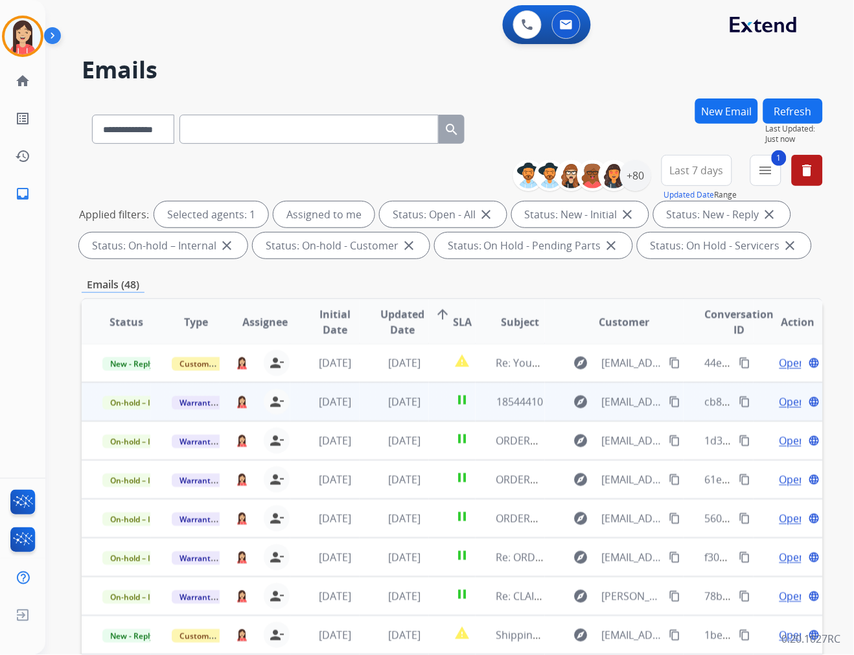
scroll to position [1, 0]
click at [360, 416] on td "[DATE]" at bounding box center [394, 402] width 69 height 39
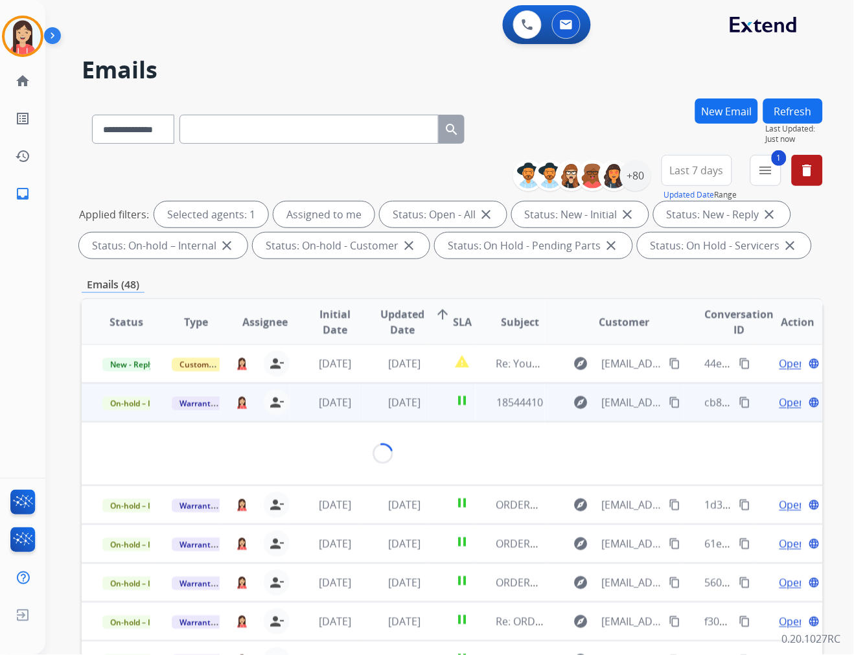
scroll to position [39, 0]
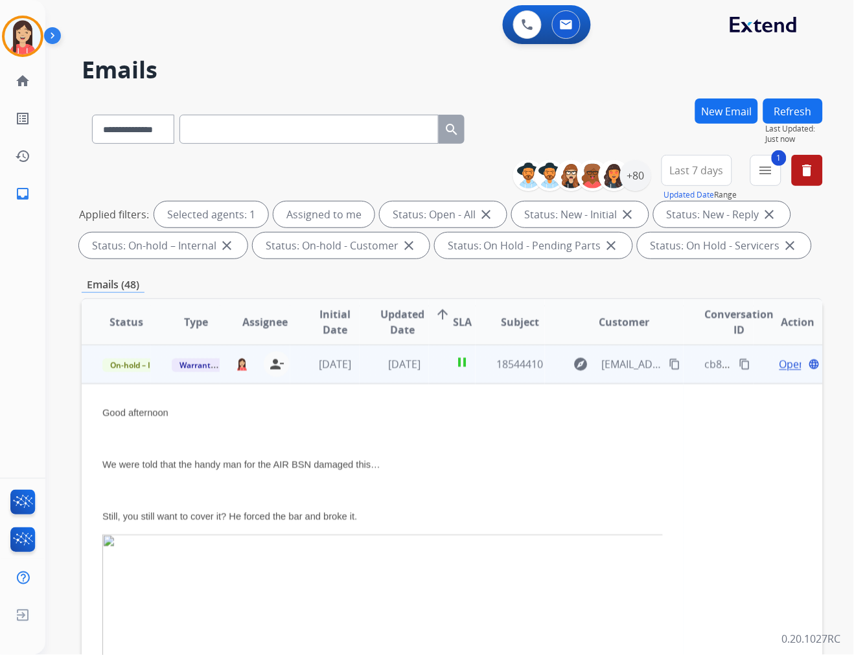
click at [414, 376] on td "[DATE]" at bounding box center [394, 364] width 69 height 39
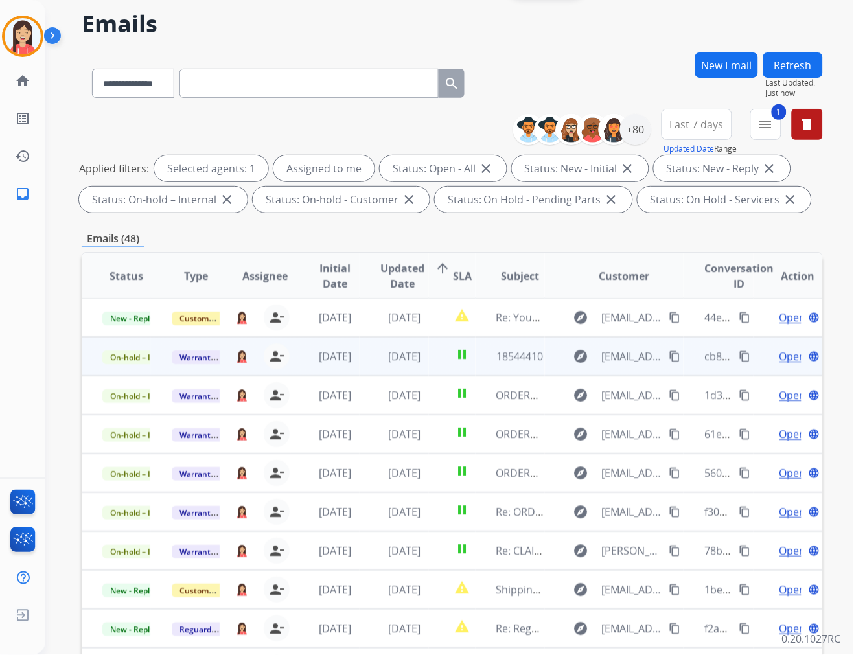
scroll to position [72, 0]
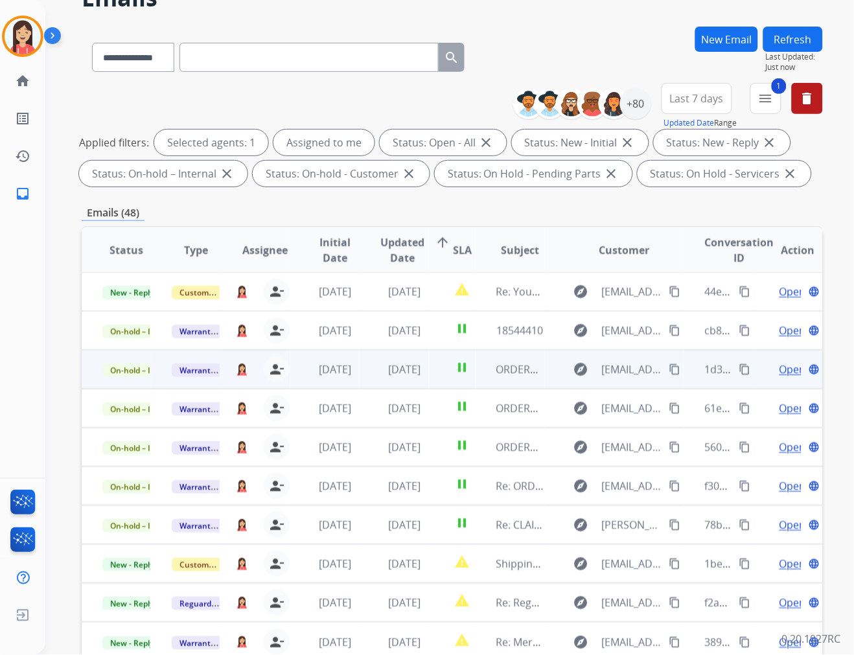
click at [408, 381] on td "[DATE]" at bounding box center [394, 369] width 69 height 39
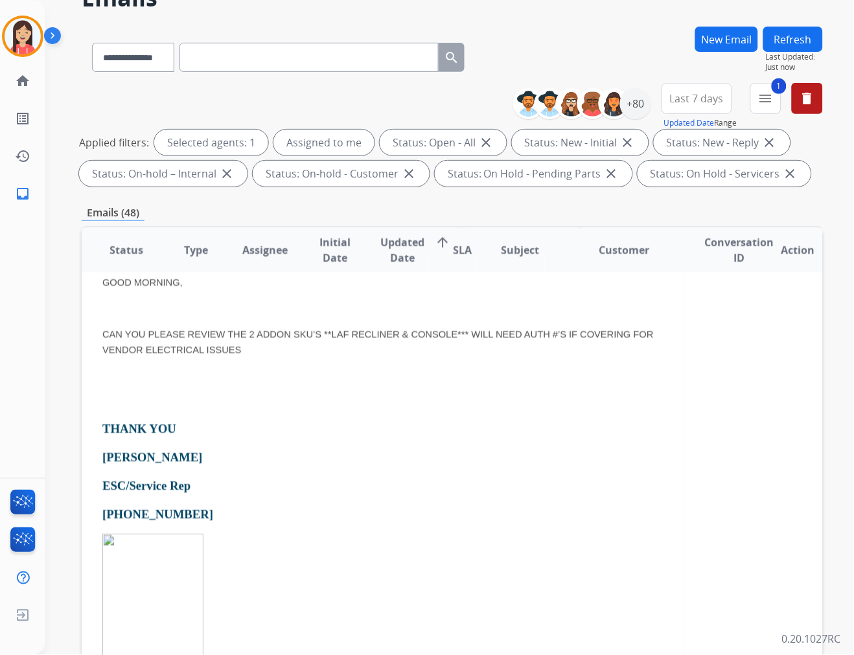
scroll to position [61, 0]
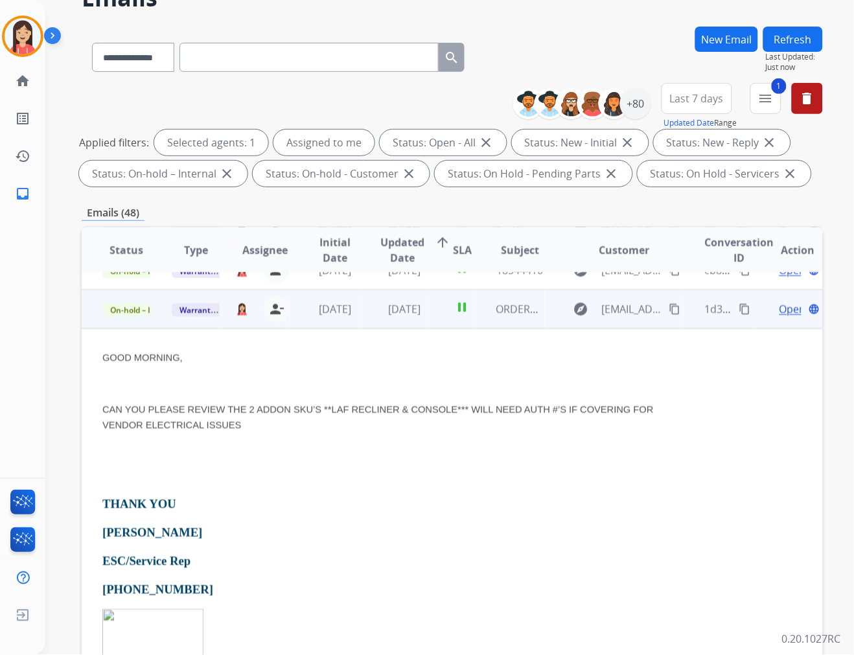
click at [769, 307] on span "Open" at bounding box center [793, 309] width 27 height 16
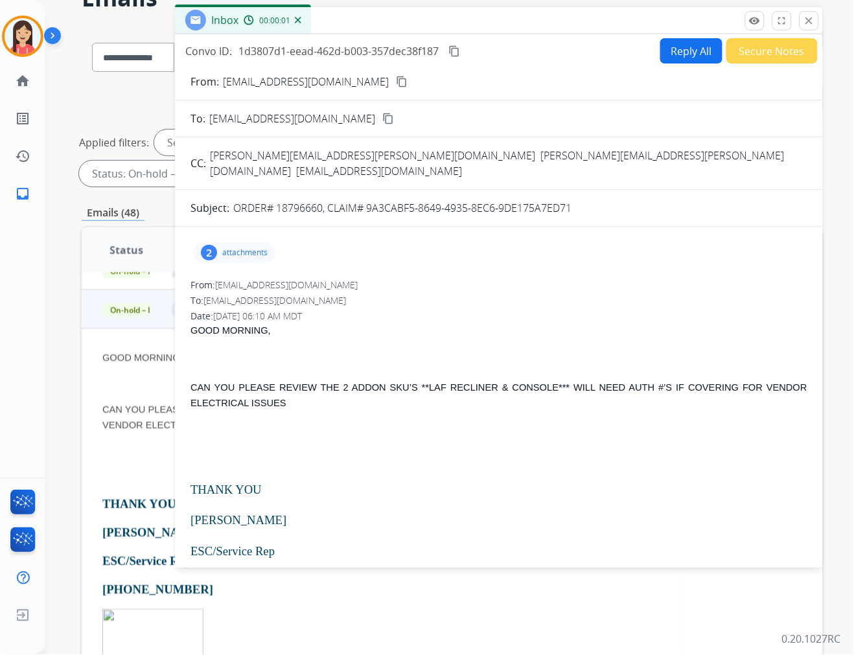
click at [302, 200] on p "ORDER# 18796660, CLAIM# 9A3CABF5-8649-4935-8EC6-9DE175A7ED71" at bounding box center [402, 208] width 338 height 16
copy p "18796660"
click at [346, 429] on div "GOOD MORNING, CAN YOU PLEASE REVIEW THE 2 ADDON SKU’S **LAF RECLINER & CONSOLE*…" at bounding box center [499, 557] width 617 height 469
click at [672, 49] on button "Reply All" at bounding box center [692, 50] width 62 height 25
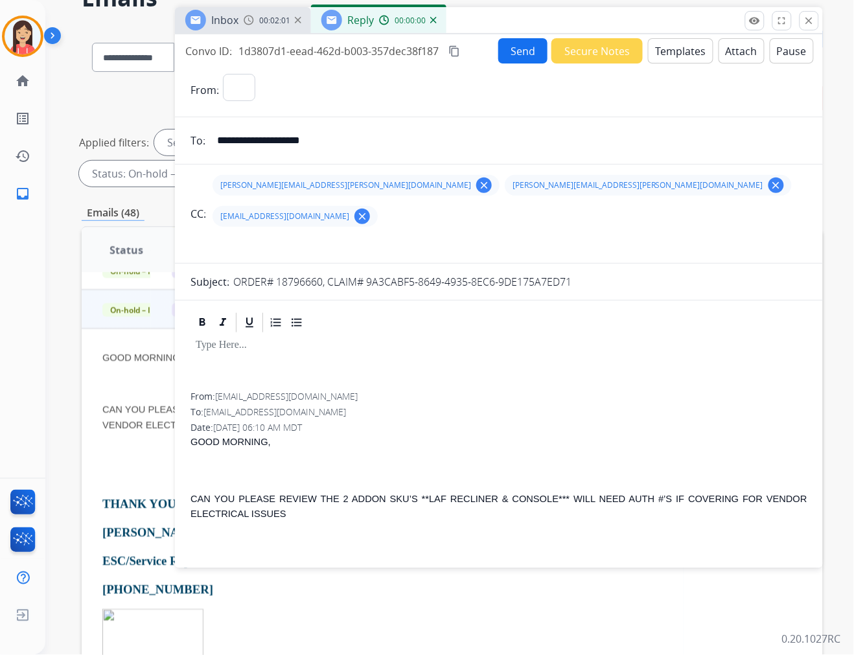
select select "**********"
click at [672, 49] on button "Templates" at bounding box center [680, 50] width 65 height 25
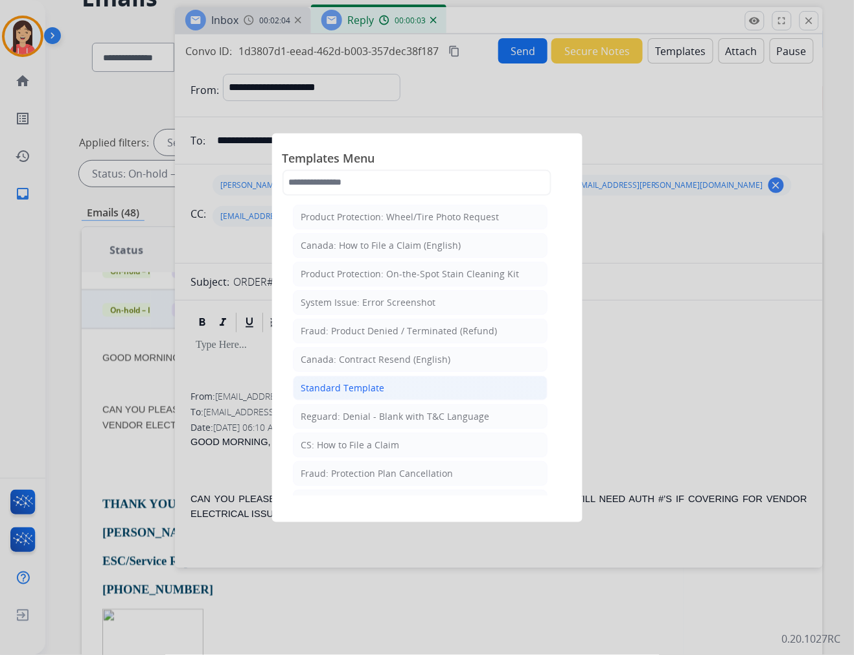
click at [340, 388] on div "Standard Template" at bounding box center [343, 388] width 84 height 13
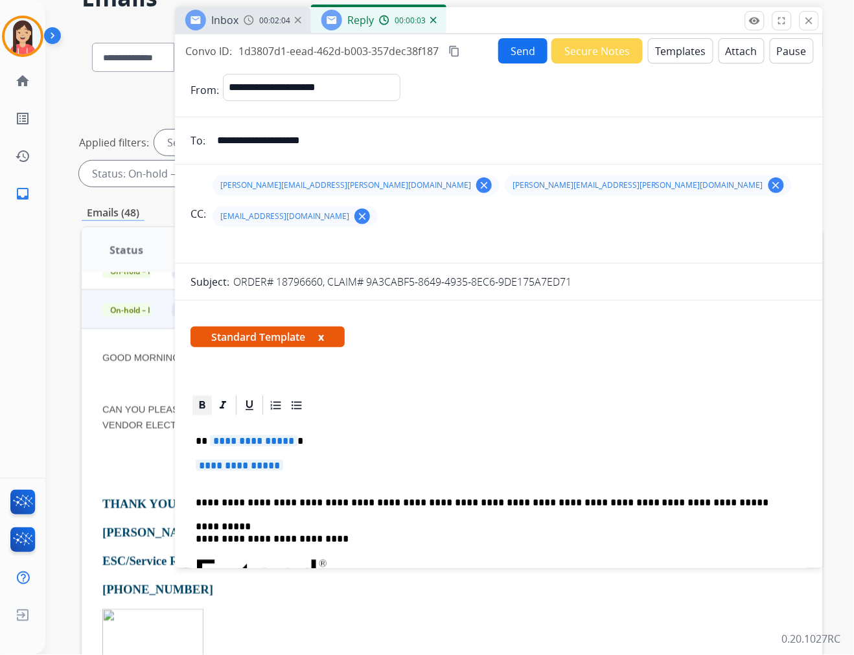
scroll to position [72, 0]
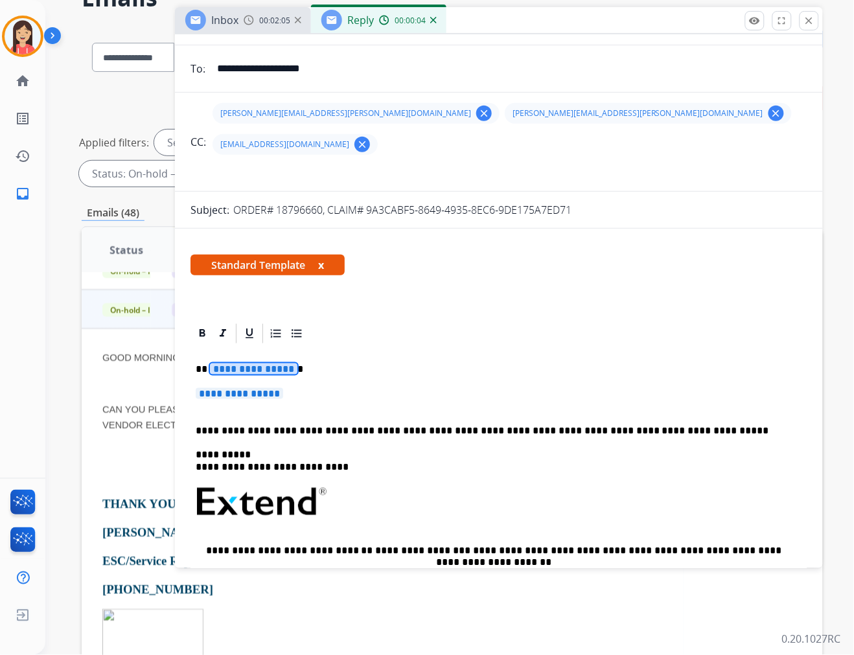
click at [215, 364] on span "**********" at bounding box center [254, 369] width 88 height 11
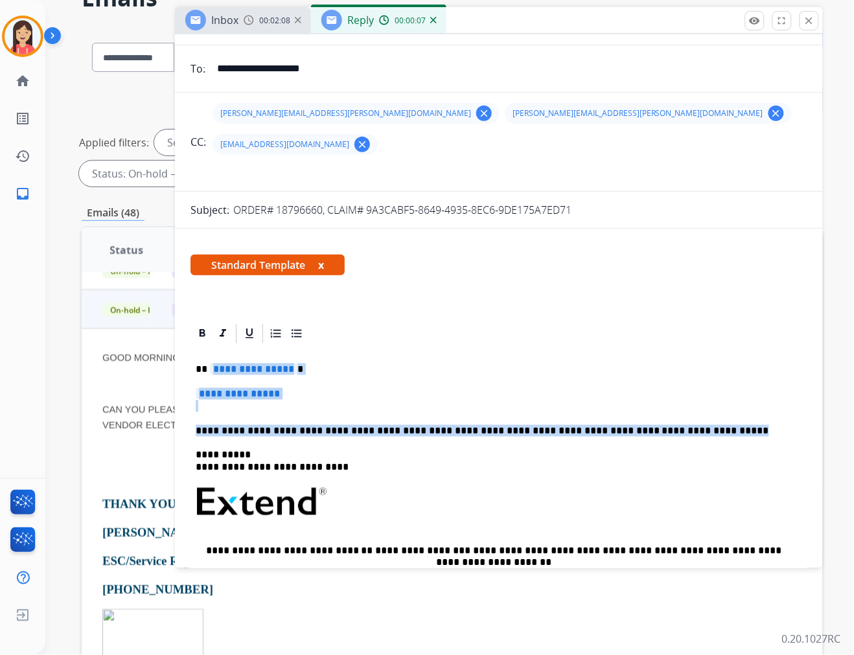
drag, startPoint x: 642, startPoint y: 403, endPoint x: 212, endPoint y: 335, distance: 435.8
click at [212, 346] on div "**********" at bounding box center [499, 533] width 617 height 375
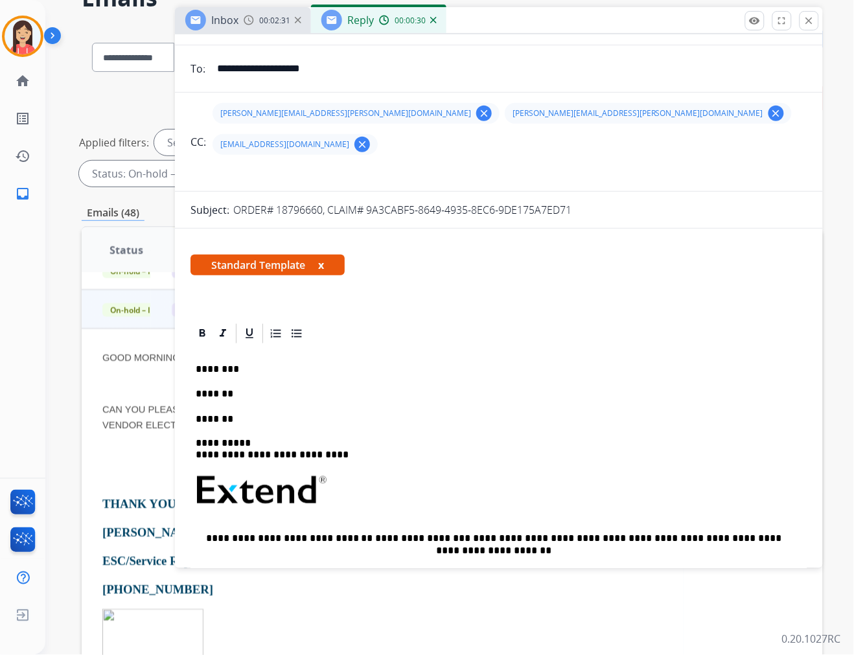
click at [263, 388] on p "*******" at bounding box center [494, 394] width 596 height 12
click at [371, 388] on p "**********" at bounding box center [494, 394] width 596 height 12
click at [241, 414] on p "*******" at bounding box center [494, 420] width 596 height 12
click at [303, 381] on div "**********" at bounding box center [499, 527] width 617 height 363
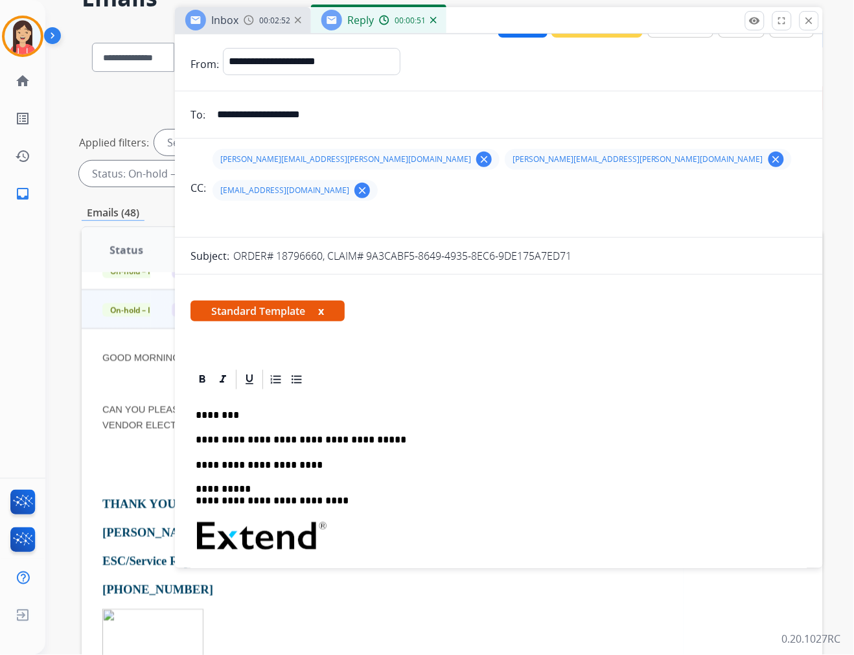
scroll to position [0, 0]
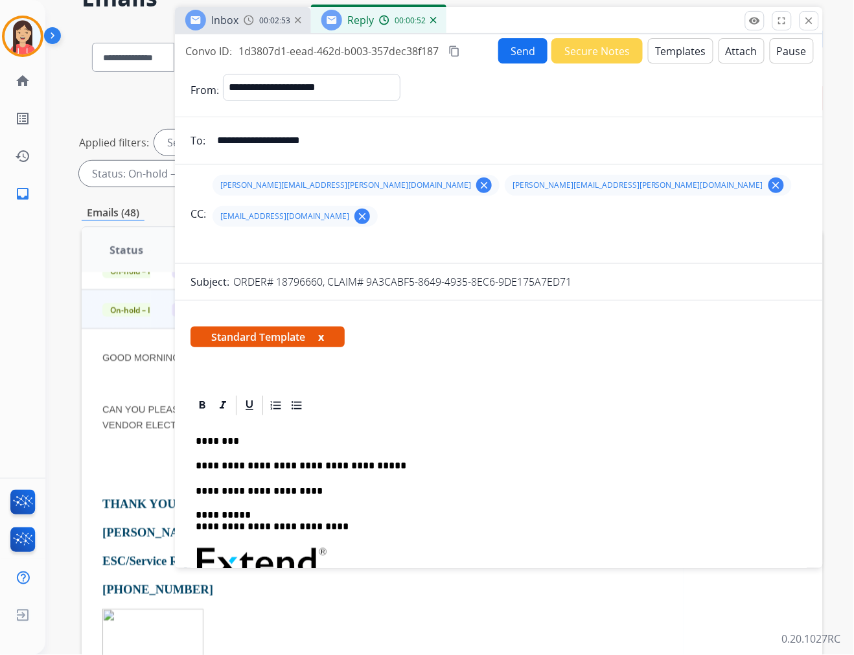
click at [519, 51] on button "Send" at bounding box center [523, 50] width 49 height 25
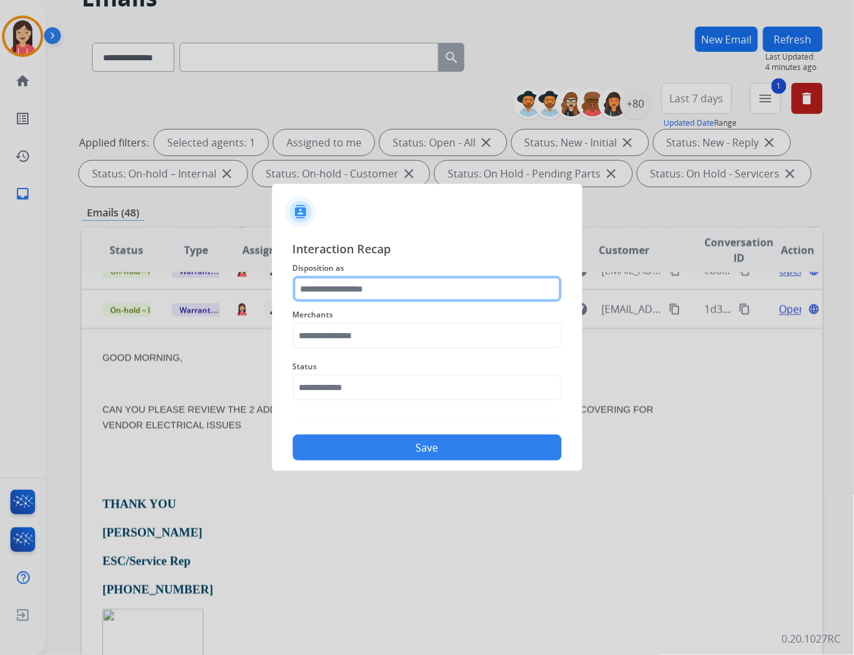
click at [384, 288] on input "text" at bounding box center [427, 289] width 269 height 26
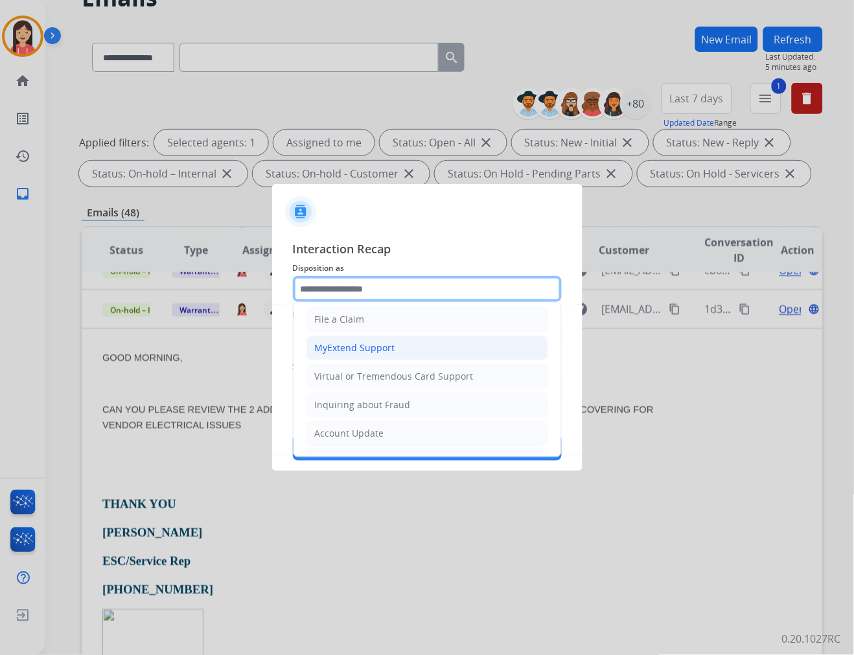
scroll to position [144, 0]
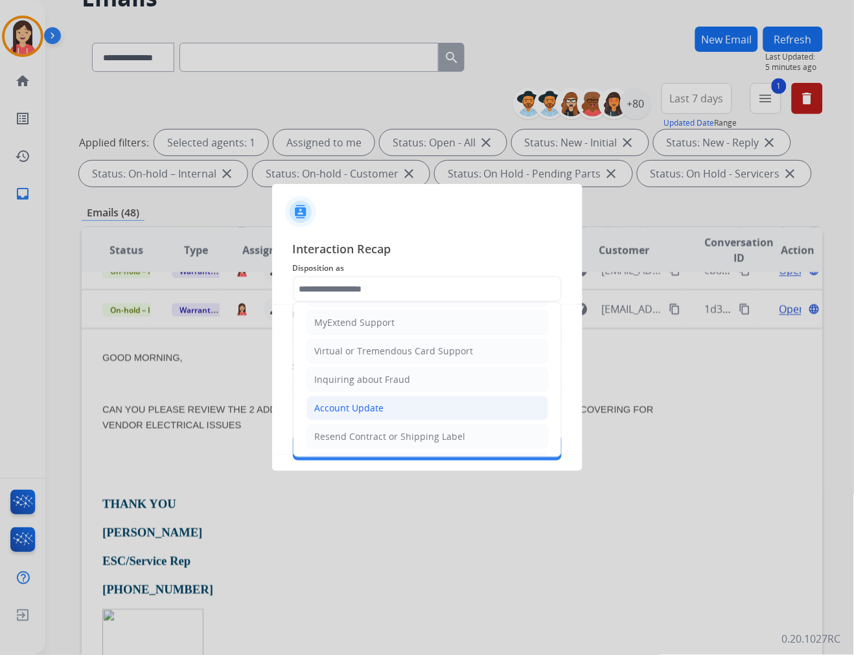
click at [355, 403] on div "Account Update" at bounding box center [349, 408] width 69 height 13
type input "**********"
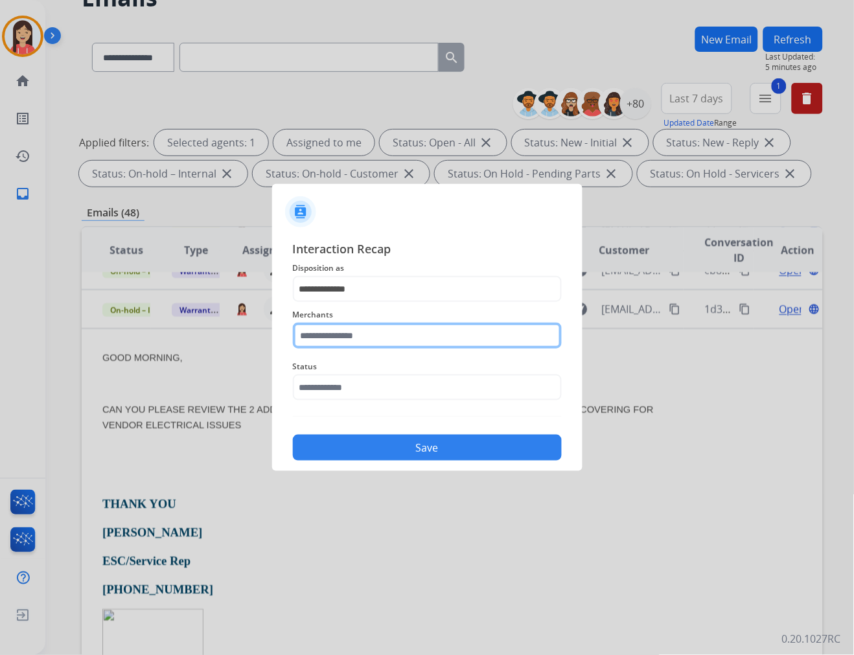
click at [371, 335] on input "text" at bounding box center [427, 336] width 269 height 26
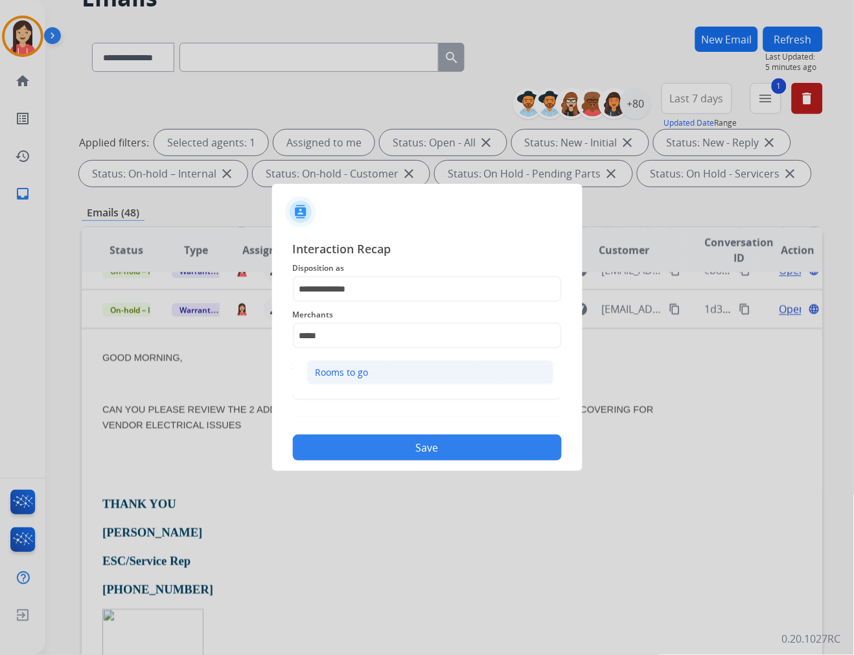
click at [370, 374] on li "Rooms to go" at bounding box center [430, 372] width 247 height 25
type input "**********"
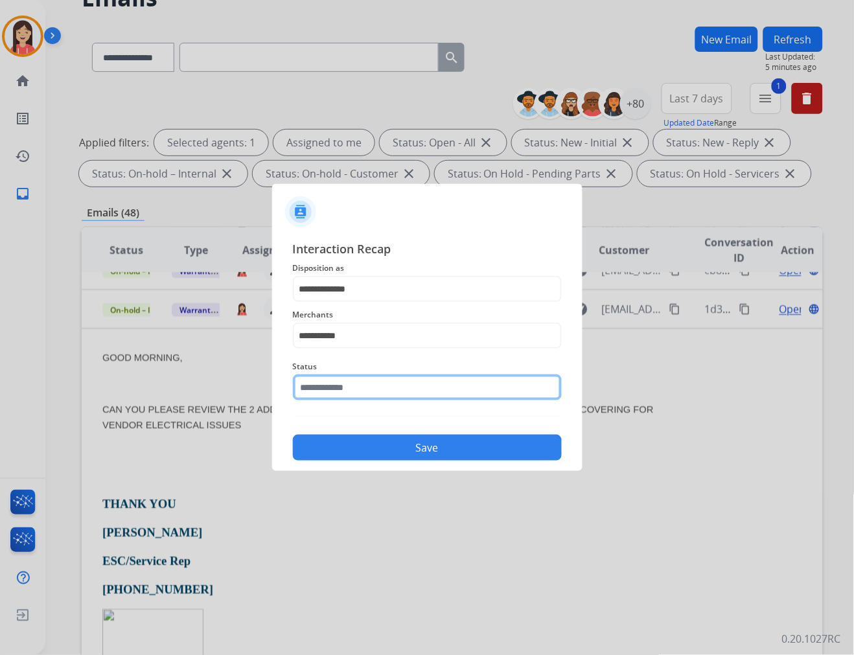
click at [384, 376] on input "text" at bounding box center [427, 388] width 269 height 26
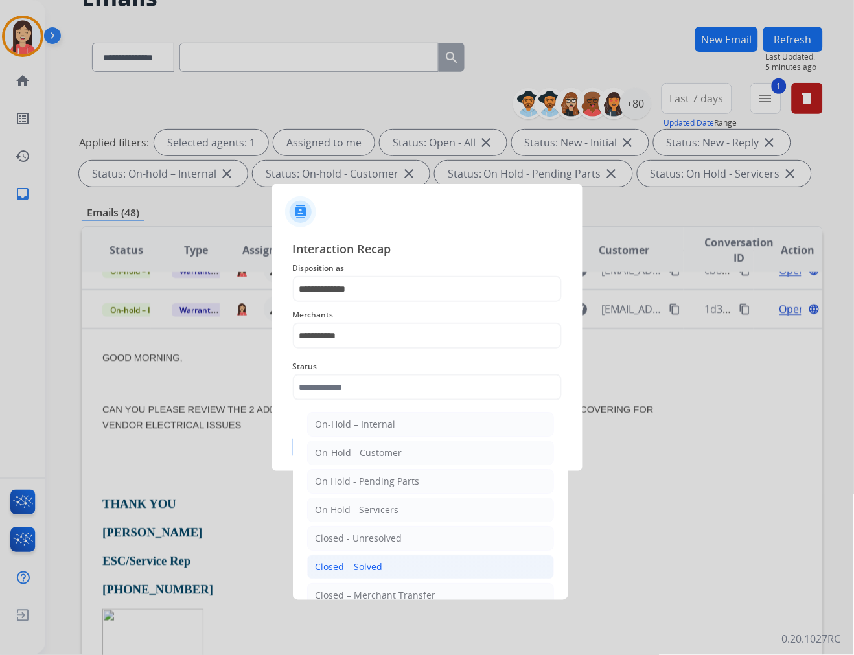
click at [394, 566] on li "Closed – Solved" at bounding box center [430, 567] width 247 height 25
type input "**********"
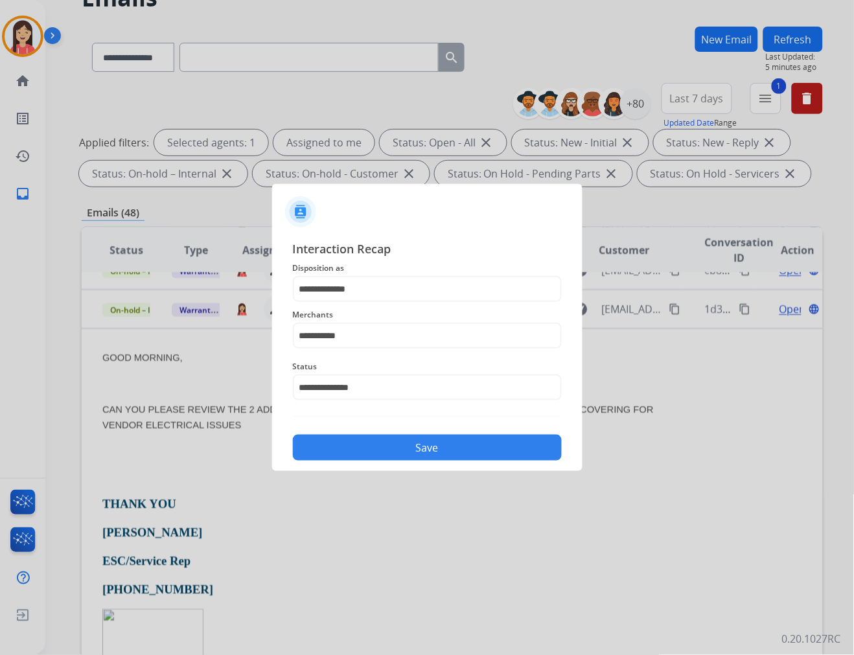
click at [405, 449] on button "Save" at bounding box center [427, 448] width 269 height 26
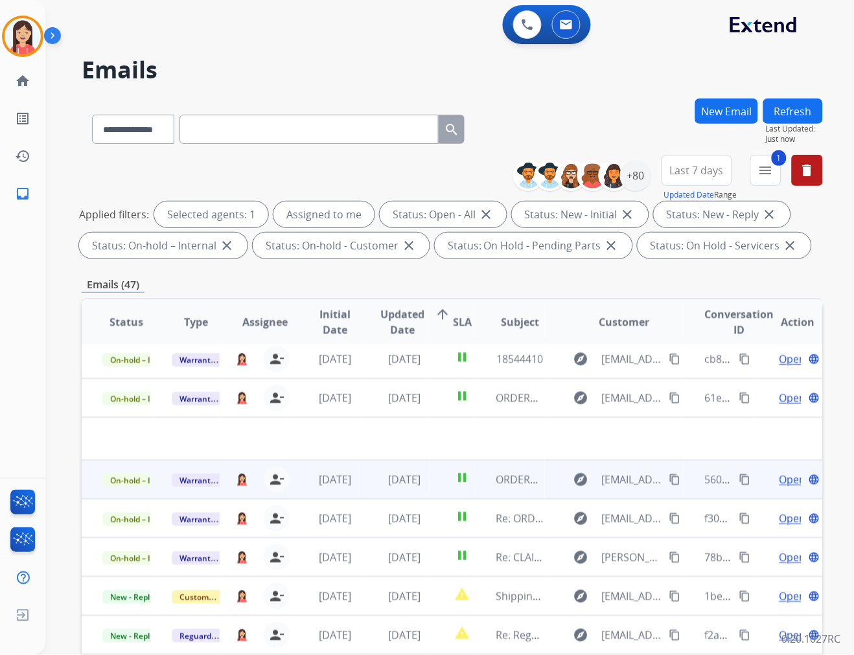
scroll to position [43, 0]
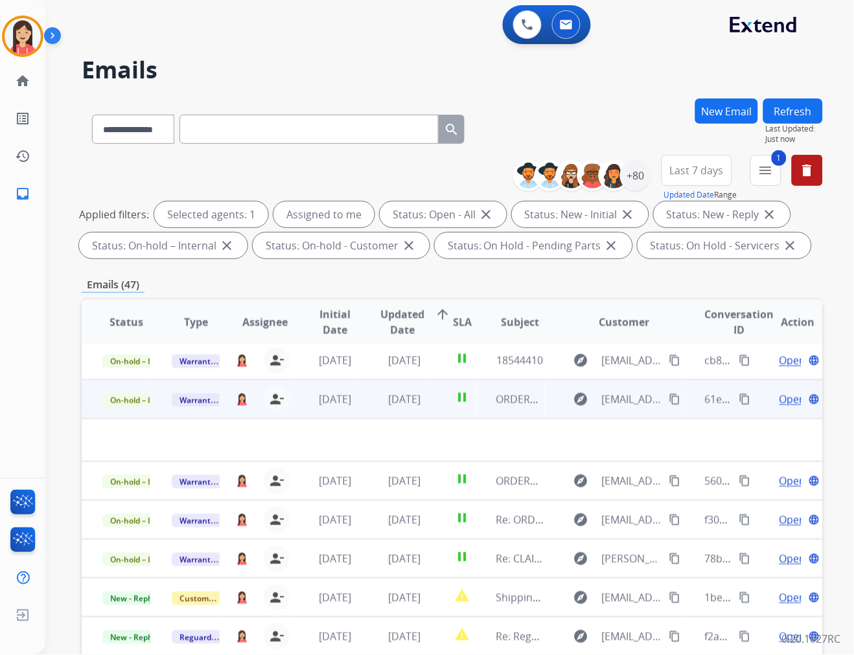
click at [351, 406] on td "[DATE]" at bounding box center [324, 399] width 69 height 39
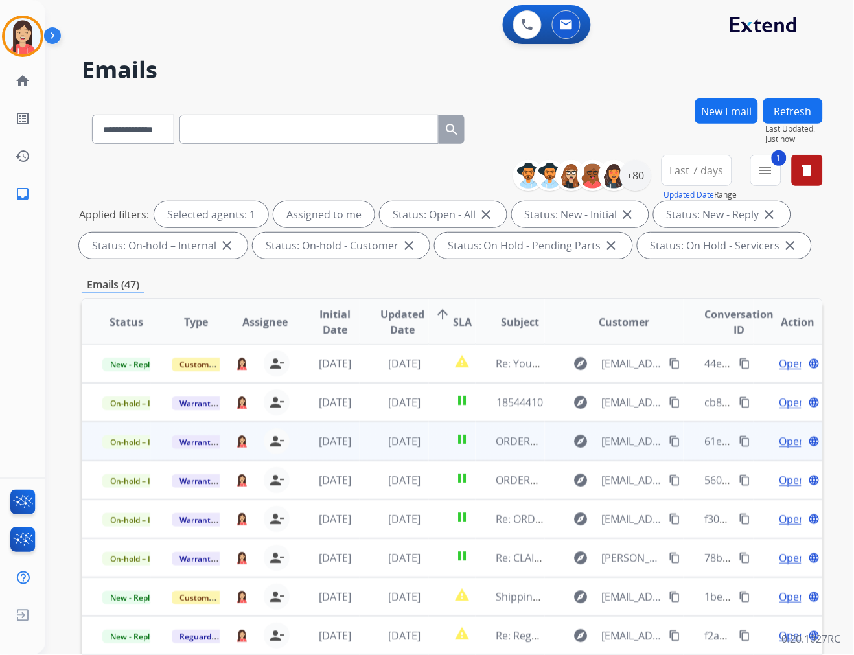
click at [419, 451] on td "[DATE]" at bounding box center [394, 441] width 69 height 39
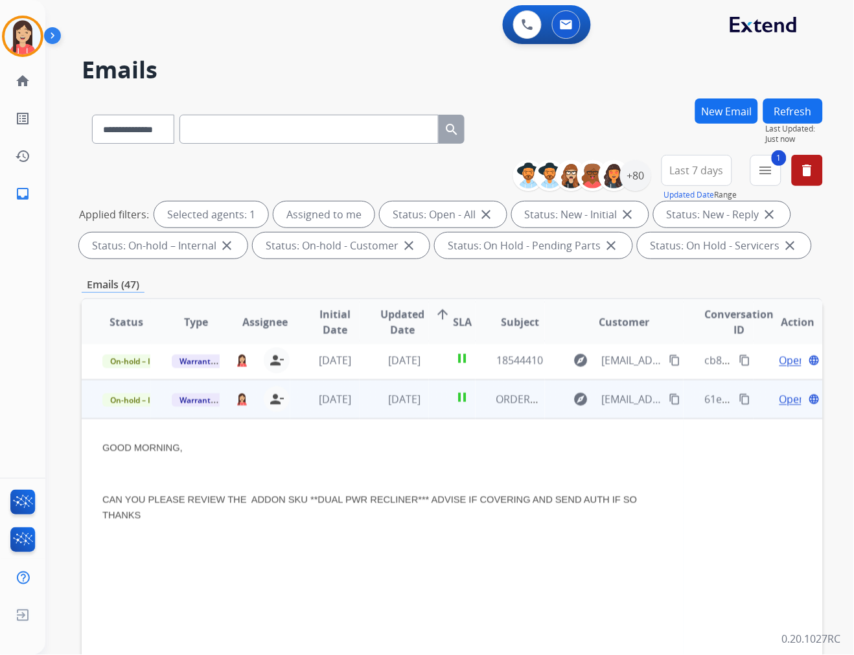
scroll to position [78, 0]
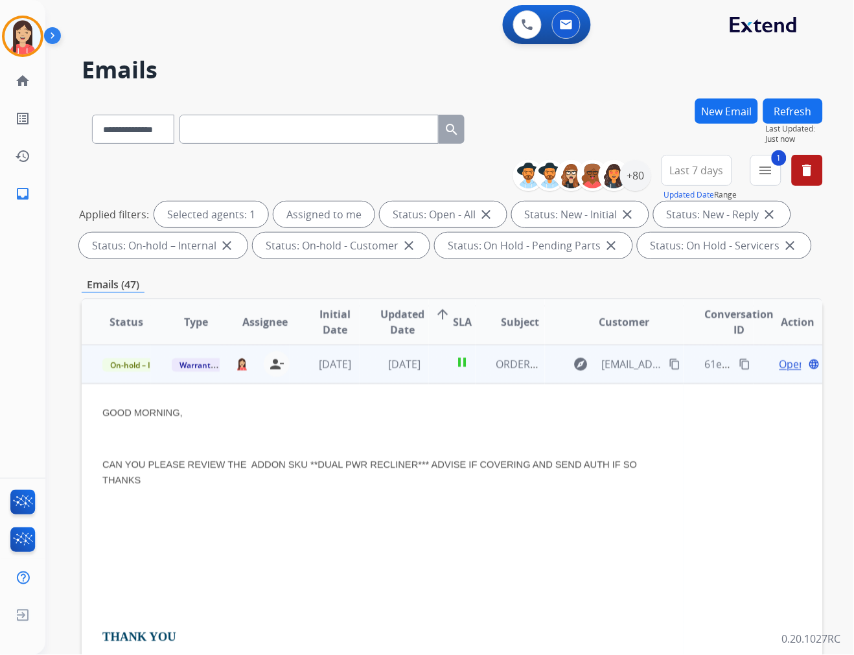
click at [769, 361] on span "Open" at bounding box center [793, 365] width 27 height 16
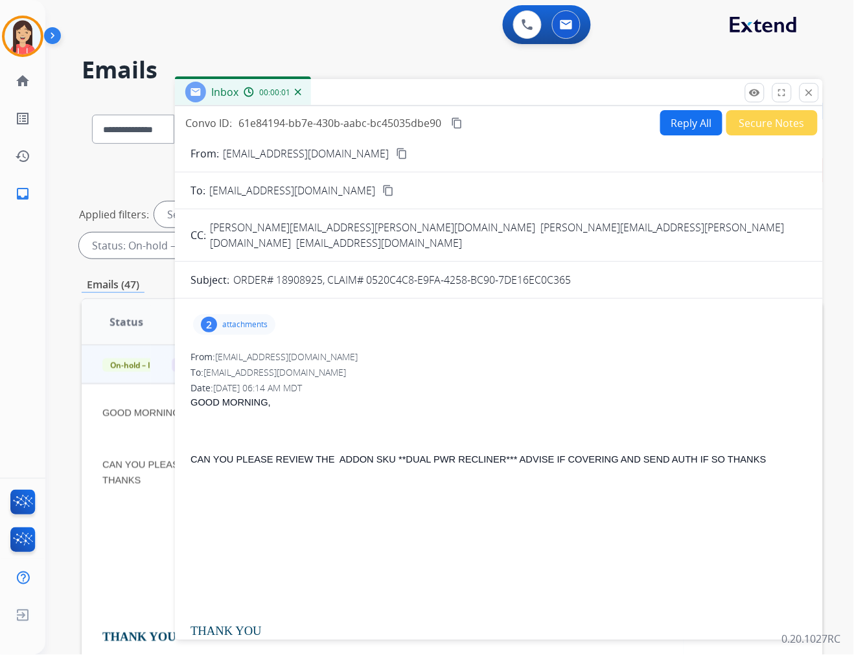
click at [307, 272] on p "ORDER# 18908925, CLAIM# 0520C4C8-E9FA-4258-BC90-7DE16EC0C365" at bounding box center [402, 280] width 338 height 16
copy p "18908925"
click at [460, 461] on p "CAN YOU PLEASE REVIEW THE ADDON SKU **DUAL PWR RECLINER*** ADVISE IF COVERING A…" at bounding box center [499, 460] width 617 height 16
click at [251, 318] on div "2 attachments" at bounding box center [234, 324] width 82 height 21
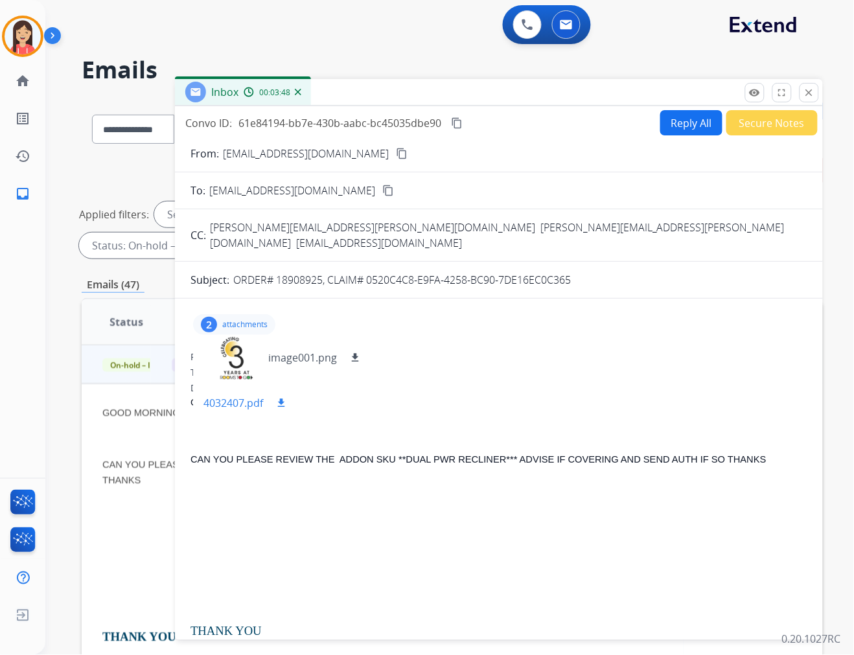
click at [238, 395] on p "4032407.pdf" at bounding box center [234, 403] width 60 height 16
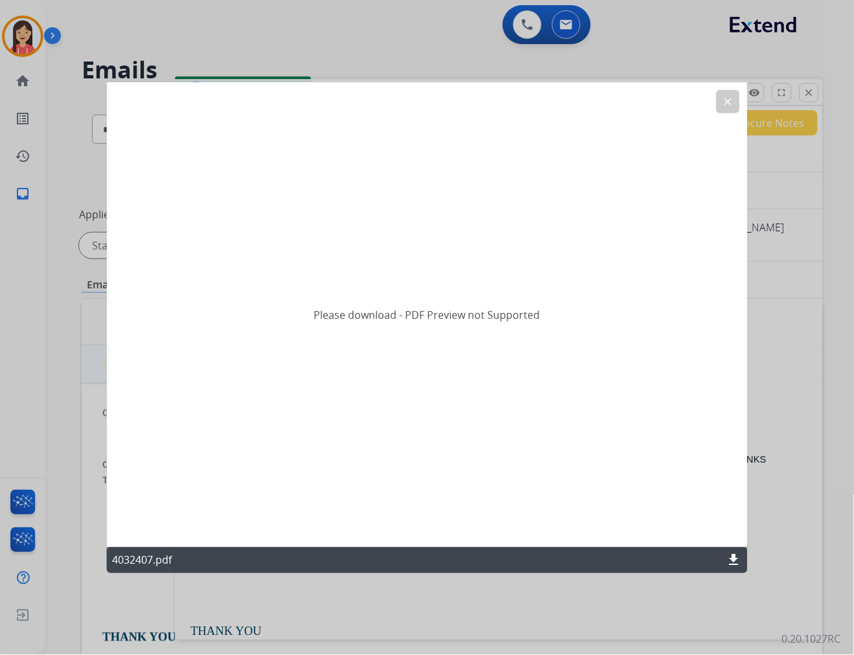
click at [727, 559] on mat-icon "download" at bounding box center [735, 561] width 16 height 16
click at [727, 106] on mat-icon "clear" at bounding box center [728, 101] width 12 height 12
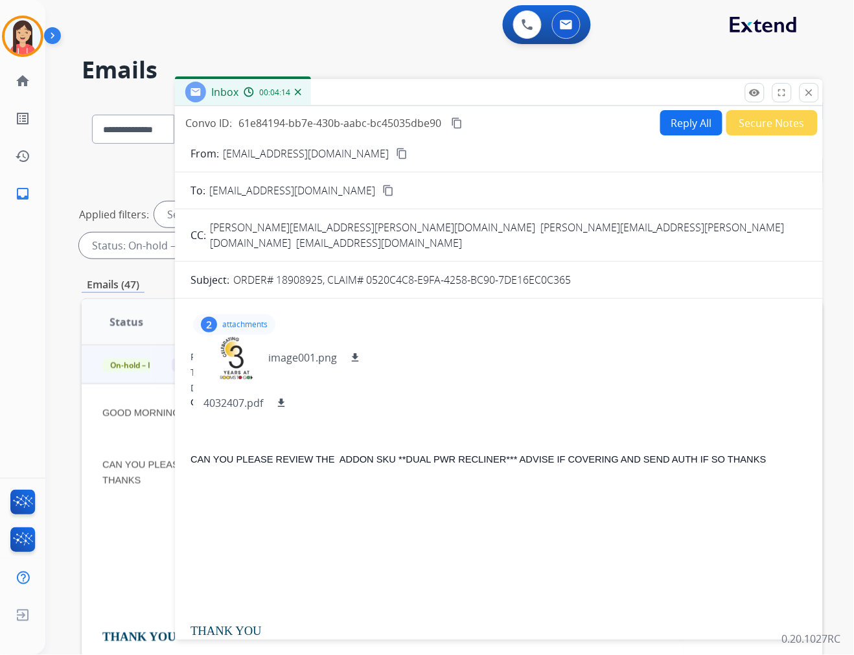
click at [301, 130] on div "61e84194-bb7e-430b-aabc-bc45035dbe90" at bounding box center [340, 123] width 203 height 16
copy div "61e84194-bb7e-430b-aabc-bc45035dbe90 content_copy"
click at [464, 395] on p "GOOD MORNING," at bounding box center [499, 403] width 617 height 16
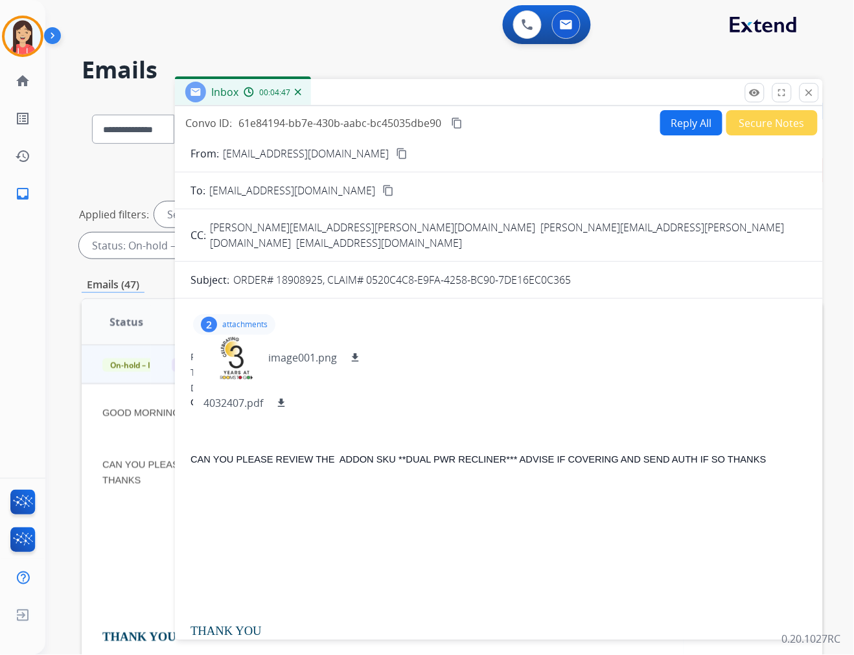
click at [675, 121] on button "Reply All" at bounding box center [692, 122] width 62 height 25
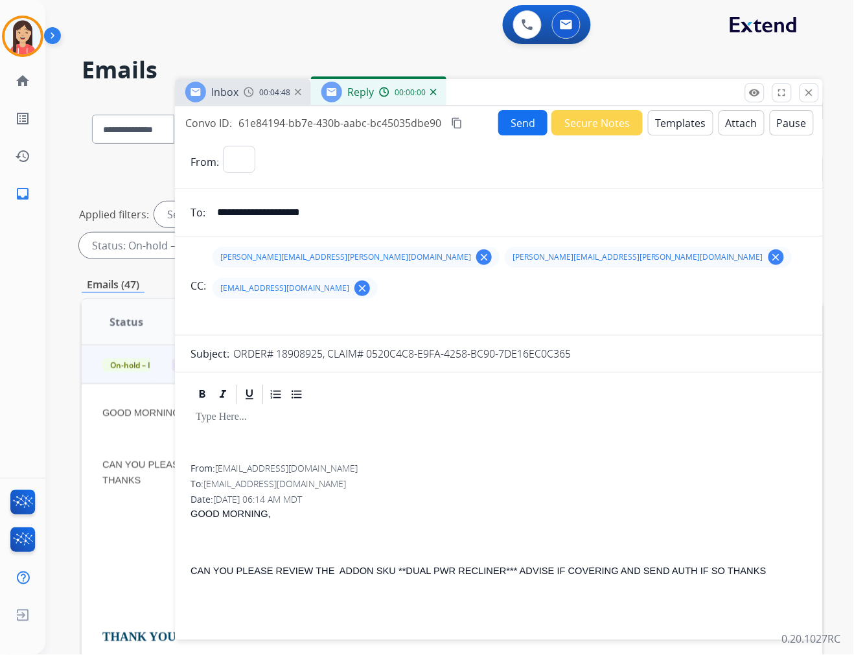
select select "**********"
click at [675, 121] on button "Templates" at bounding box center [680, 122] width 65 height 25
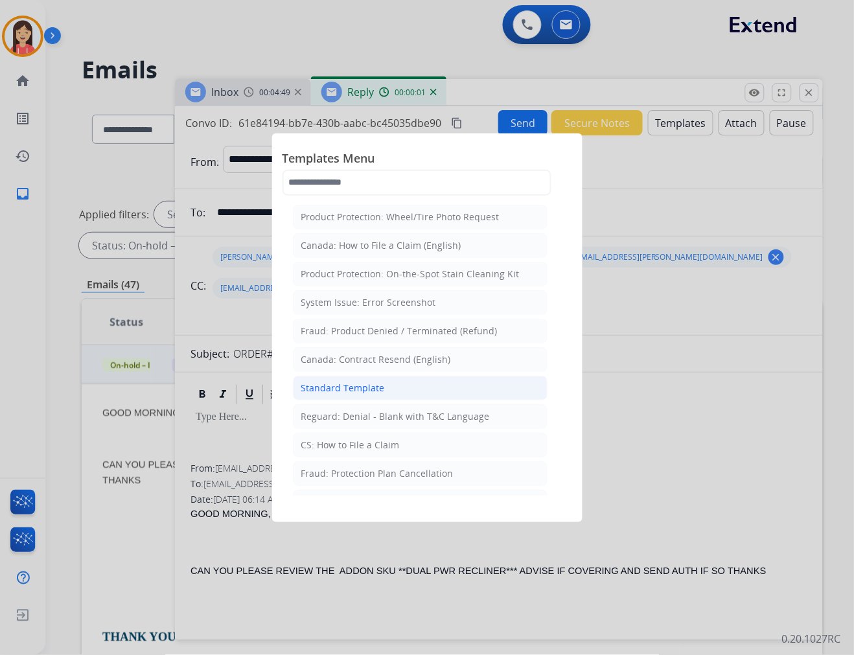
click at [412, 385] on li "Standard Template" at bounding box center [420, 388] width 255 height 25
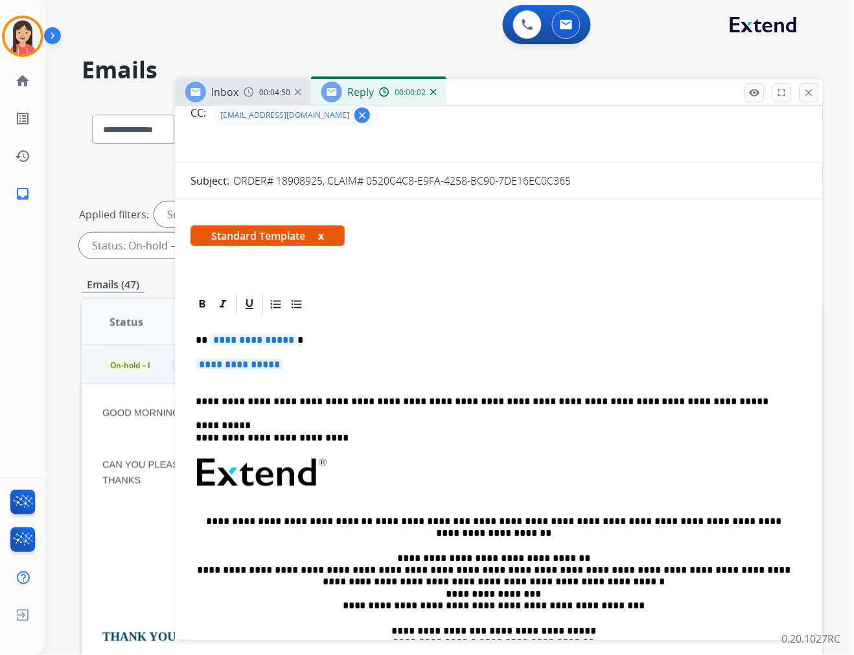
scroll to position [216, 0]
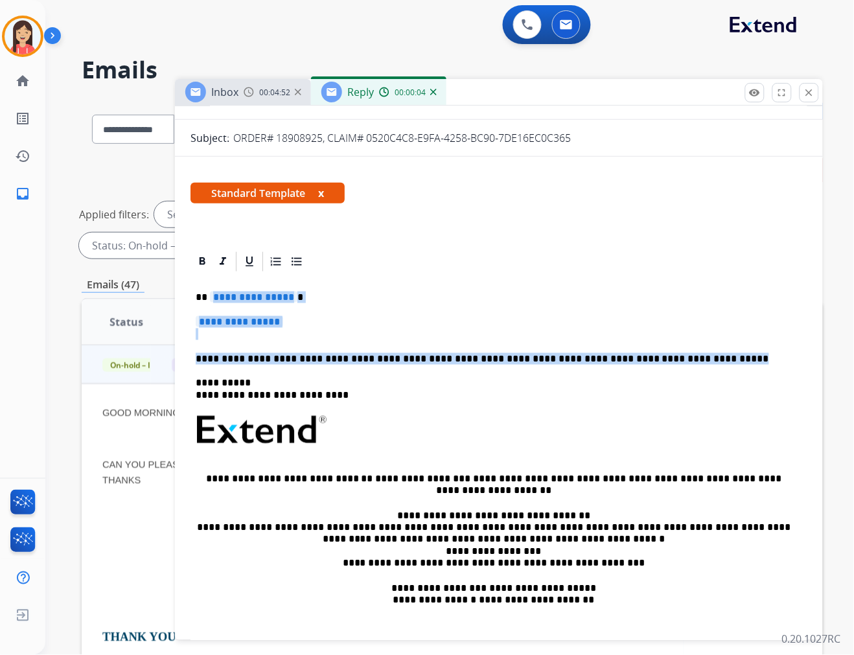
drag, startPoint x: 211, startPoint y: 263, endPoint x: 665, endPoint y: 331, distance: 459.5
click at [665, 331] on div "**********" at bounding box center [499, 461] width 617 height 375
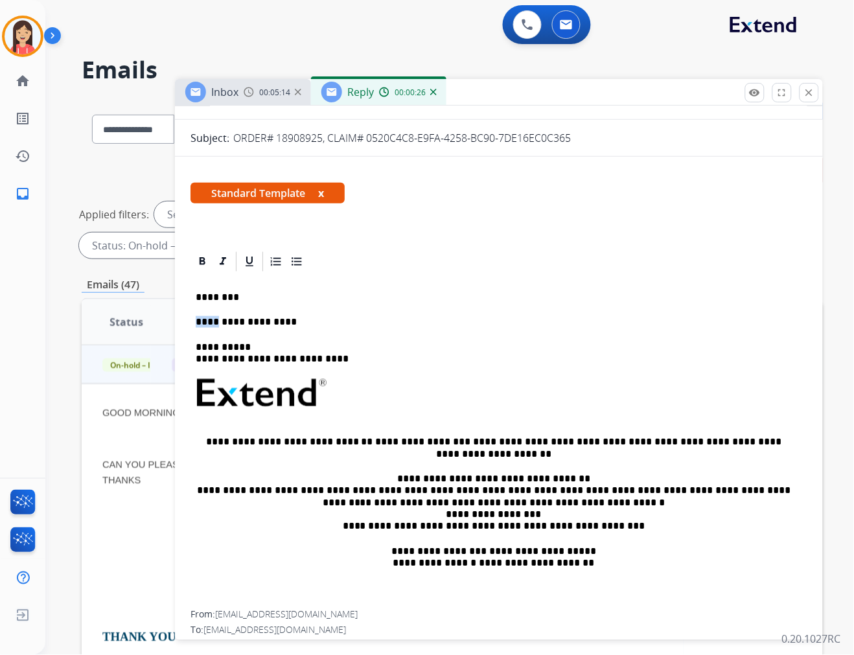
drag, startPoint x: 214, startPoint y: 290, endPoint x: 185, endPoint y: 290, distance: 29.2
drag, startPoint x: 281, startPoint y: 293, endPoint x: 309, endPoint y: 293, distance: 27.9
click at [282, 316] on p "**********" at bounding box center [494, 322] width 596 height 12
click at [334, 316] on p "**********" at bounding box center [494, 322] width 596 height 12
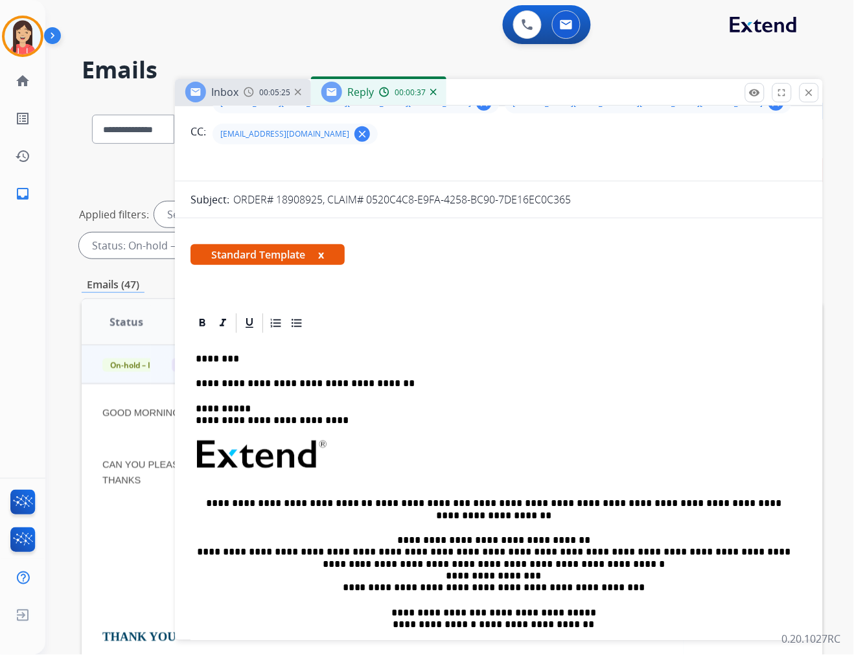
scroll to position [0, 0]
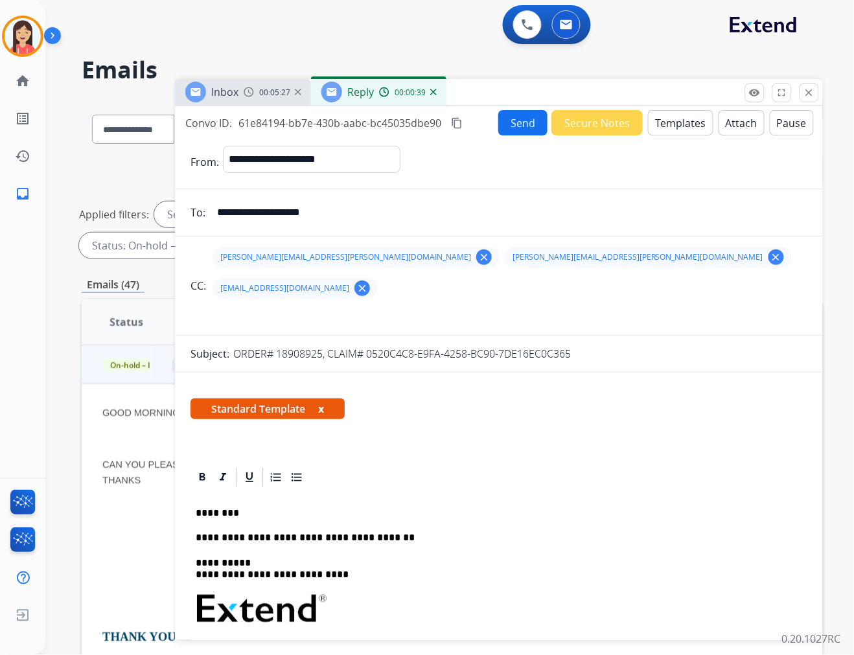
click at [519, 123] on button "Send" at bounding box center [523, 122] width 49 height 25
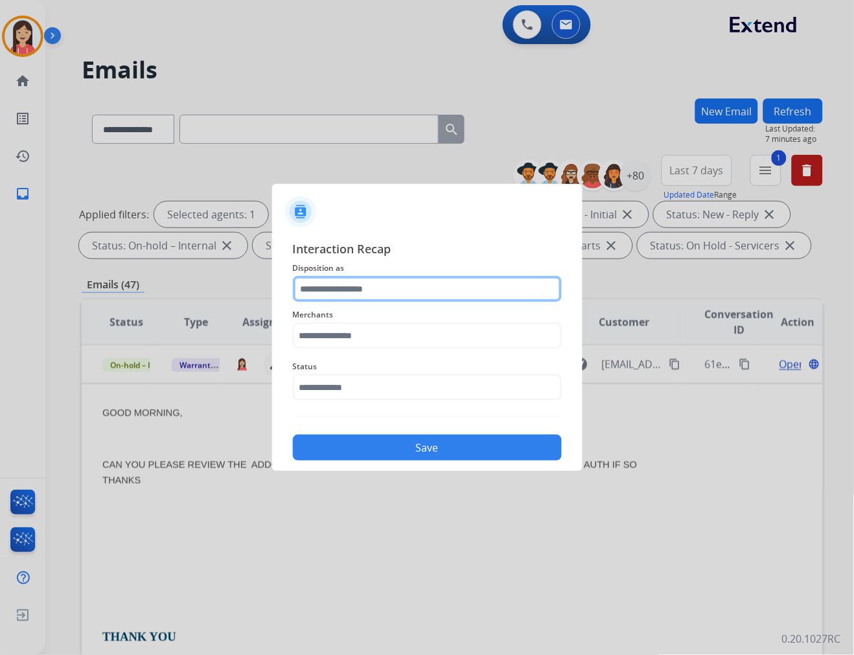
click at [371, 301] on input "text" at bounding box center [427, 289] width 269 height 26
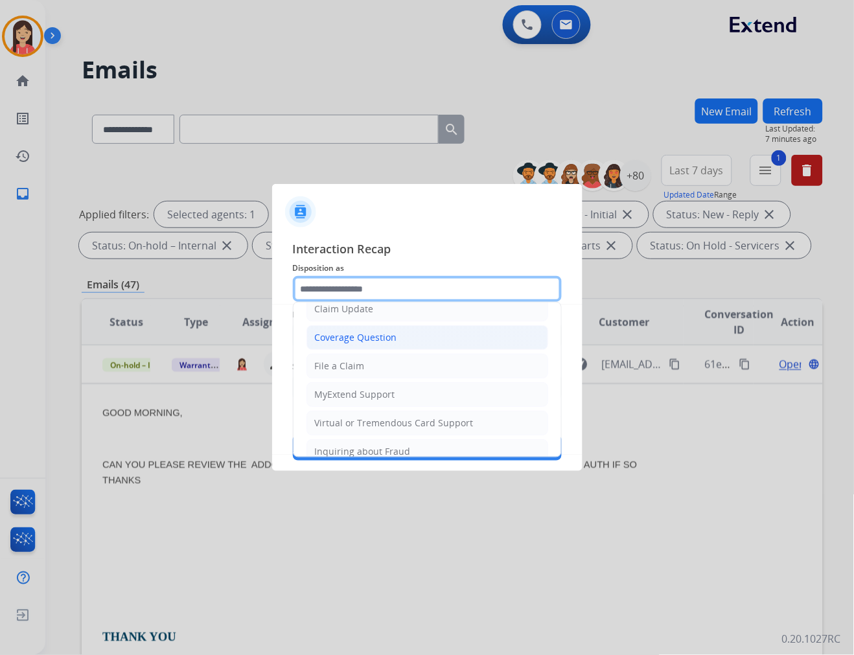
scroll to position [144, 0]
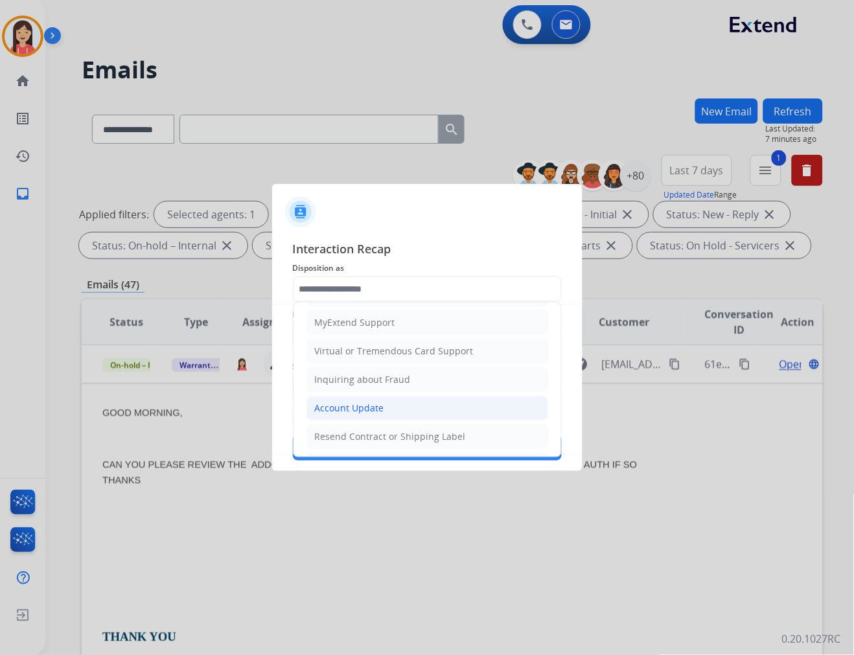
click at [347, 405] on div "Account Update" at bounding box center [349, 408] width 69 height 13
type input "**********"
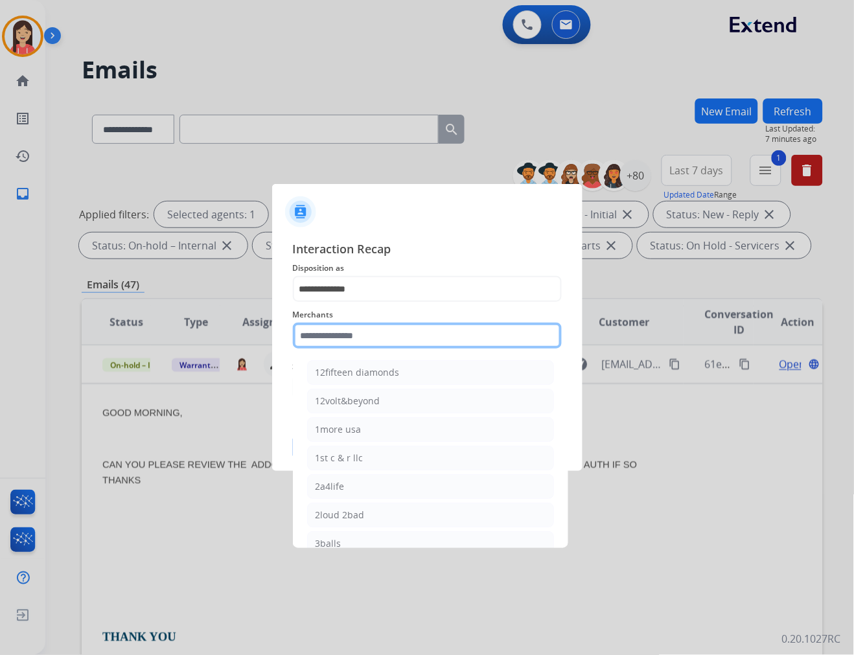
click at [373, 338] on input "text" at bounding box center [427, 336] width 269 height 26
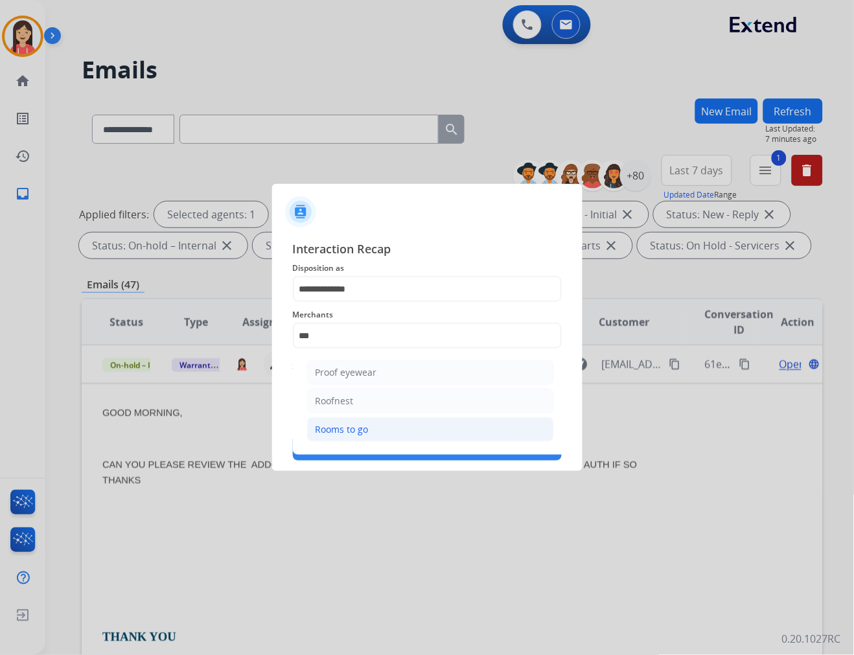
click at [362, 426] on div "Rooms to go" at bounding box center [342, 429] width 53 height 13
type input "**********"
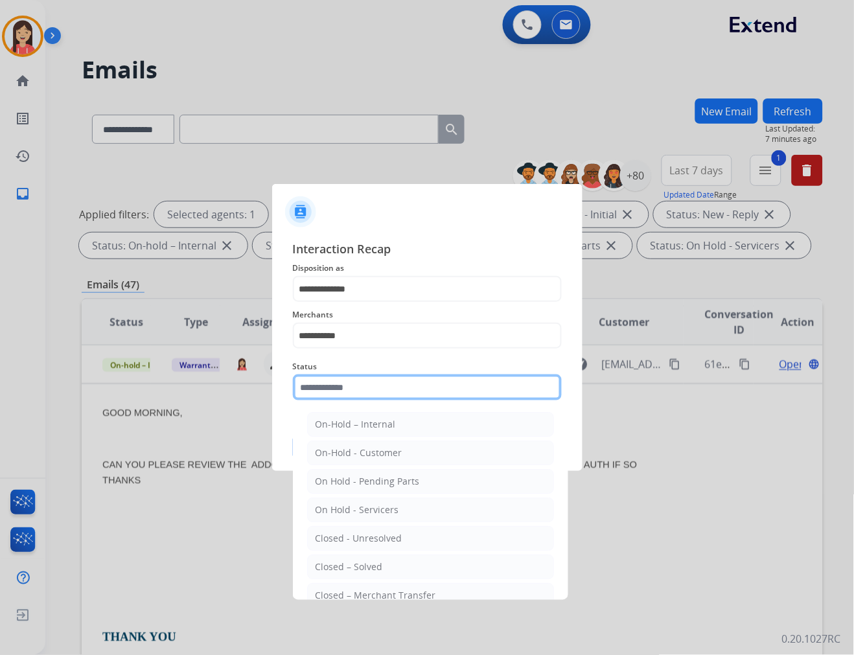
click at [360, 395] on input "text" at bounding box center [427, 388] width 269 height 26
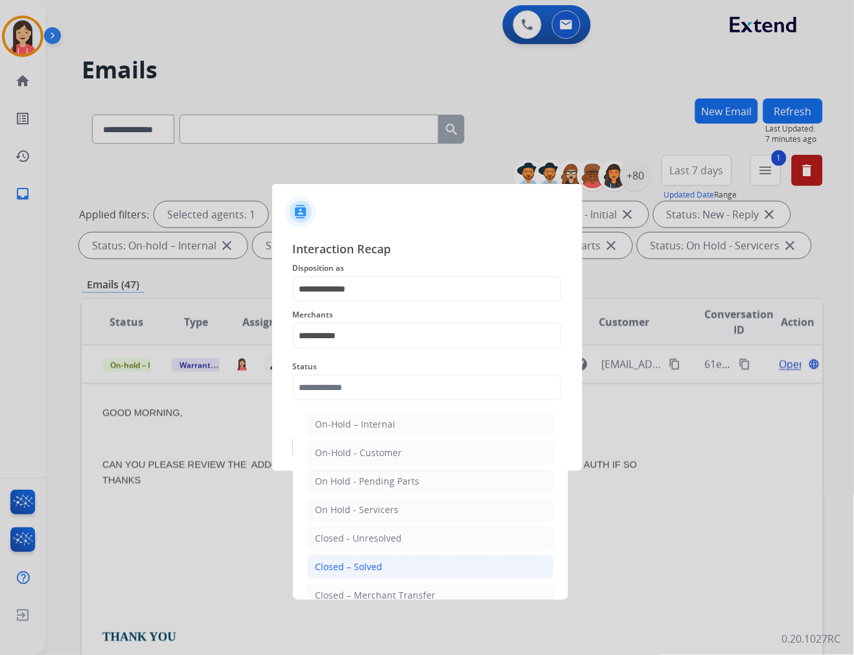
click at [351, 564] on div "Closed – Solved" at bounding box center [349, 567] width 67 height 13
type input "**********"
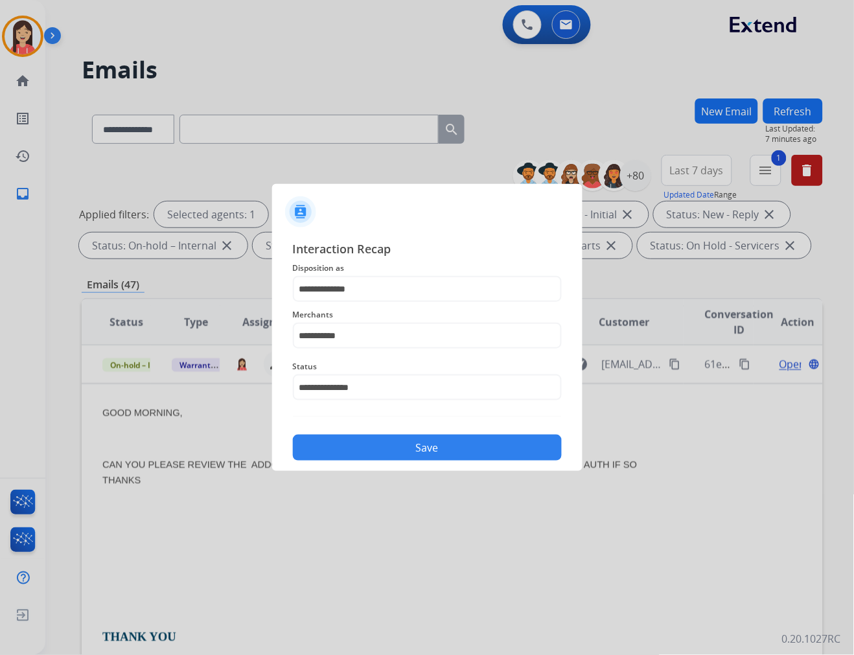
click at [386, 453] on button "Save" at bounding box center [427, 448] width 269 height 26
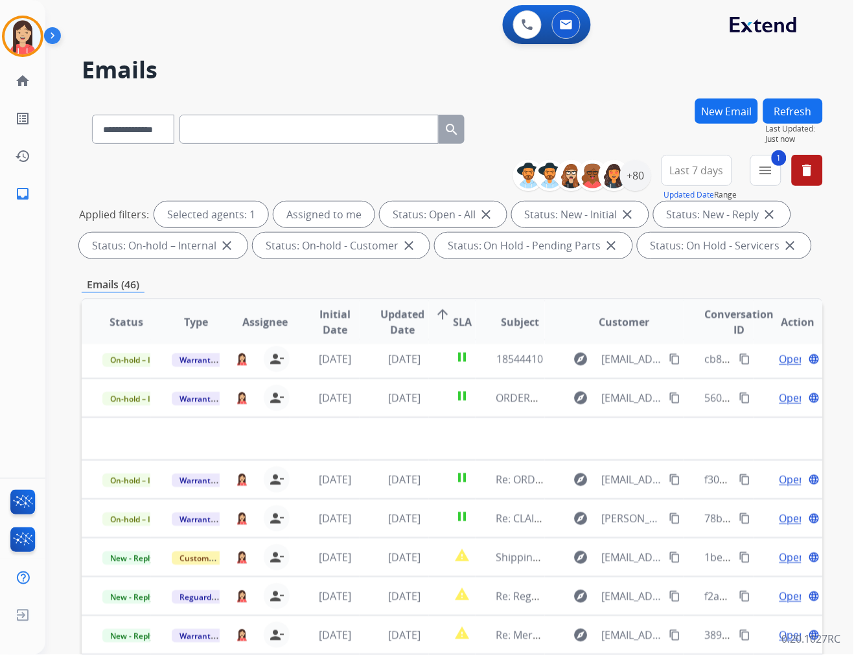
scroll to position [43, 0]
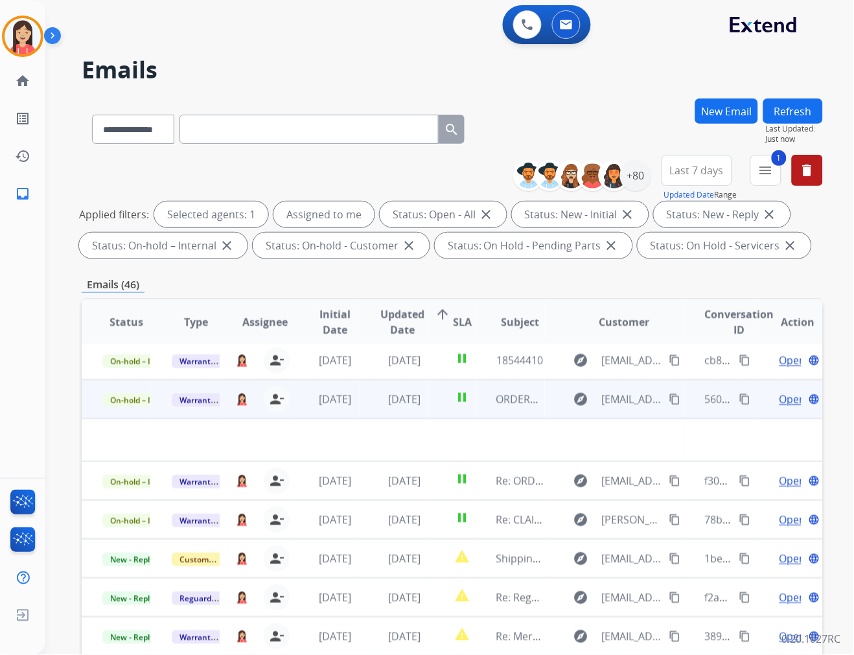
click at [361, 410] on td "[DATE]" at bounding box center [394, 399] width 69 height 39
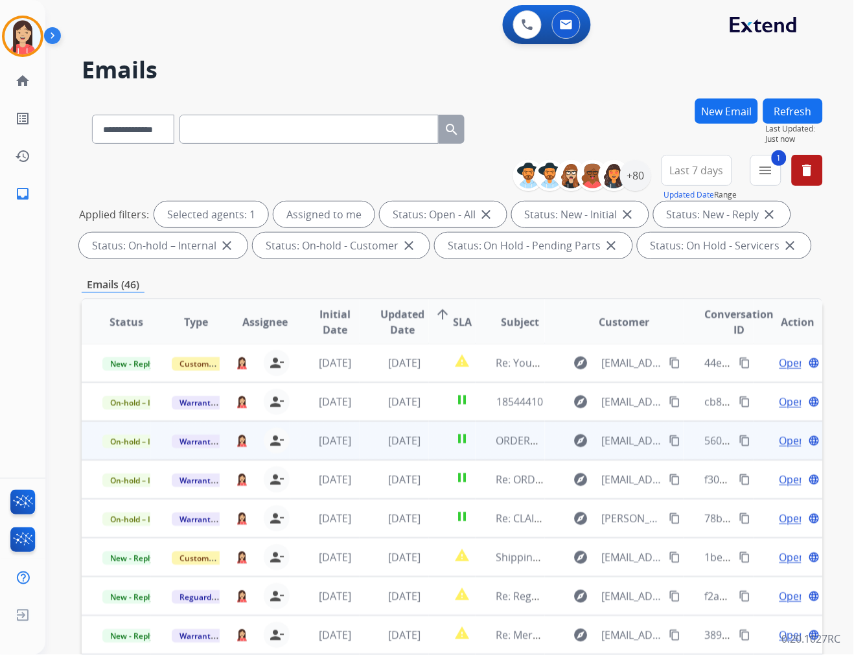
scroll to position [1, 0]
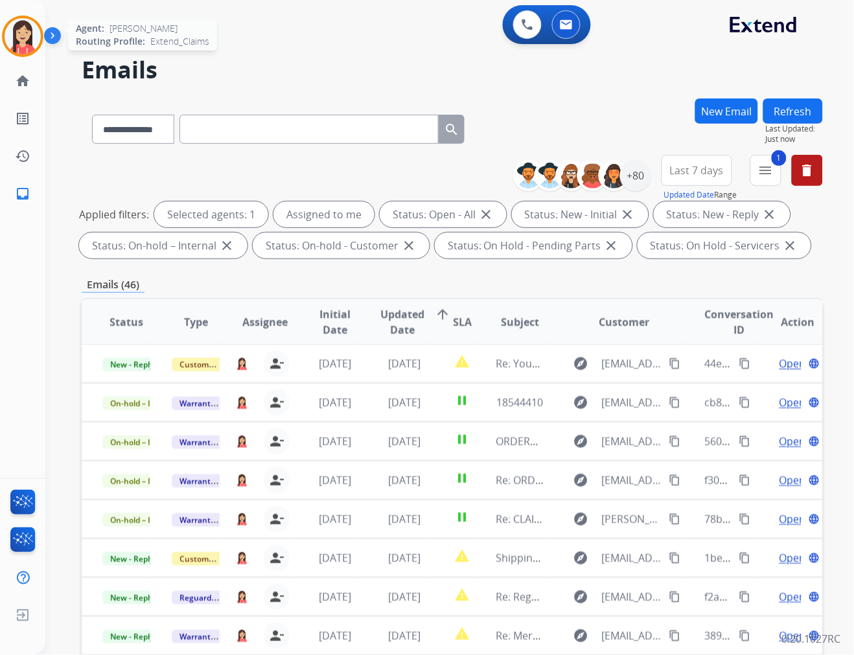
click at [26, 35] on img at bounding box center [23, 36] width 36 height 36
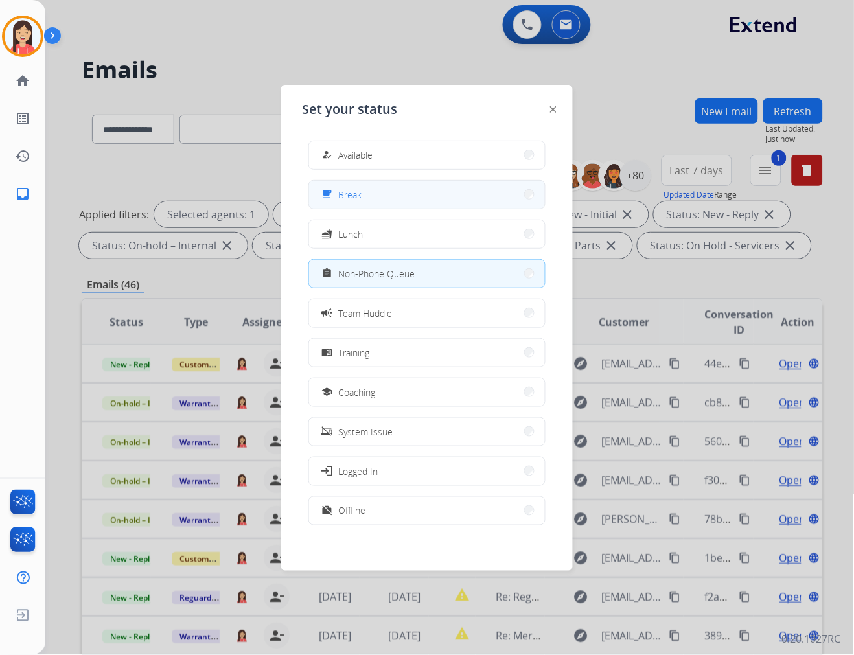
click at [399, 185] on button "free_breakfast Break" at bounding box center [427, 195] width 236 height 28
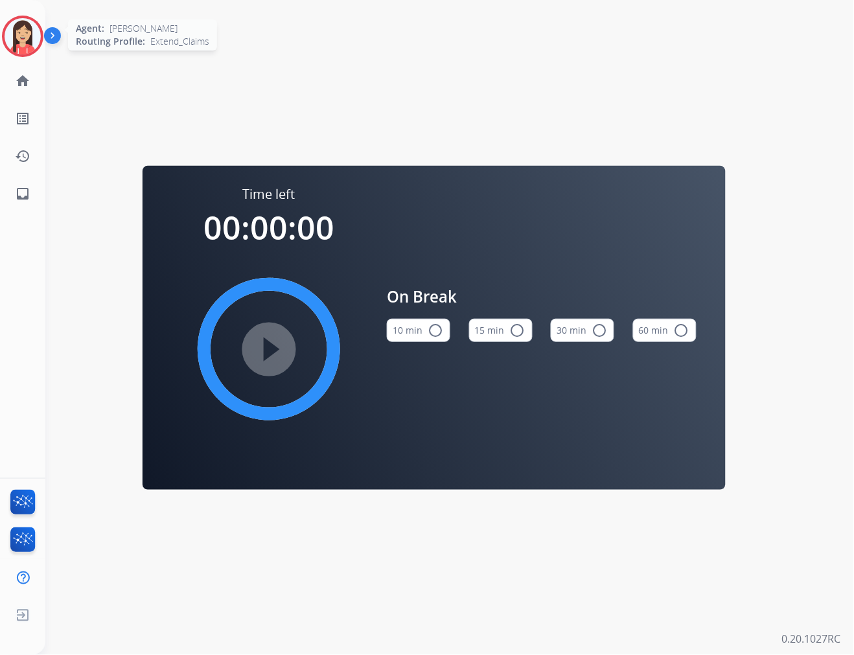
click at [29, 41] on img at bounding box center [23, 36] width 36 height 36
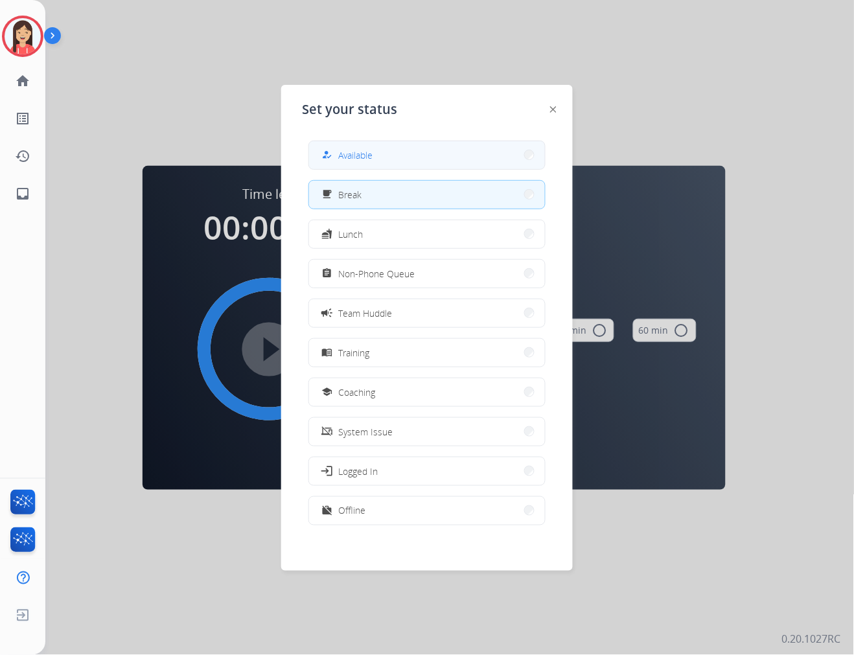
click at [404, 154] on button "how_to_reg Available" at bounding box center [427, 155] width 236 height 28
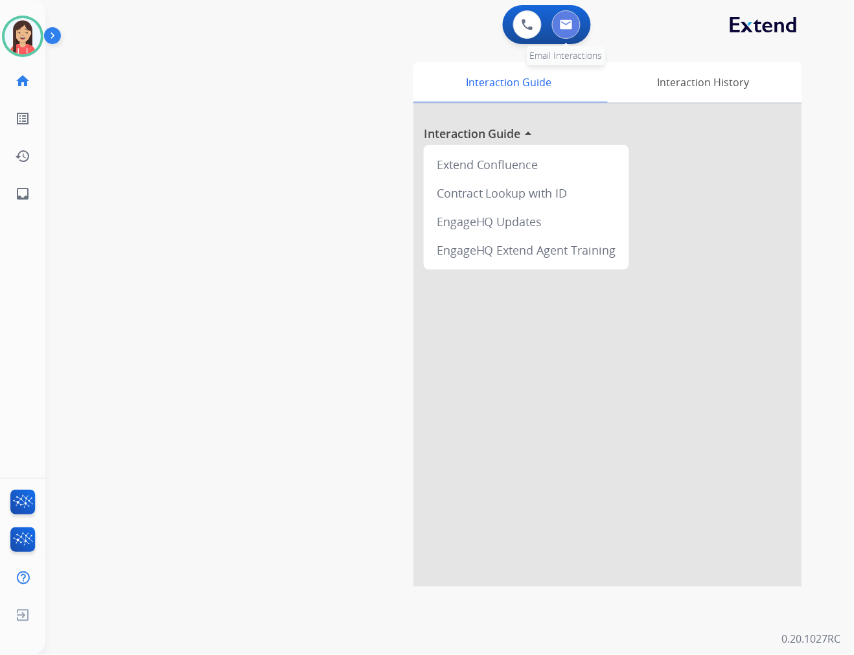
click at [579, 29] on button at bounding box center [566, 24] width 29 height 29
select select "**********"
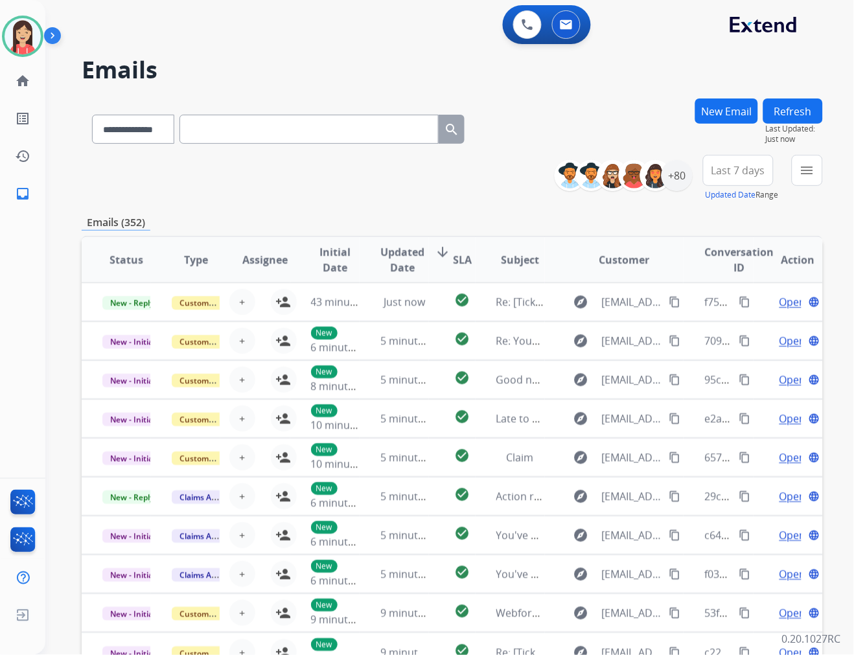
click at [318, 183] on div "**********" at bounding box center [453, 178] width 742 height 47
click at [683, 185] on div "+80" at bounding box center [677, 175] width 31 height 31
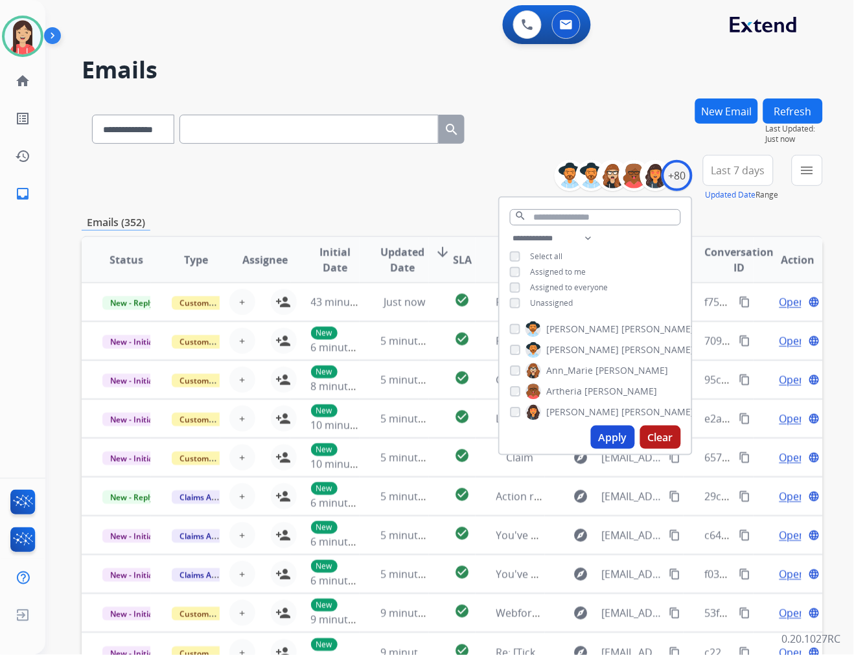
click at [548, 303] on span "Unassigned" at bounding box center [552, 303] width 43 height 11
click at [606, 434] on button "Apply" at bounding box center [613, 437] width 44 height 23
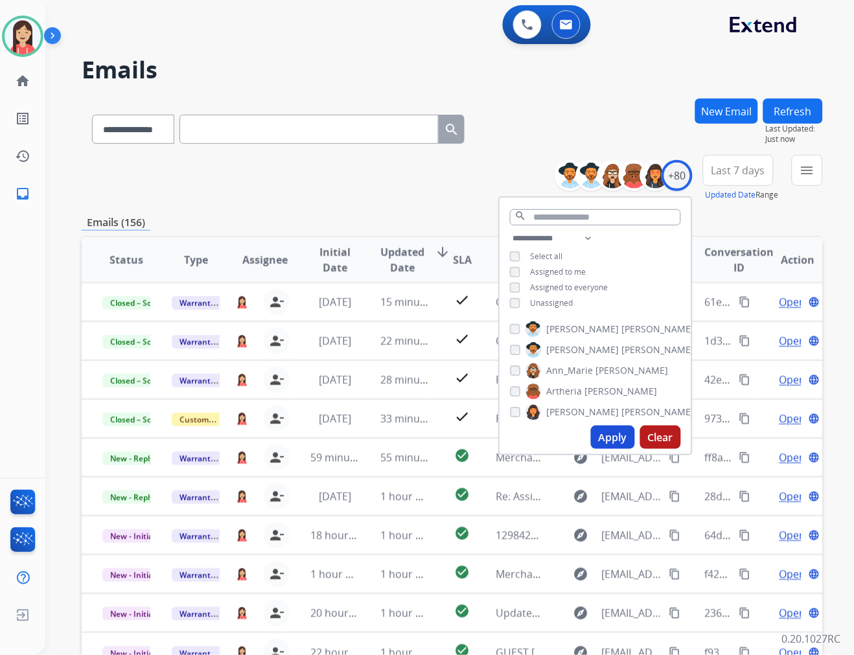
click at [760, 188] on div "Last 7 days Updated Date Range Custom Recent Last 7 days Last 14 days Last 30 d…" at bounding box center [742, 178] width 78 height 47
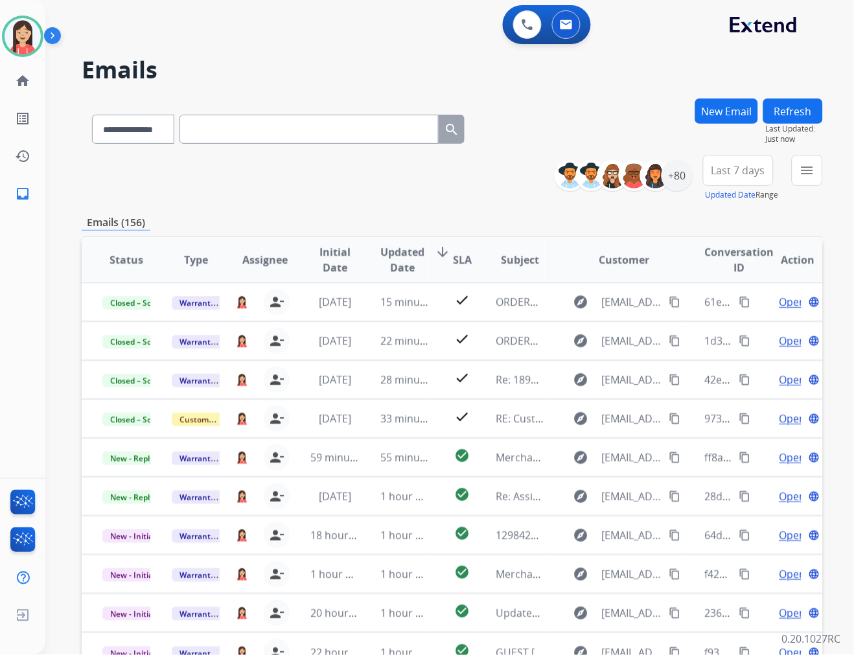
click at [759, 178] on button "Last 7 days" at bounding box center [738, 170] width 71 height 31
click at [715, 331] on div "Last 90 days" at bounding box center [734, 327] width 71 height 19
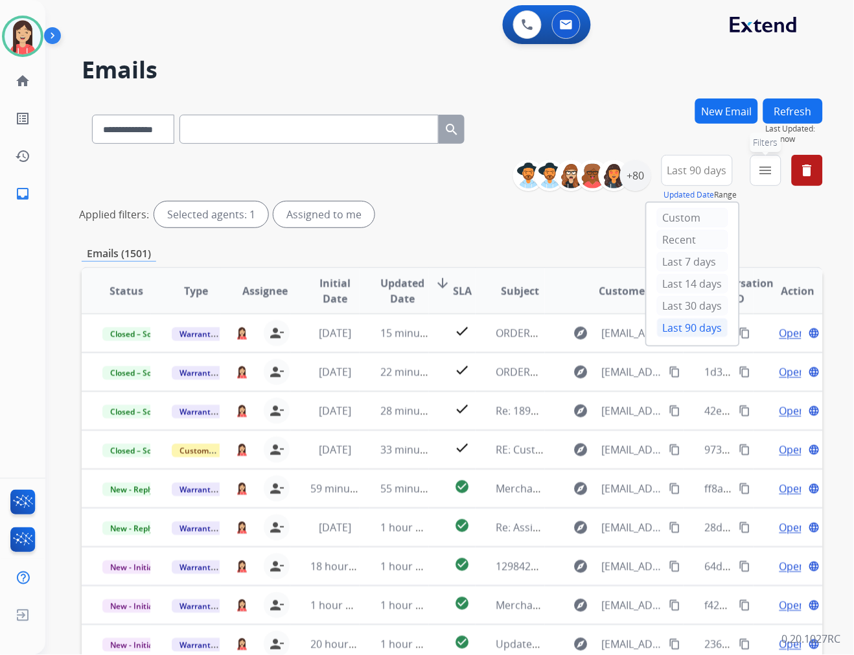
click at [762, 172] on mat-icon "menu" at bounding box center [767, 171] width 16 height 16
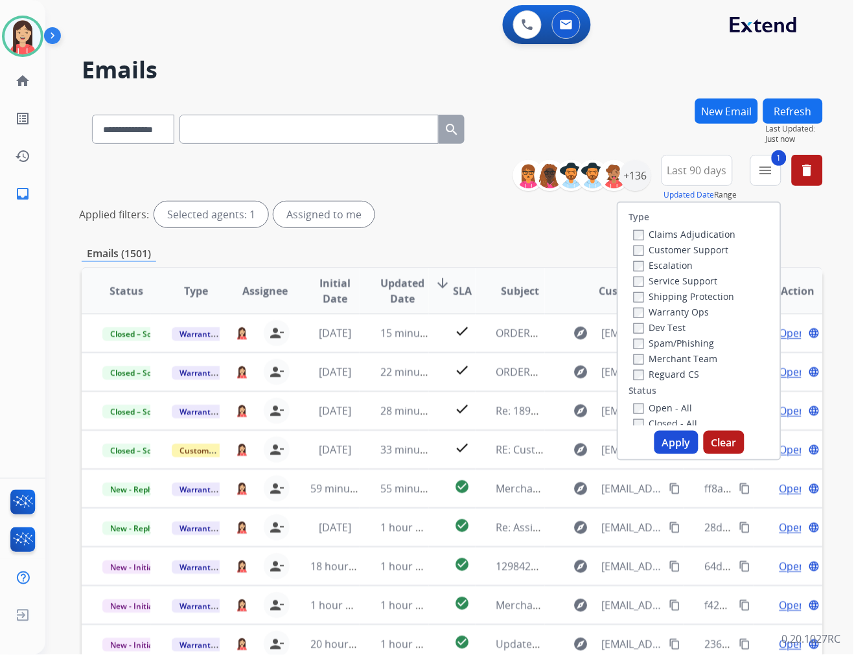
click at [678, 439] on button "Apply" at bounding box center [677, 442] width 44 height 23
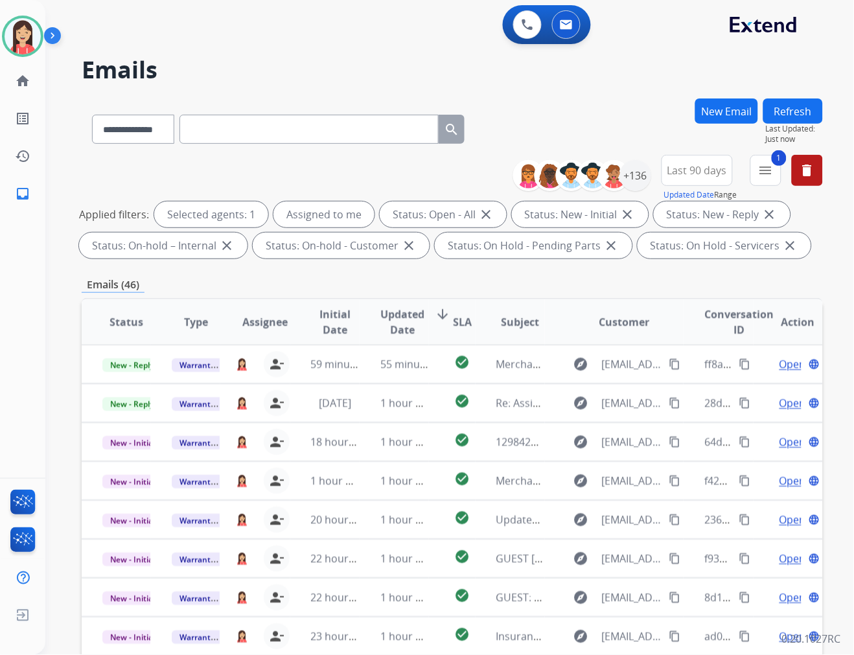
click at [396, 325] on span "Updated Date" at bounding box center [403, 322] width 44 height 31
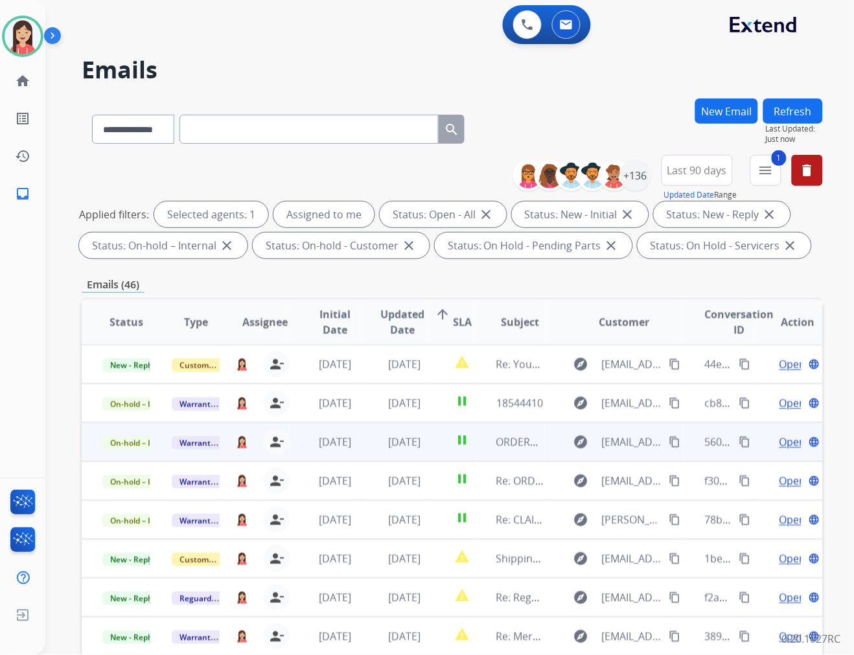
click at [429, 454] on td "pause" at bounding box center [452, 442] width 46 height 39
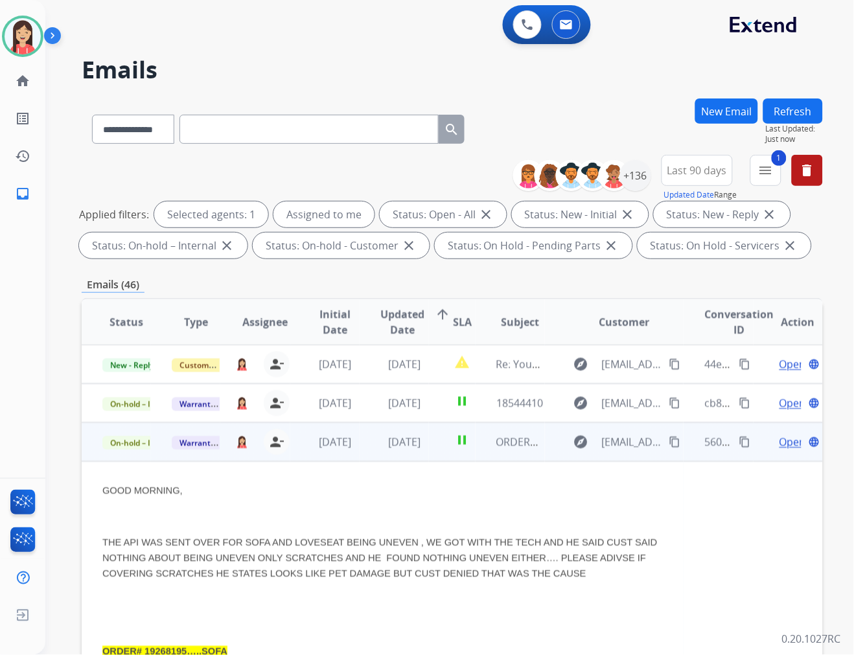
click at [769, 438] on span "Open" at bounding box center [793, 442] width 27 height 16
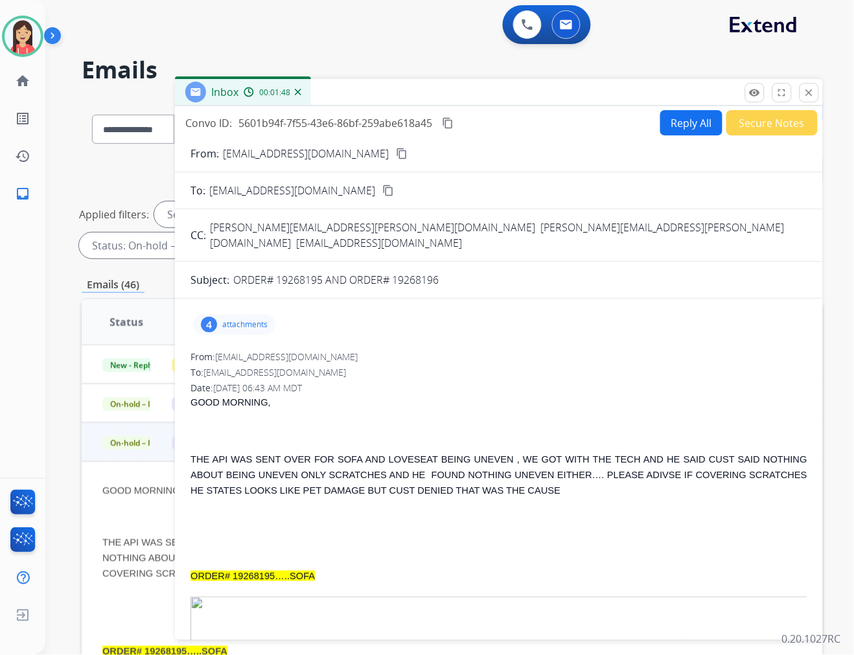
click at [300, 272] on p "ORDER# 19268195 AND ORDER# 19268196" at bounding box center [336, 280] width 206 height 16
copy p "19268195"
click at [394, 395] on p "GOOD MORNING," at bounding box center [499, 403] width 617 height 16
click at [237, 320] on p "attachments" at bounding box center [244, 325] width 45 height 10
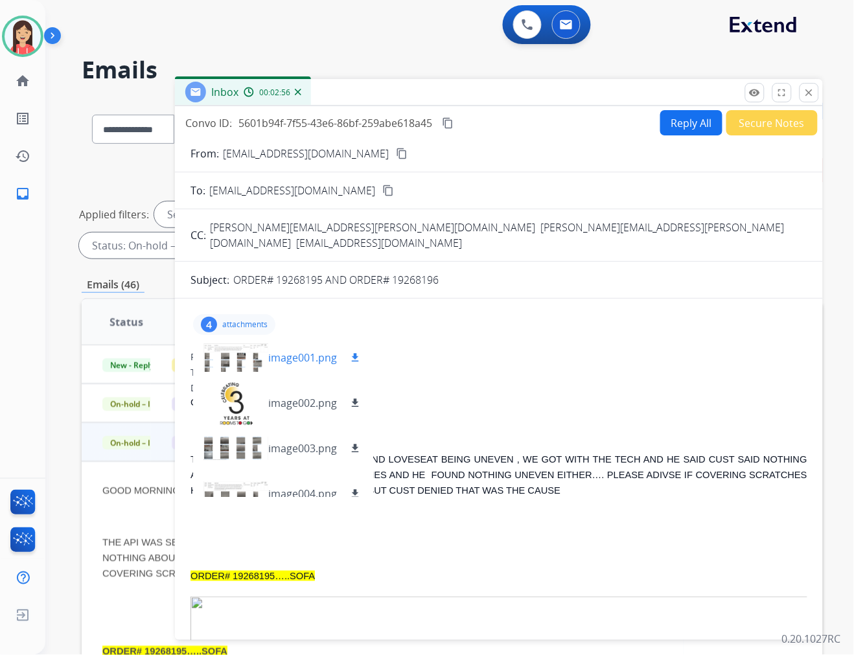
click at [311, 350] on p "image001.png" at bounding box center [302, 358] width 69 height 16
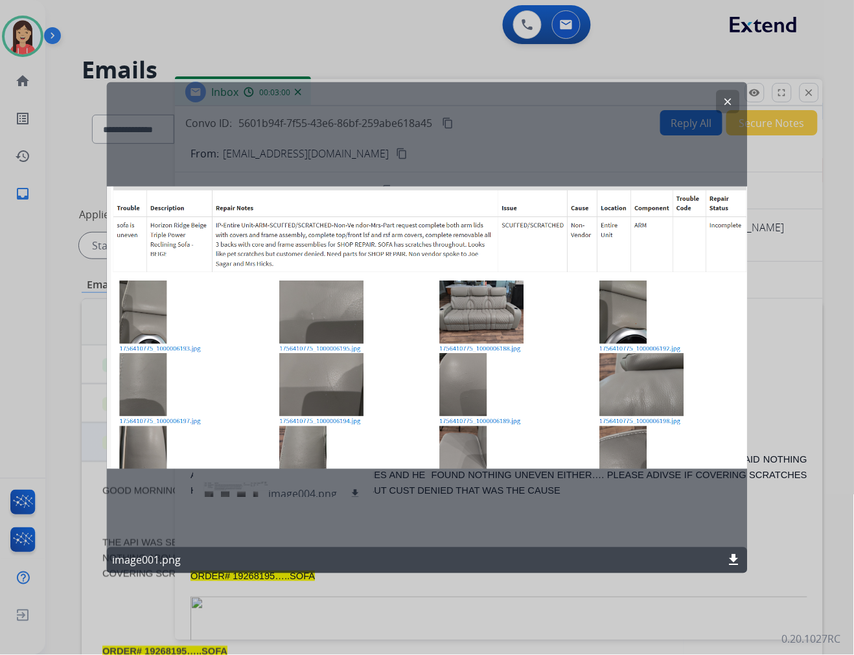
click at [733, 102] on mat-icon "clear" at bounding box center [728, 101] width 12 height 12
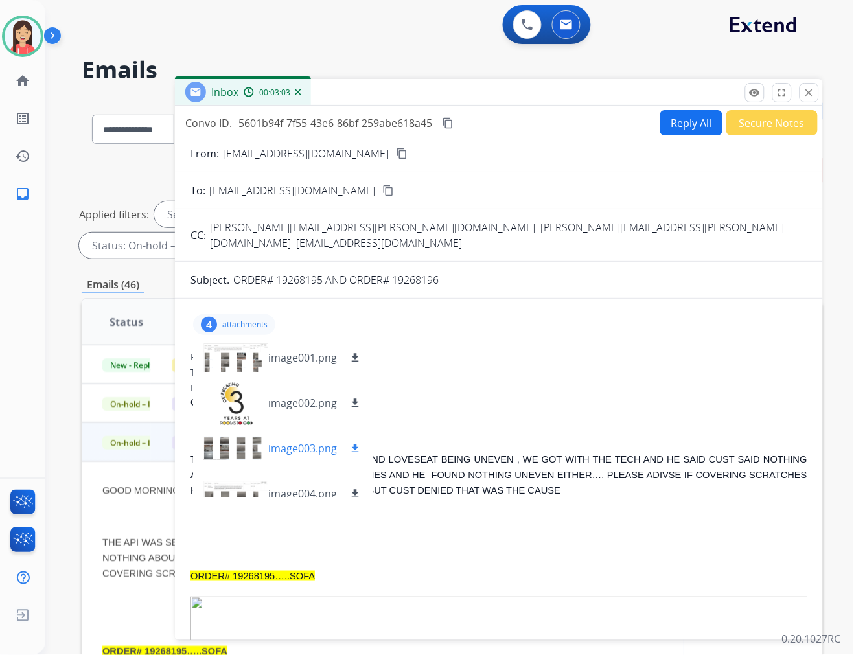
click at [277, 441] on p "image003.png" at bounding box center [302, 449] width 69 height 16
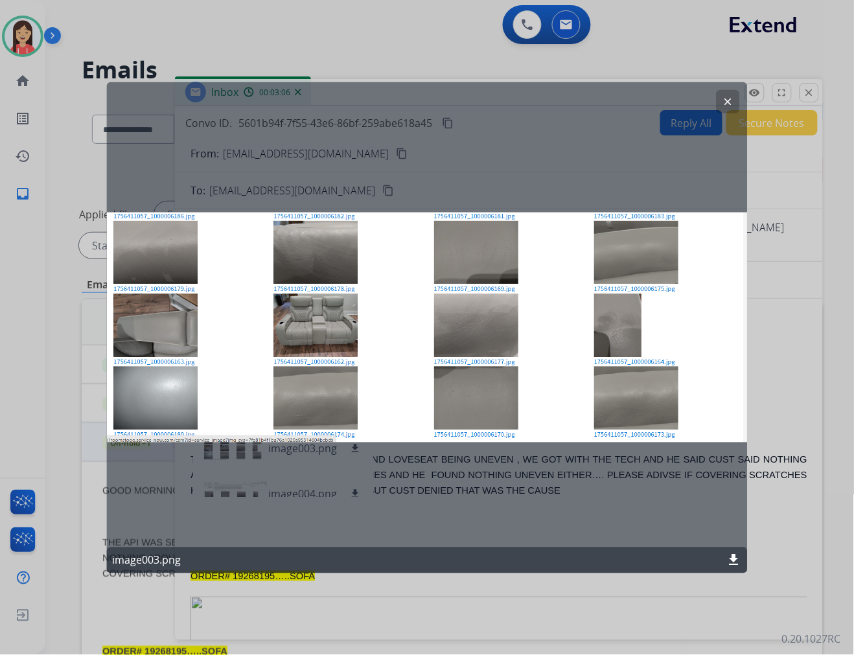
click at [722, 100] on mat-icon "clear" at bounding box center [728, 101] width 12 height 12
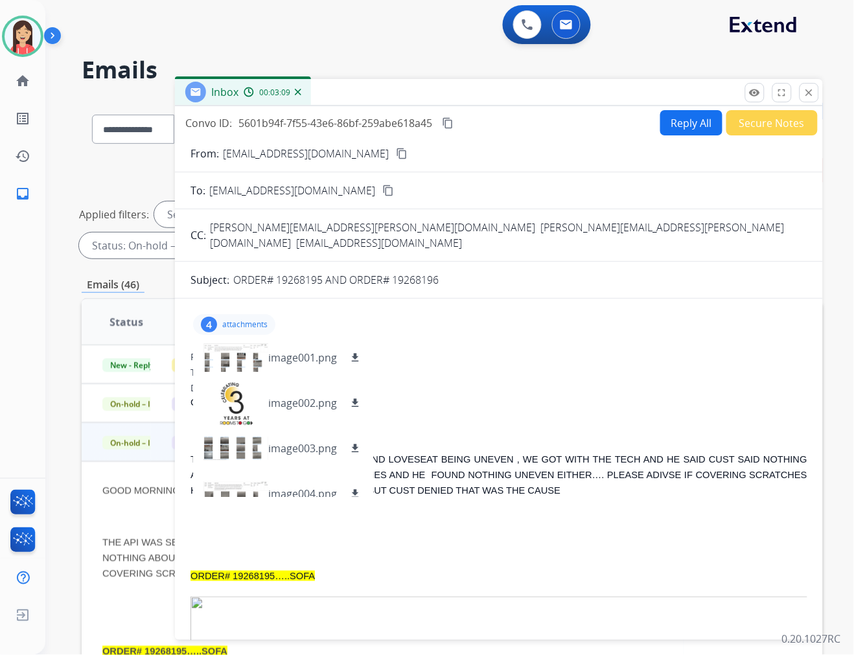
click at [681, 124] on button "Reply All" at bounding box center [692, 122] width 62 height 25
select select "**********"
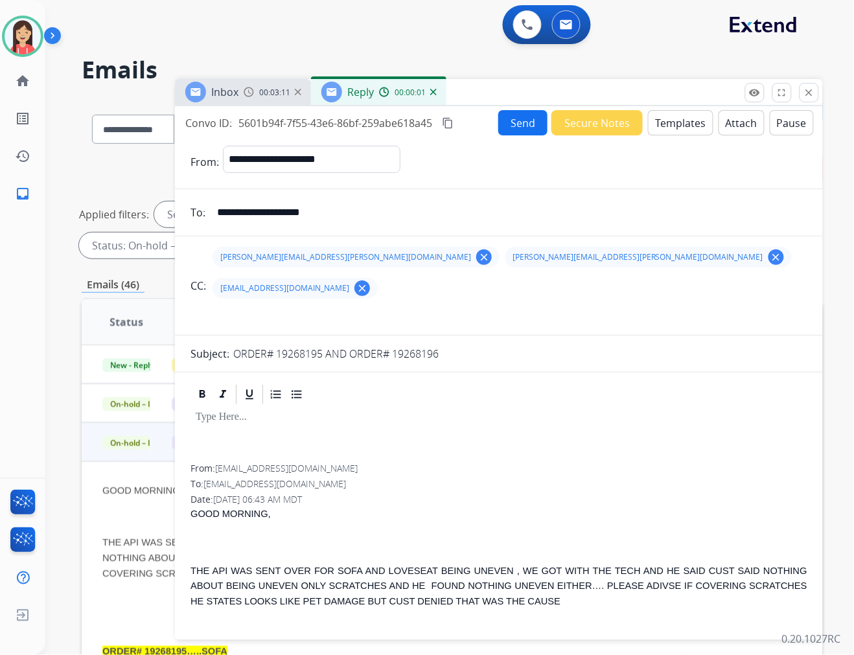
click at [669, 122] on button "Templates" at bounding box center [680, 122] width 65 height 25
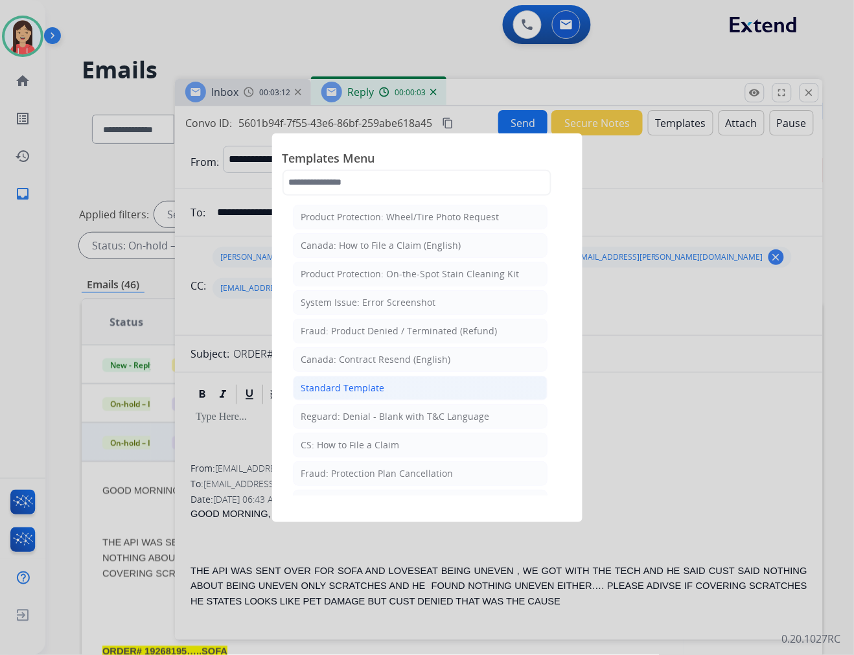
click at [363, 392] on div "Standard Template" at bounding box center [343, 388] width 84 height 13
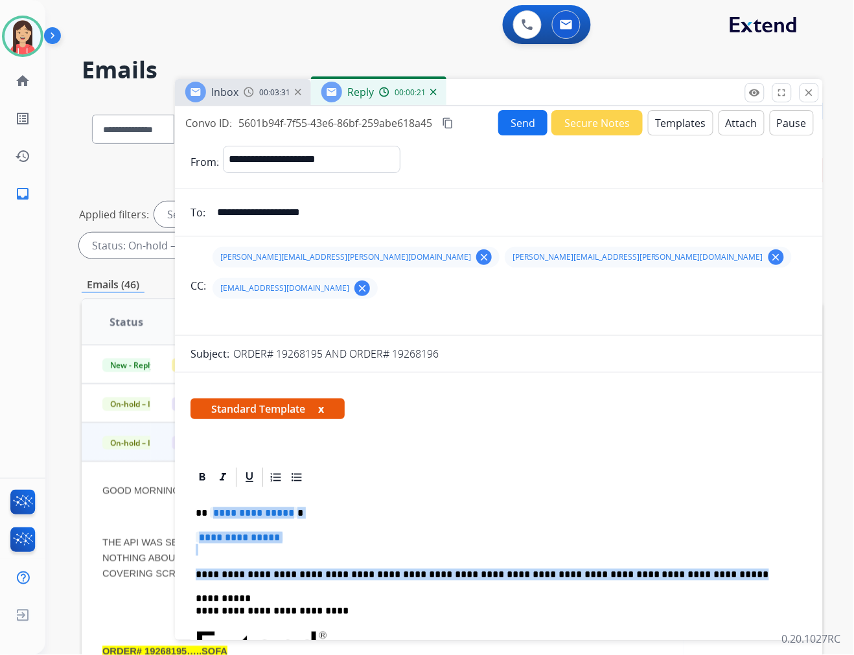
drag, startPoint x: 671, startPoint y: 542, endPoint x: 213, endPoint y: 482, distance: 462.2
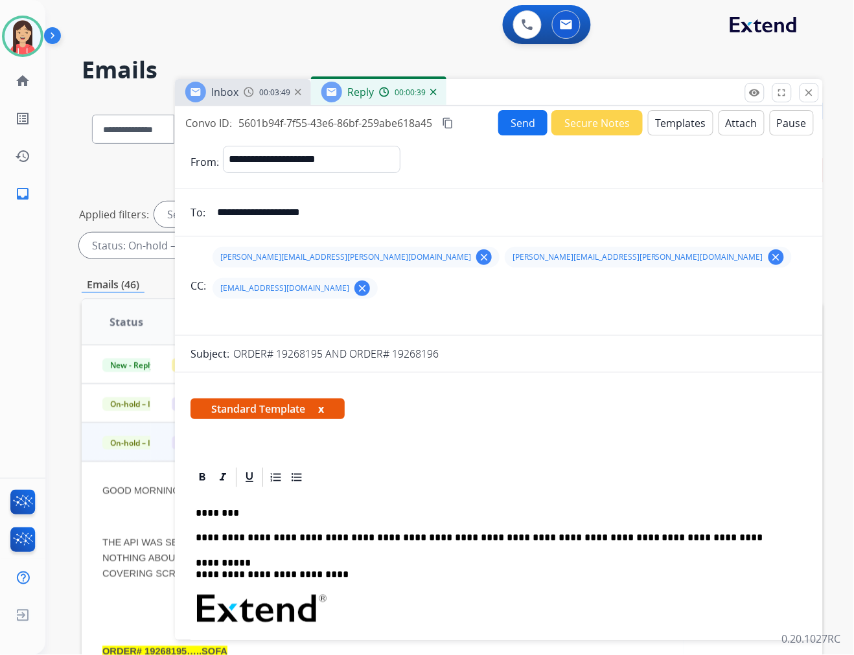
click at [504, 532] on p "**********" at bounding box center [494, 538] width 596 height 12
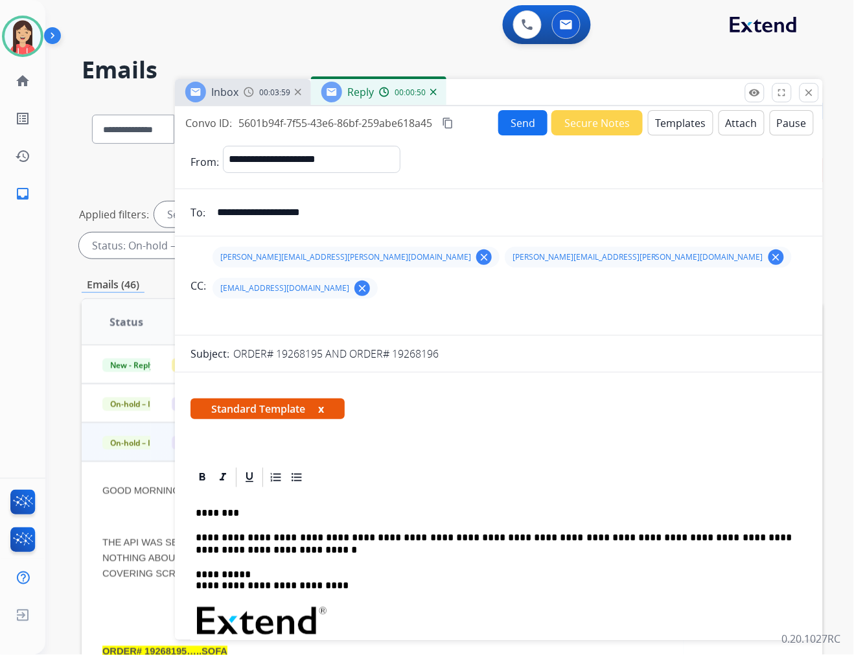
click at [275, 532] on p "**********" at bounding box center [494, 544] width 596 height 24
click at [510, 117] on button "Send" at bounding box center [523, 122] width 49 height 25
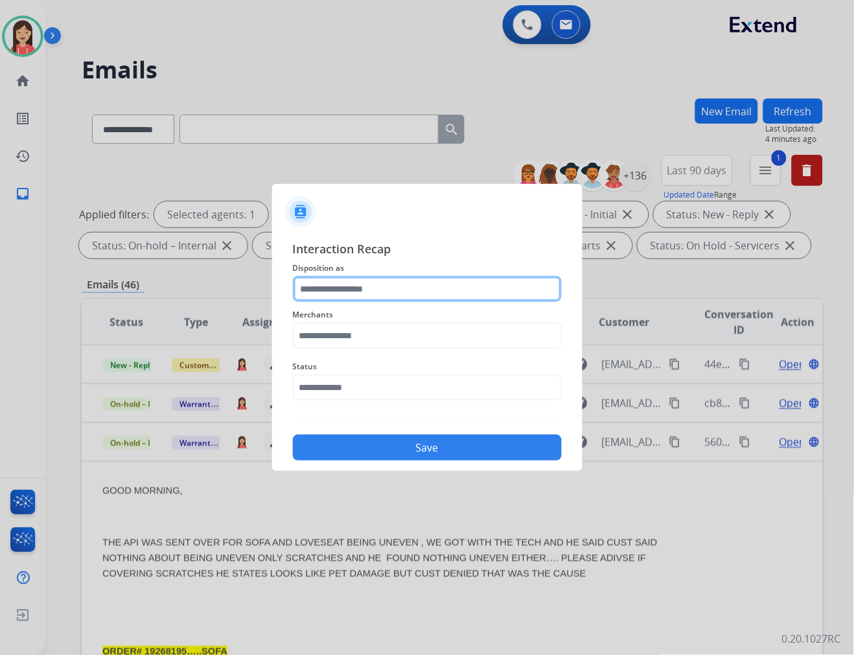
click at [405, 290] on input "text" at bounding box center [427, 289] width 269 height 26
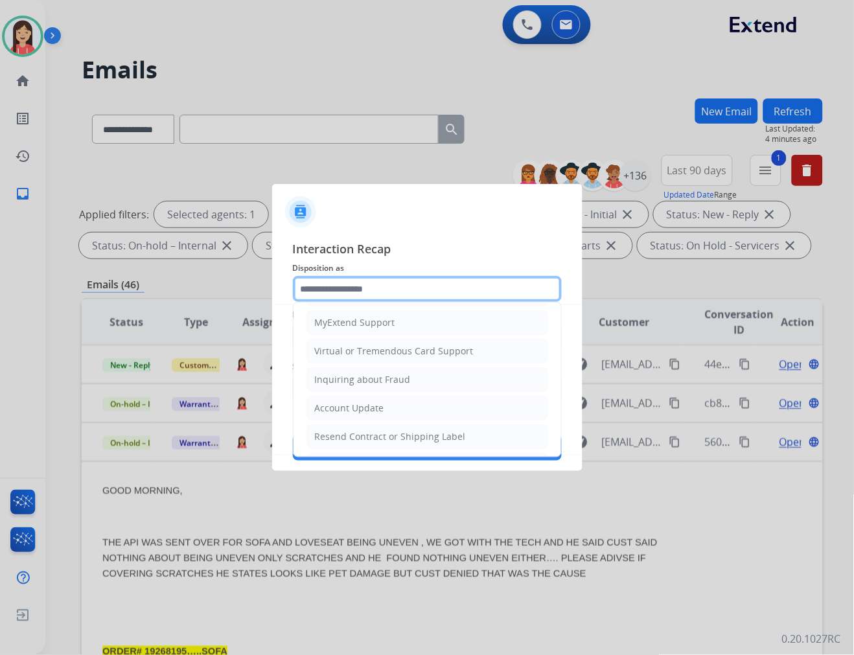
scroll to position [203, 0]
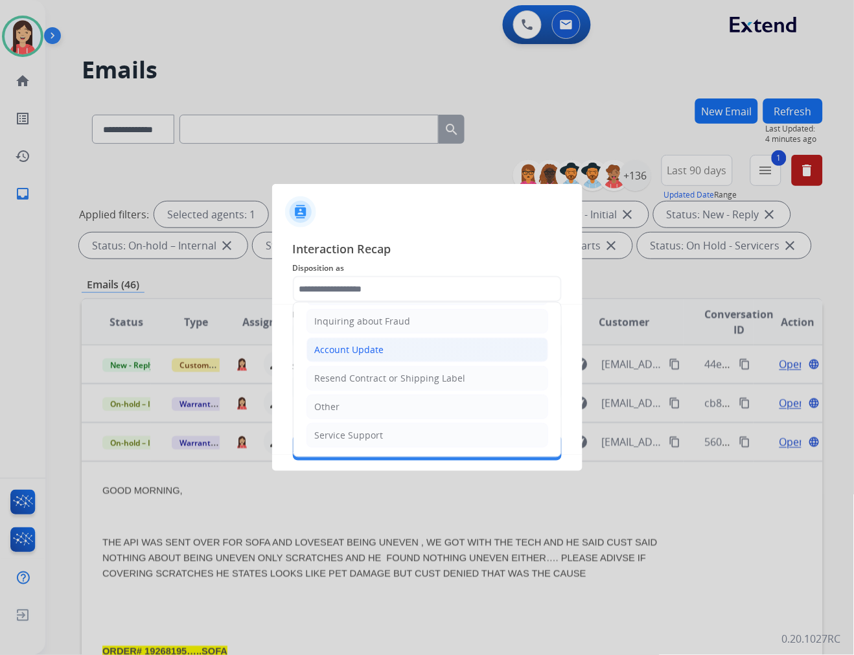
click at [368, 349] on div "Account Update" at bounding box center [349, 350] width 69 height 13
type input "**********"
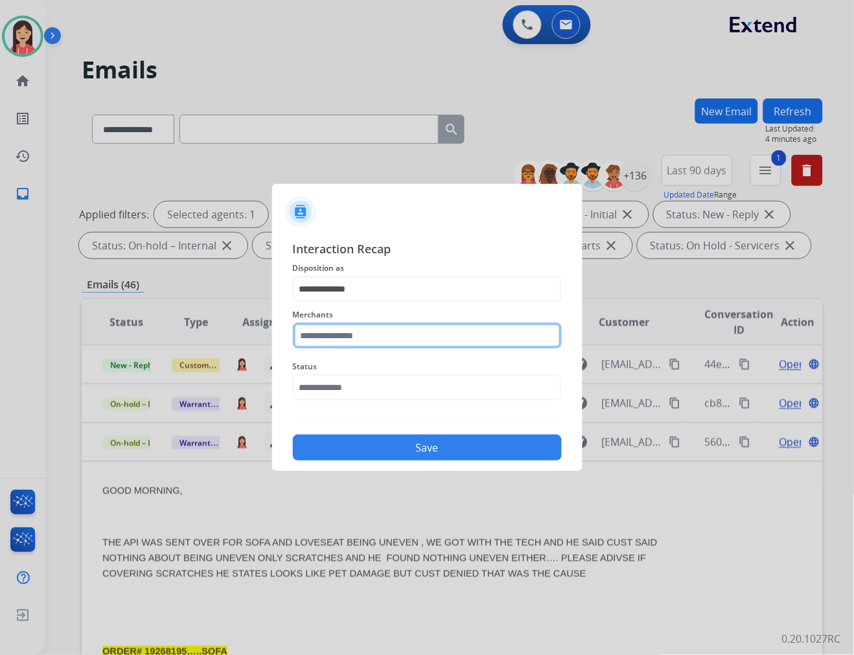
click at [364, 335] on input "text" at bounding box center [427, 336] width 269 height 26
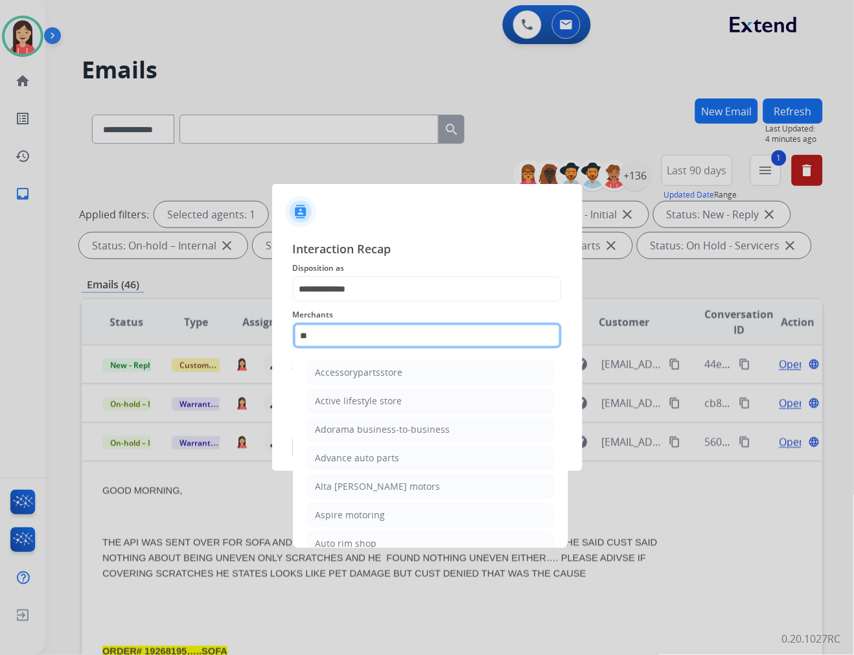
type input "*"
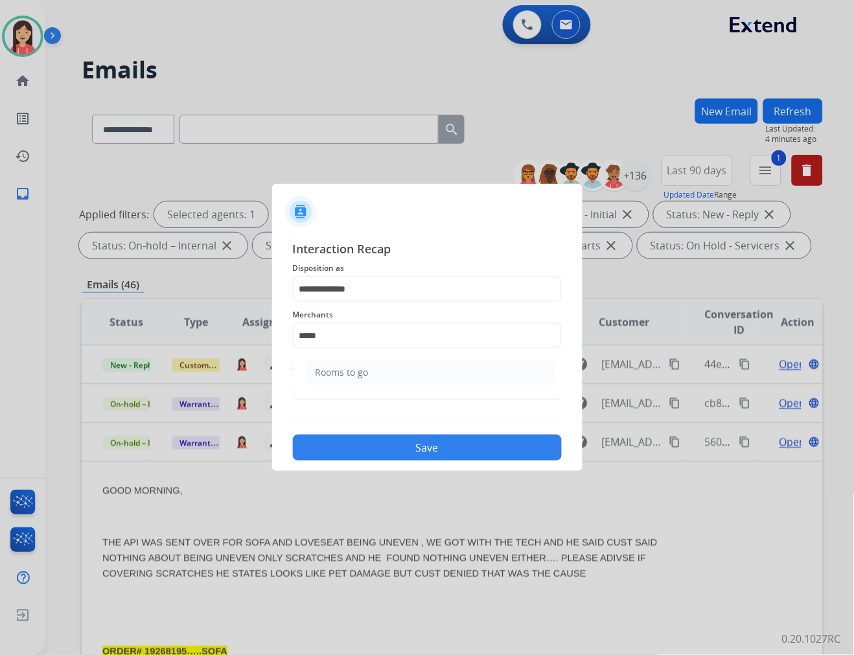
click at [352, 385] on ul "Rooms to go" at bounding box center [430, 376] width 255 height 44
click at [367, 360] on li "Rooms to go" at bounding box center [430, 372] width 247 height 25
type input "**********"
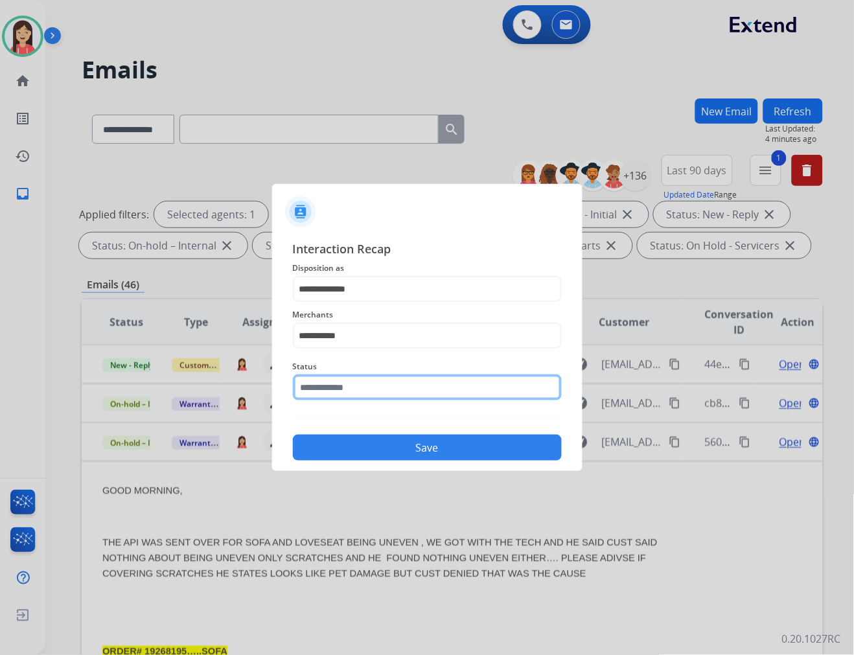
click at [366, 384] on input "text" at bounding box center [427, 388] width 269 height 26
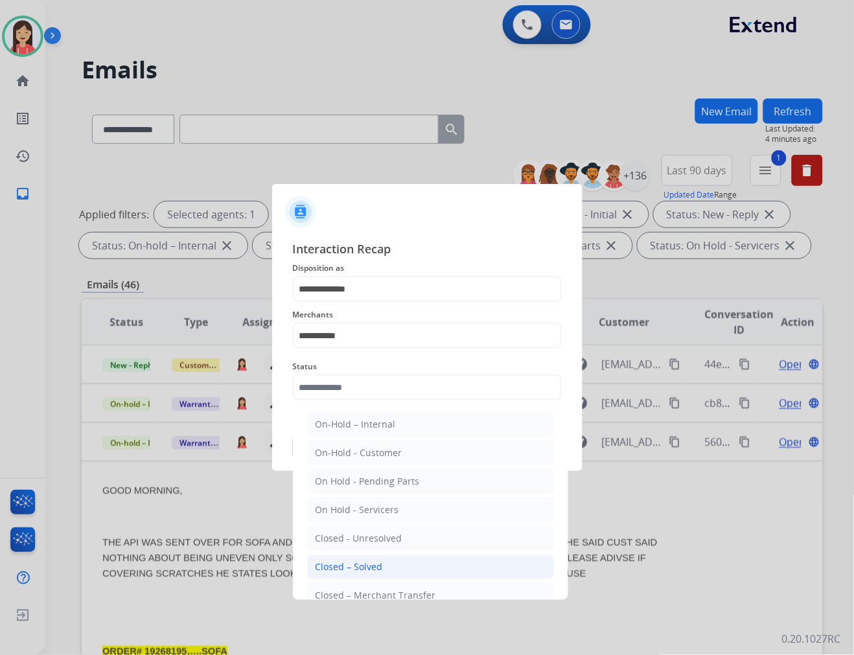
click at [354, 558] on li "Closed – Solved" at bounding box center [430, 567] width 247 height 25
type input "**********"
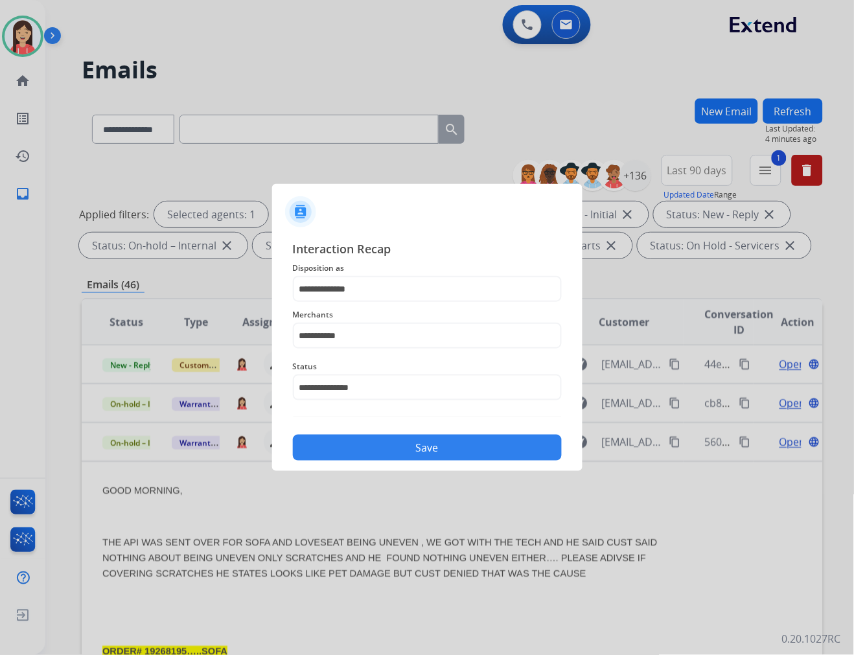
click at [411, 458] on button "Save" at bounding box center [427, 448] width 269 height 26
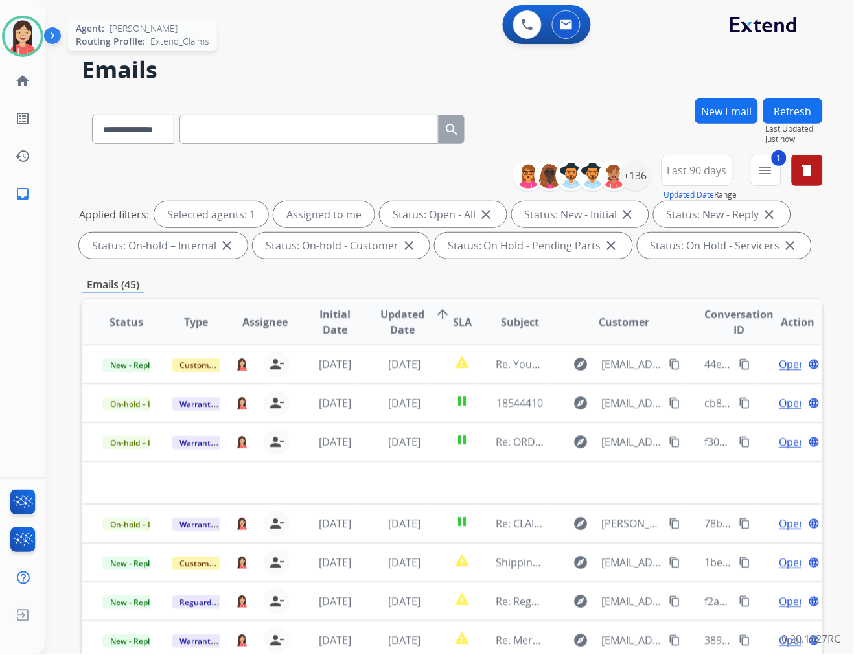
click at [30, 38] on img at bounding box center [23, 36] width 36 height 36
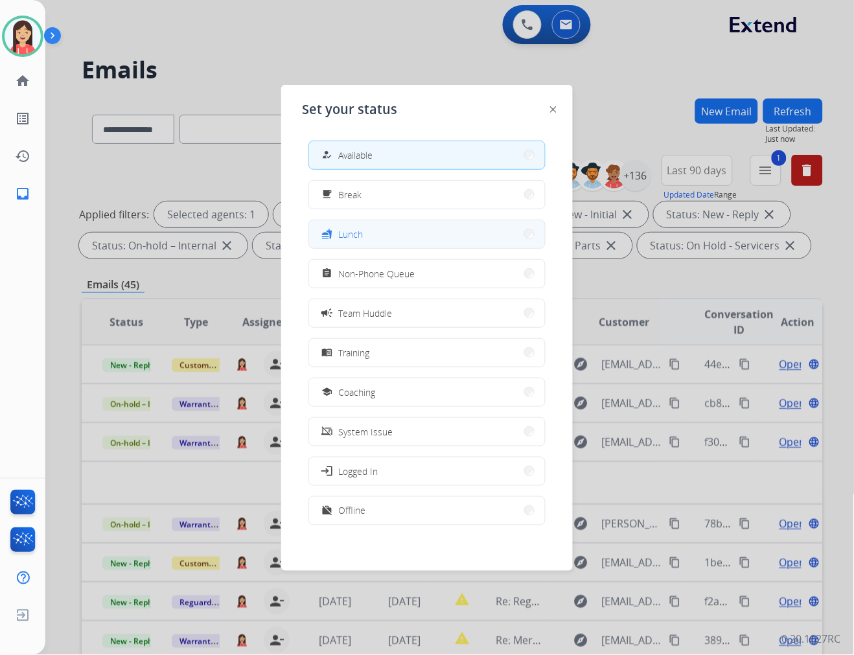
click at [399, 241] on button "fastfood Lunch" at bounding box center [427, 234] width 236 height 28
